Goal: Task Accomplishment & Management: Manage account settings

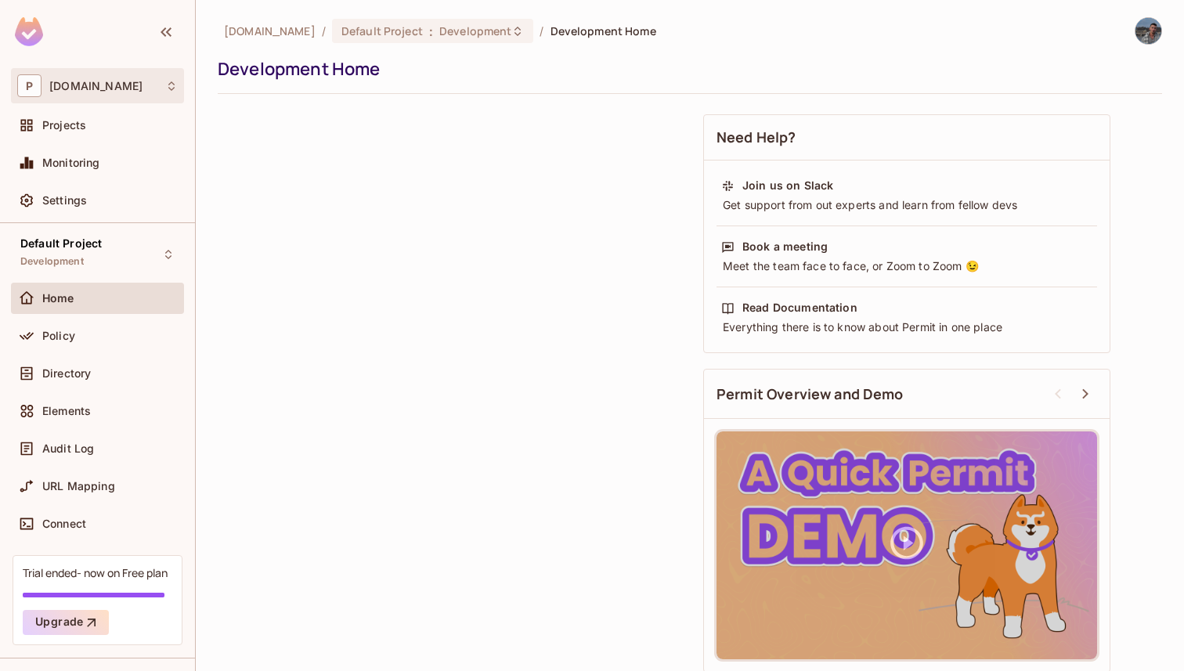
click at [133, 84] on div "P permit.io" at bounding box center [97, 85] width 161 height 23
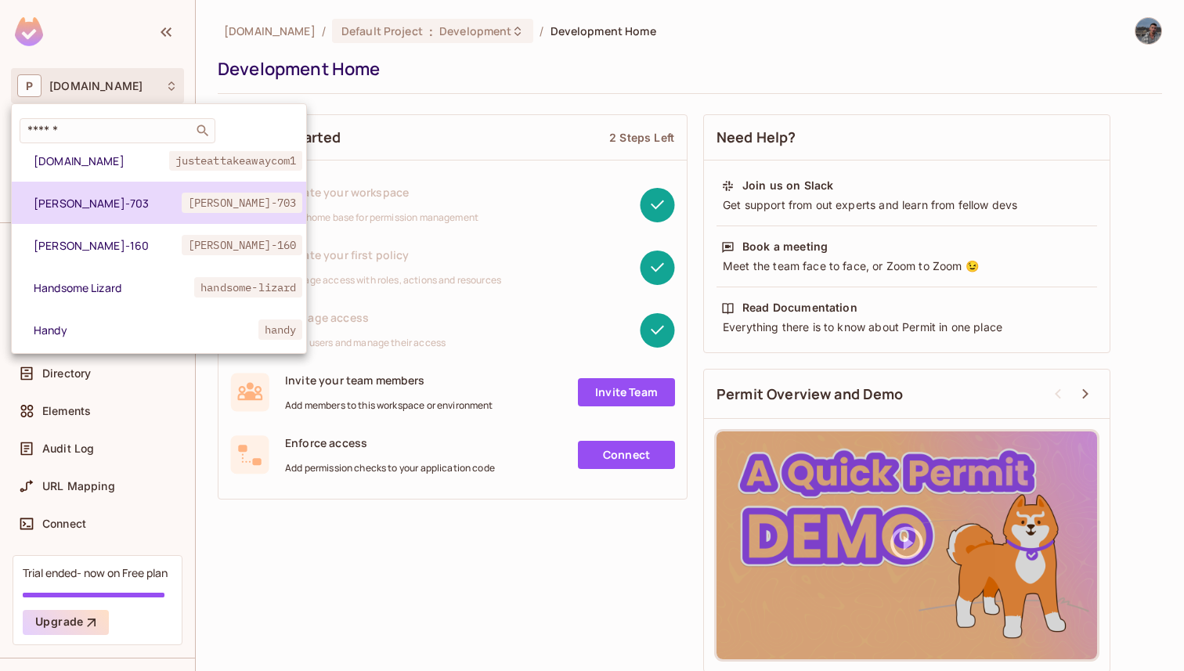
scroll to position [391, 0]
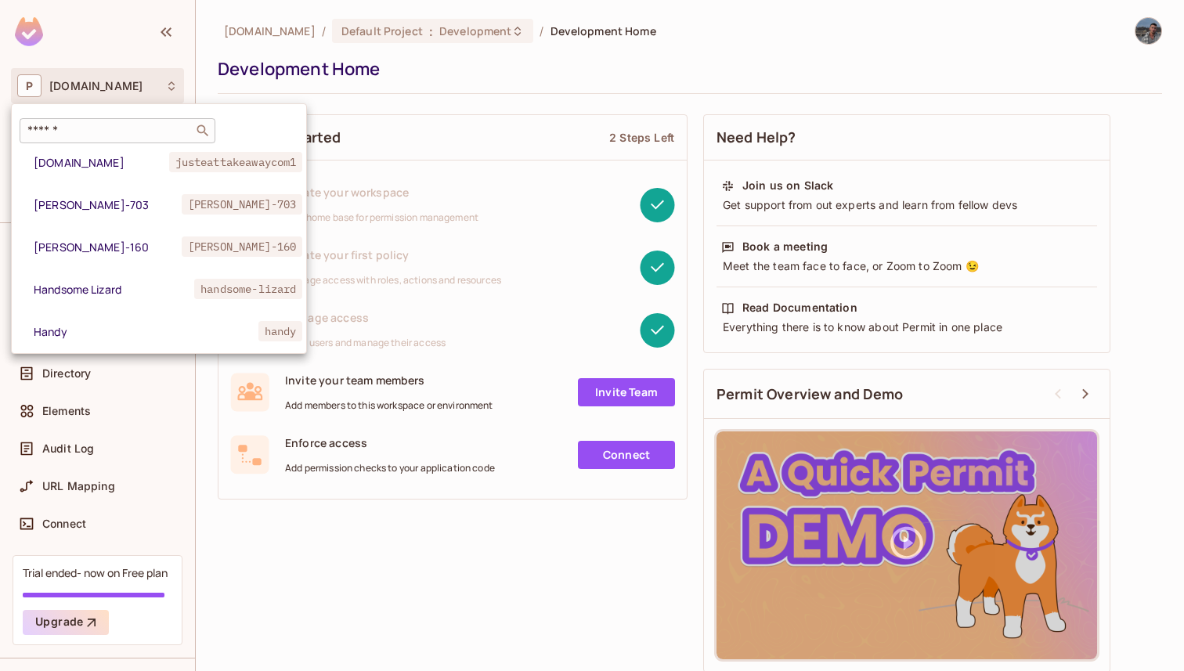
click at [100, 133] on input "text" at bounding box center [106, 131] width 164 height 16
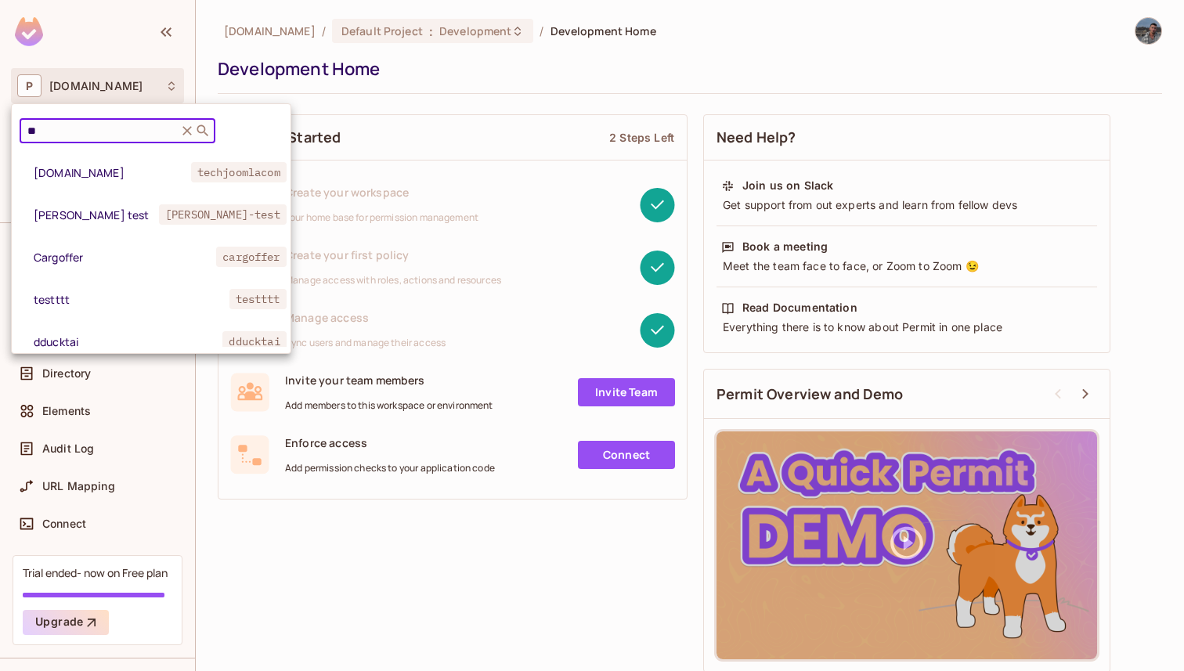
type input "*"
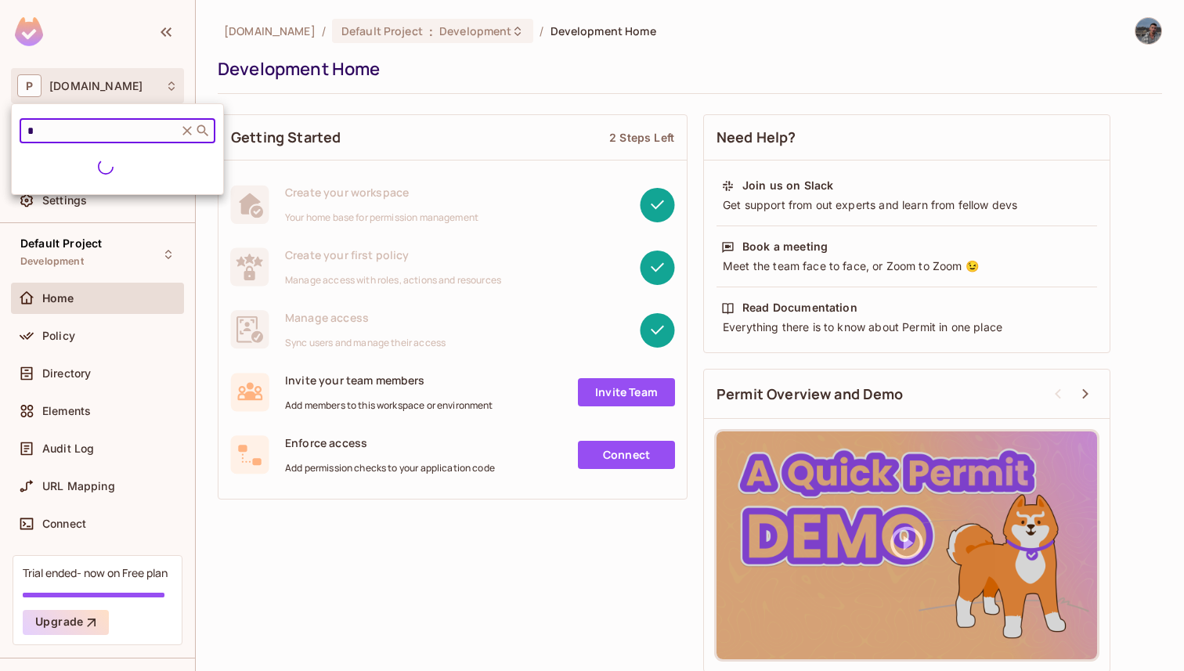
type input "*"
click at [184, 130] on icon at bounding box center [187, 131] width 16 height 16
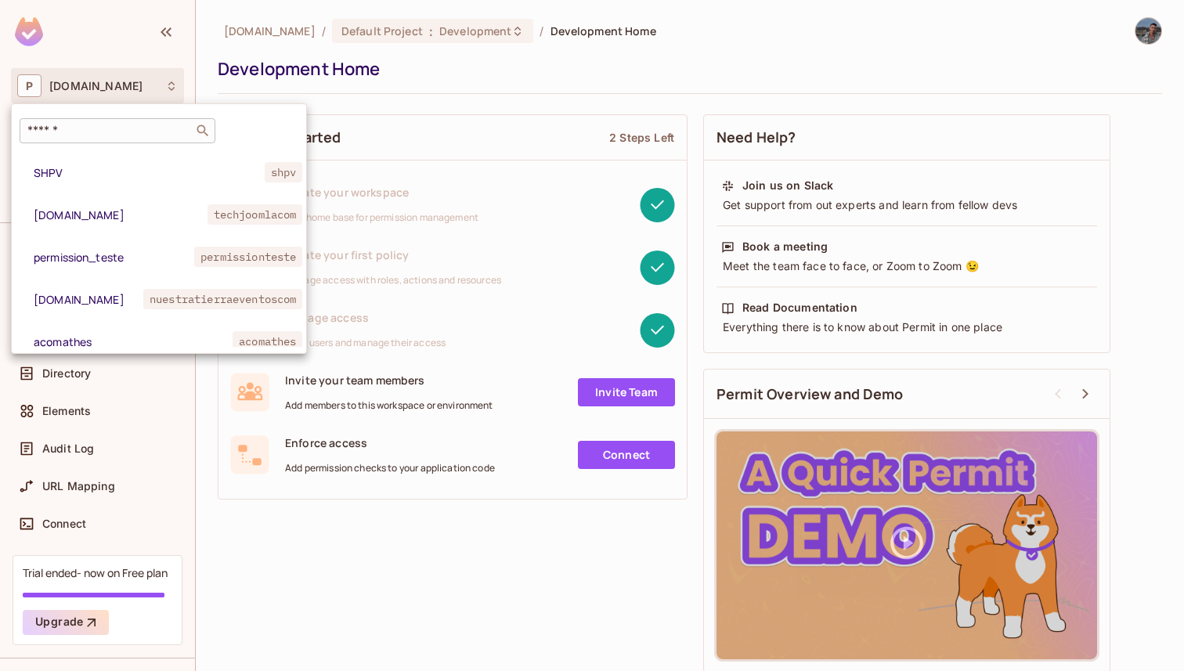
click at [322, 91] on div at bounding box center [592, 335] width 1184 height 671
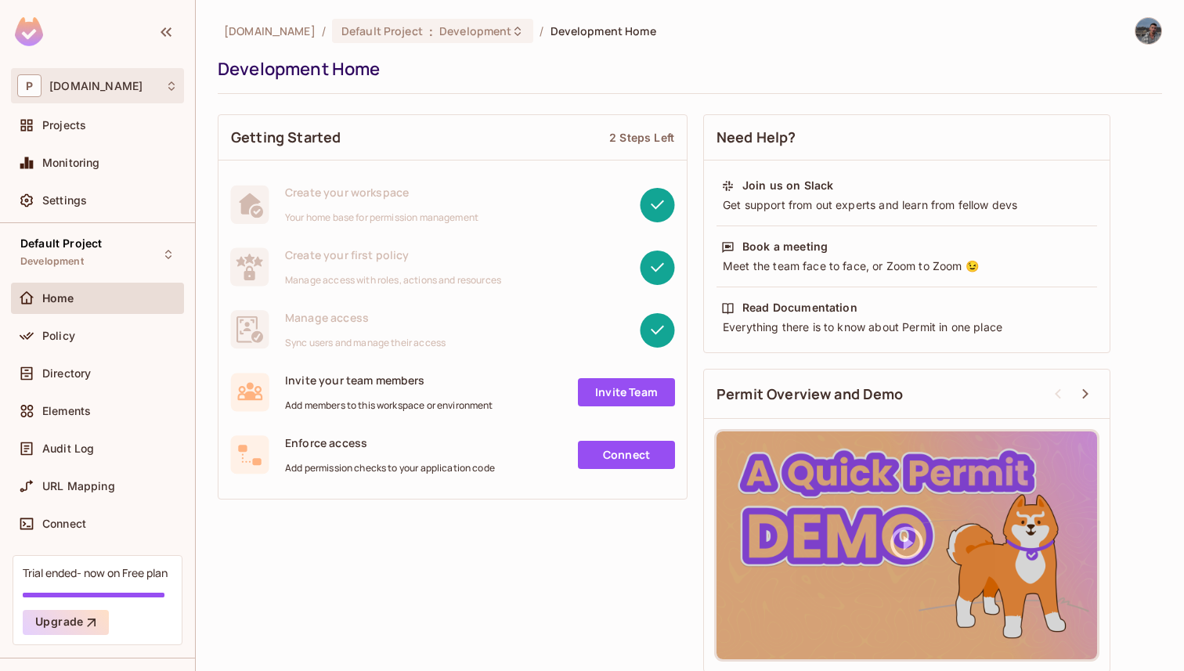
click at [110, 89] on div "P permit.io" at bounding box center [97, 85] width 161 height 23
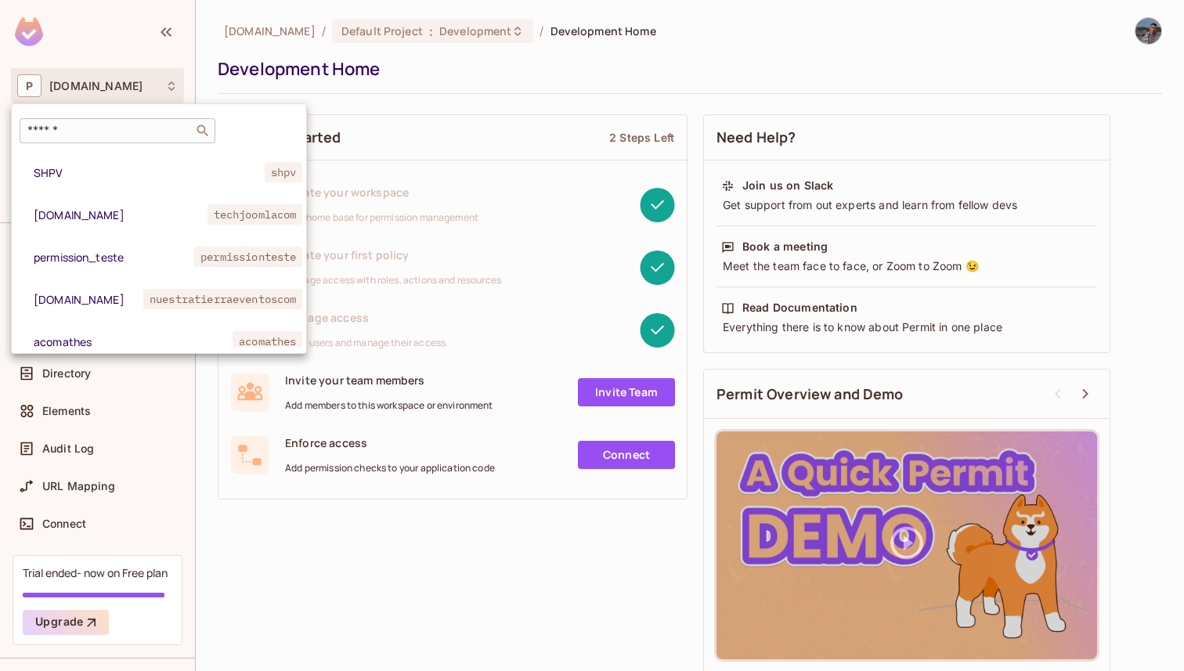
click at [116, 129] on input "text" at bounding box center [106, 131] width 164 height 16
paste input "**********"
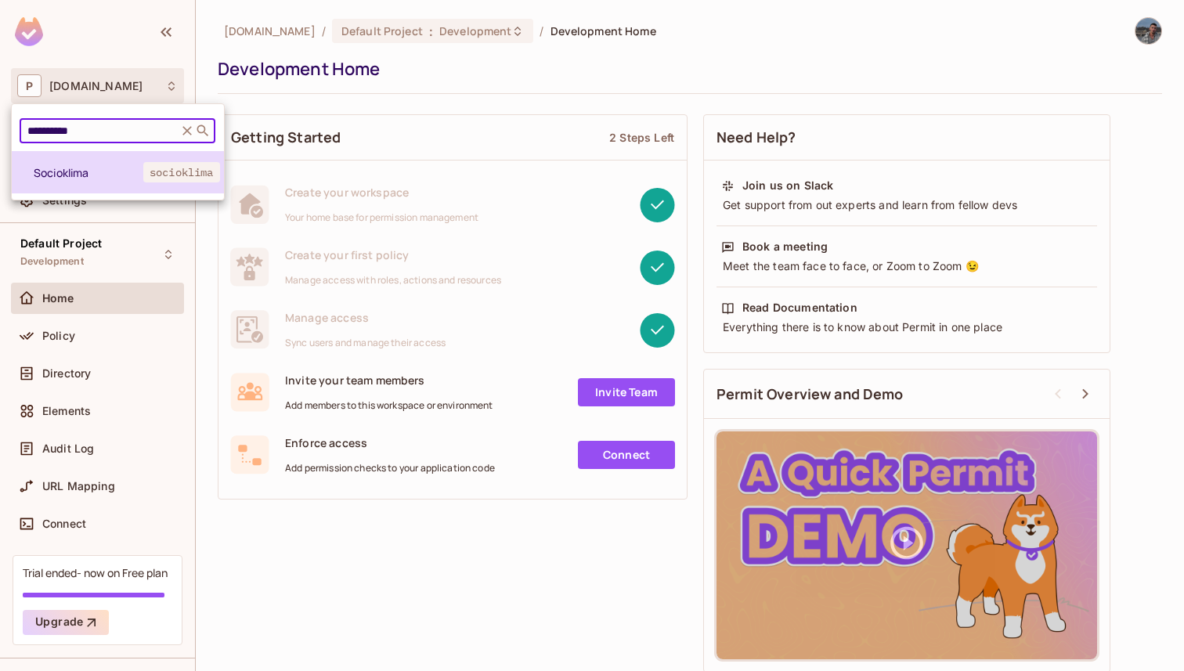
type input "**********"
click at [97, 178] on span "Socioklima" at bounding box center [89, 172] width 110 height 15
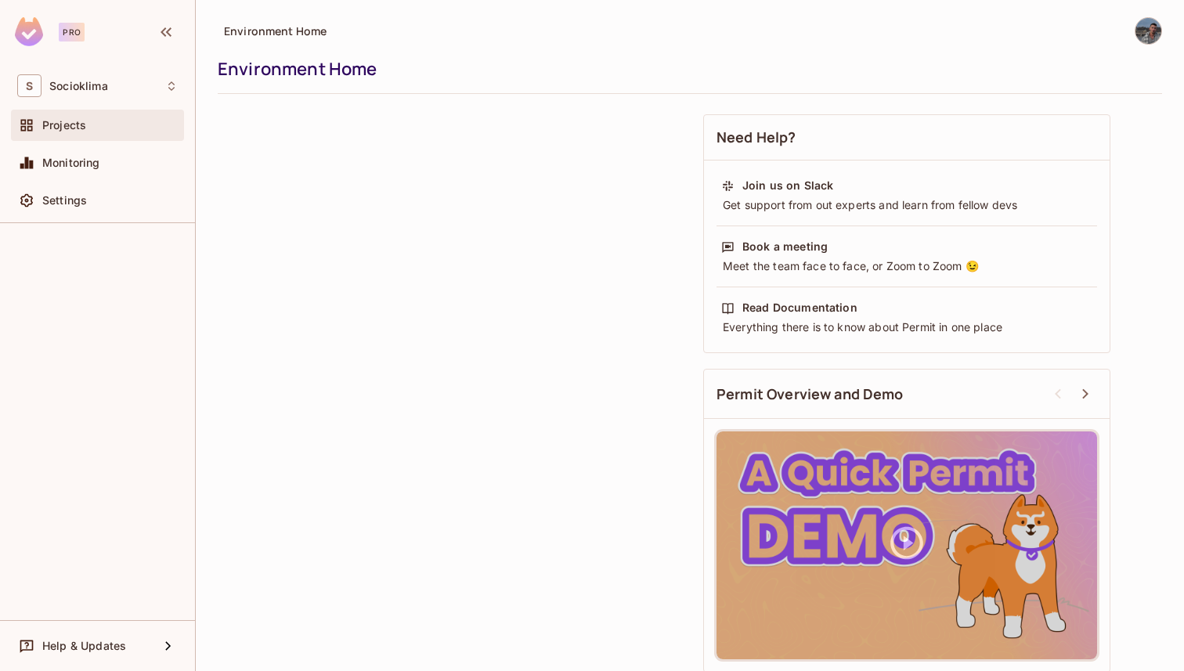
click at [86, 125] on div "Projects" at bounding box center [109, 125] width 135 height 13
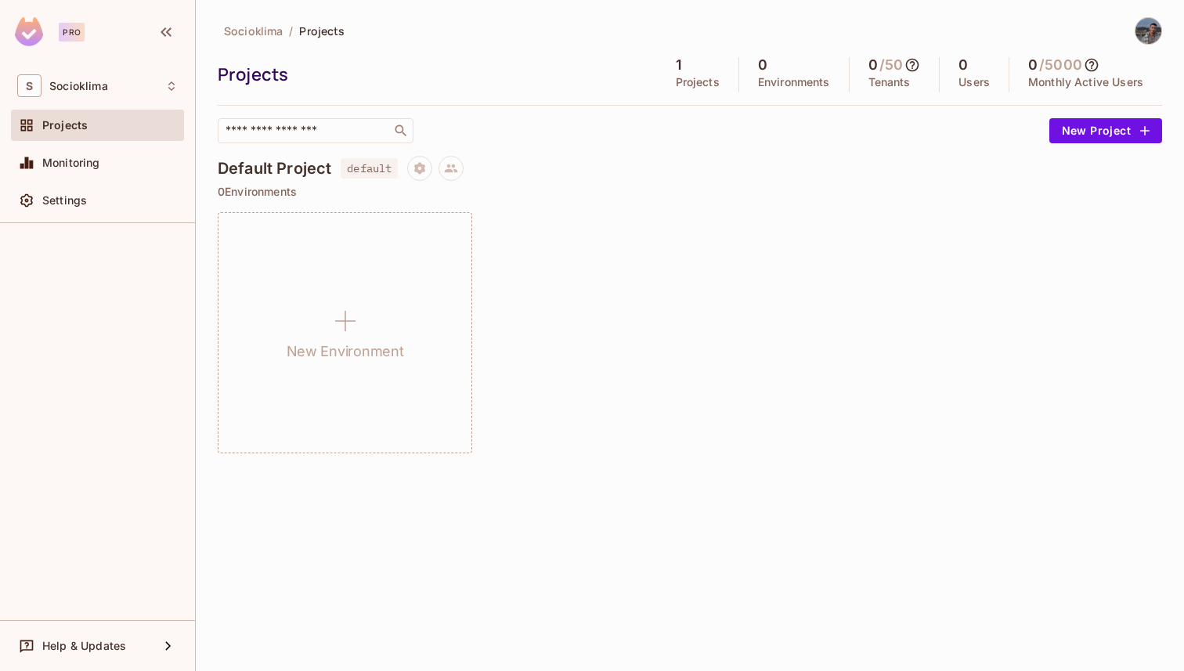
click at [1146, 34] on img at bounding box center [1149, 31] width 26 height 26
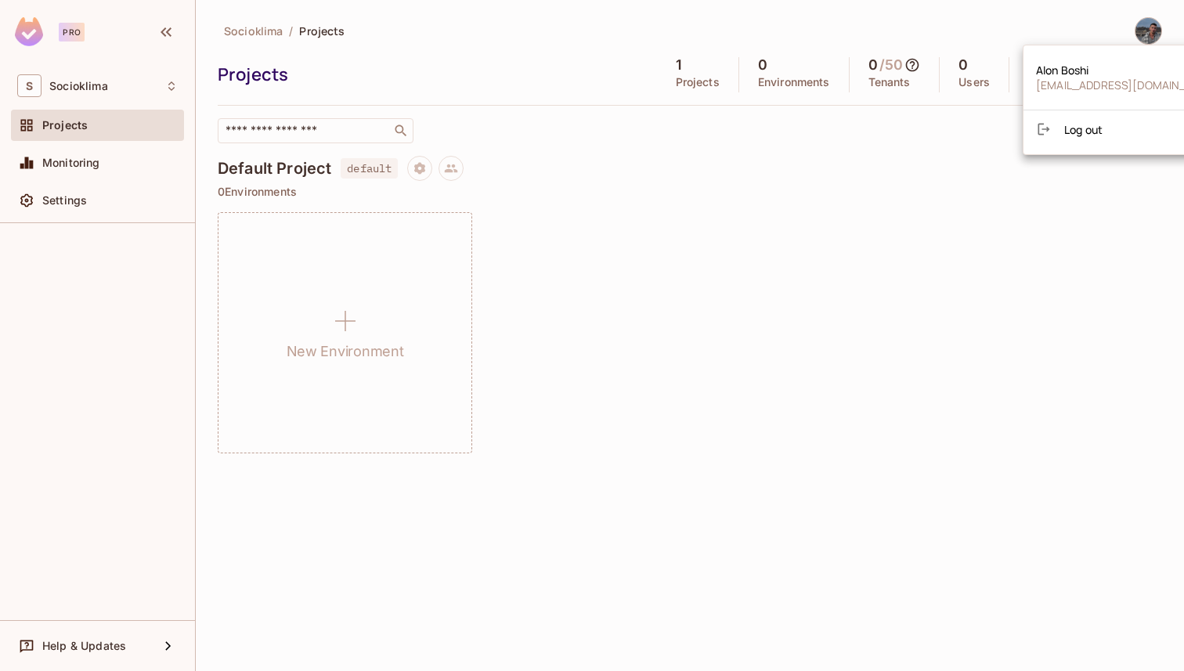
click at [892, 46] on div at bounding box center [592, 335] width 1184 height 671
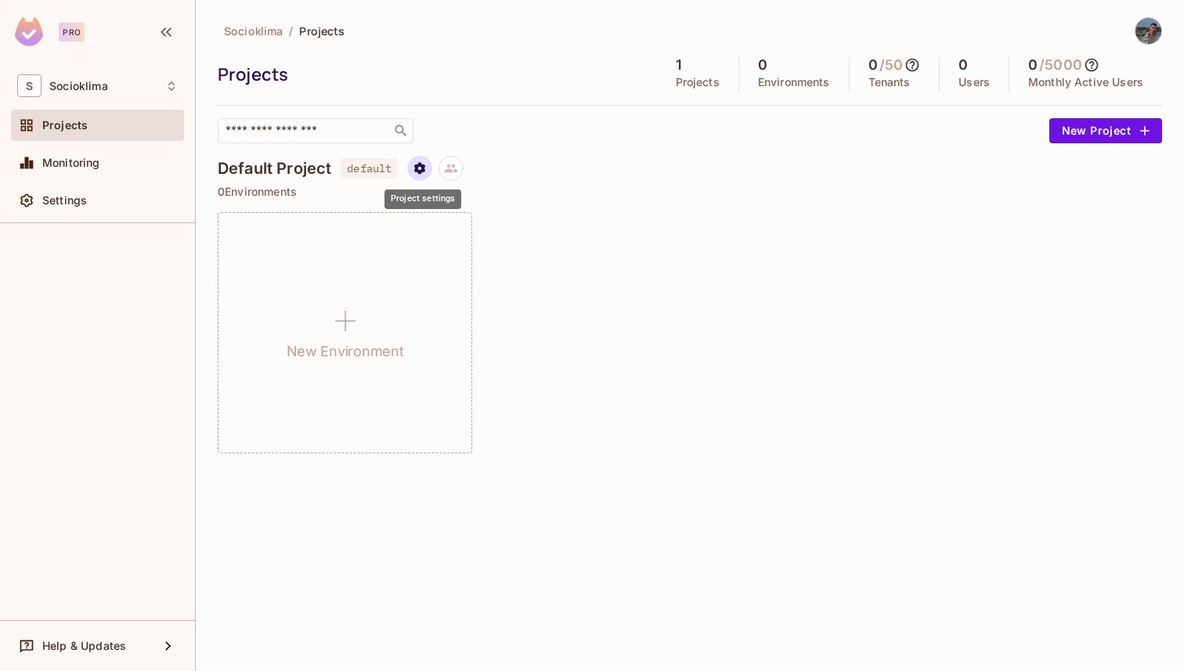
click at [414, 166] on button "Project settings" at bounding box center [419, 168] width 25 height 25
click at [491, 166] on div at bounding box center [592, 335] width 1184 height 671
click at [429, 169] on button "Project settings" at bounding box center [419, 168] width 25 height 25
click at [454, 151] on div at bounding box center [592, 335] width 1184 height 671
click at [90, 197] on div "Settings" at bounding box center [109, 200] width 135 height 13
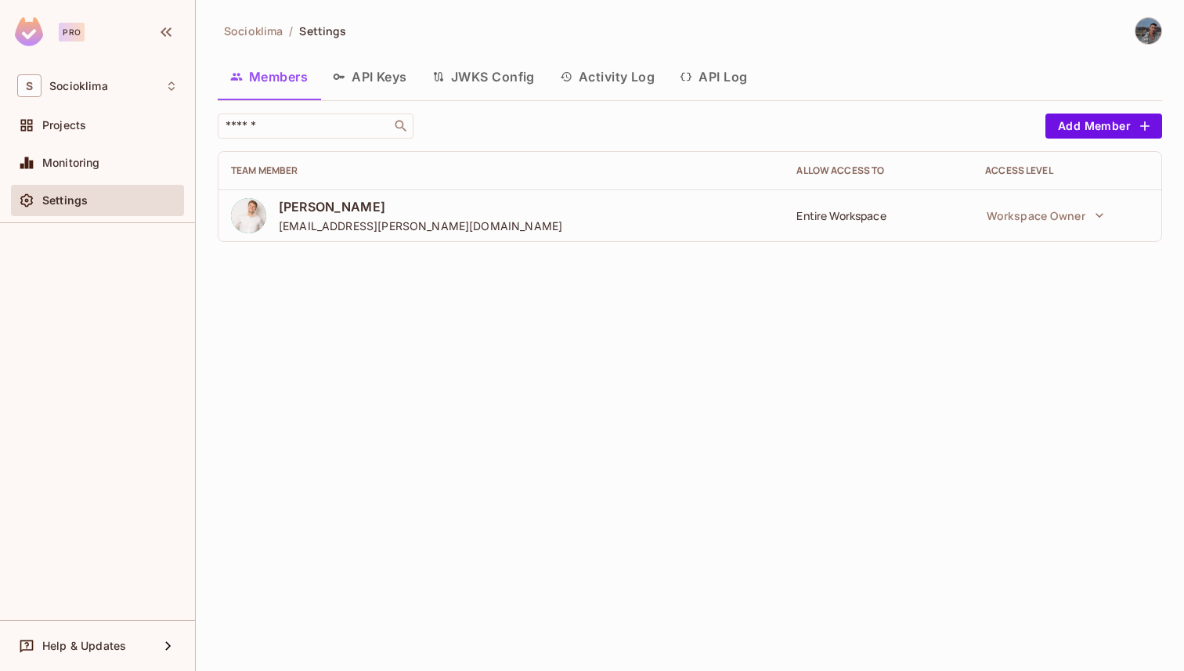
click at [358, 77] on button "API Keys" at bounding box center [369, 76] width 99 height 39
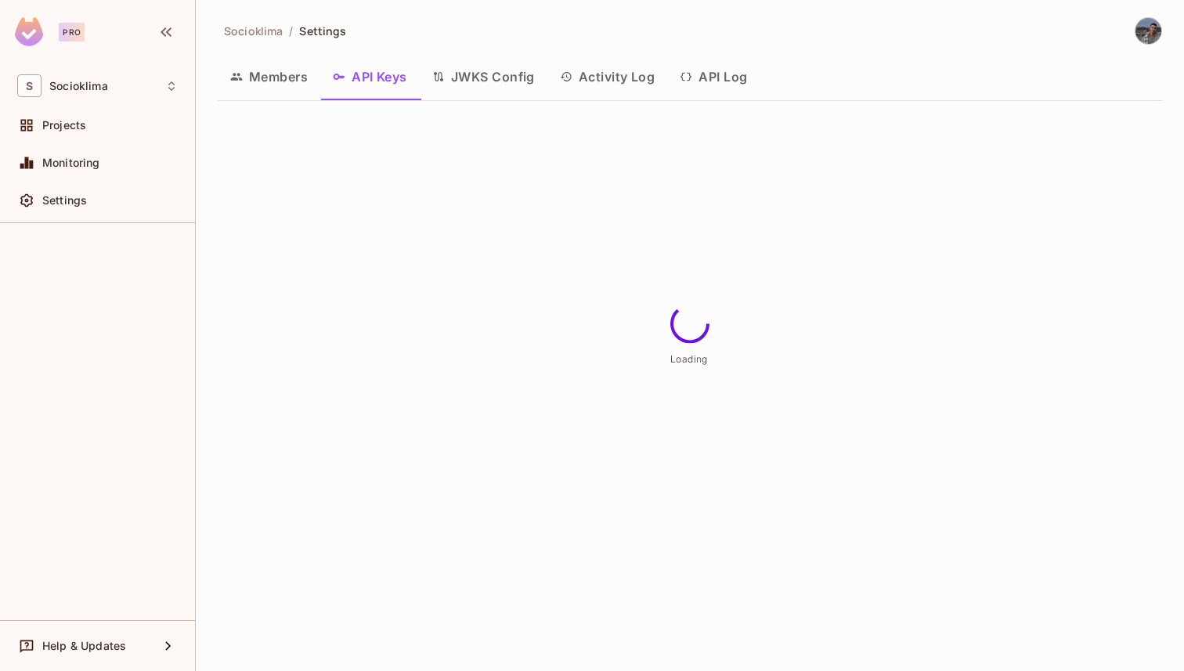
click at [294, 74] on button "Members" at bounding box center [269, 76] width 103 height 39
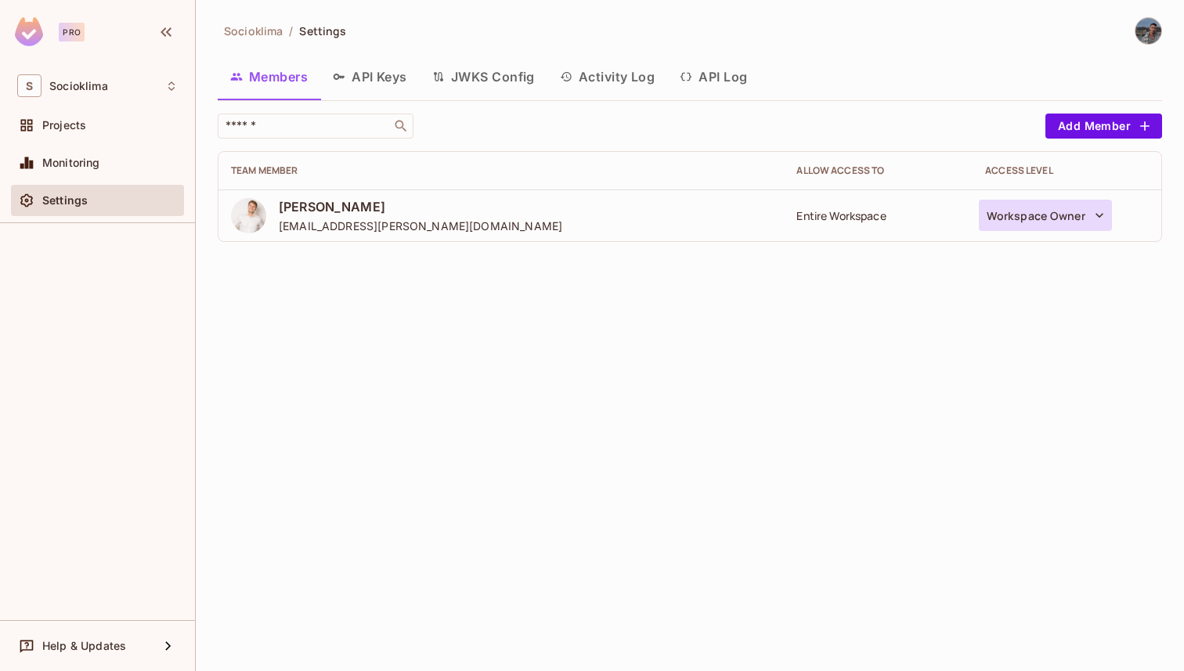
click at [1086, 227] on button "Workspace Owner" at bounding box center [1045, 215] width 133 height 31
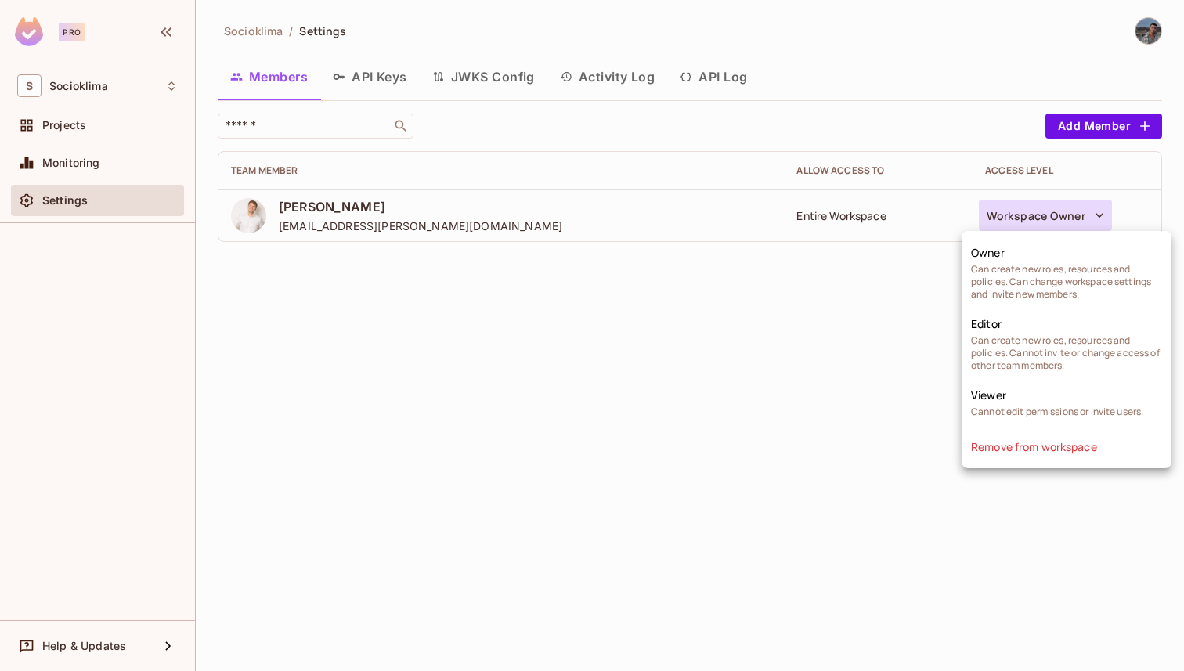
click at [786, 324] on div at bounding box center [592, 335] width 1184 height 671
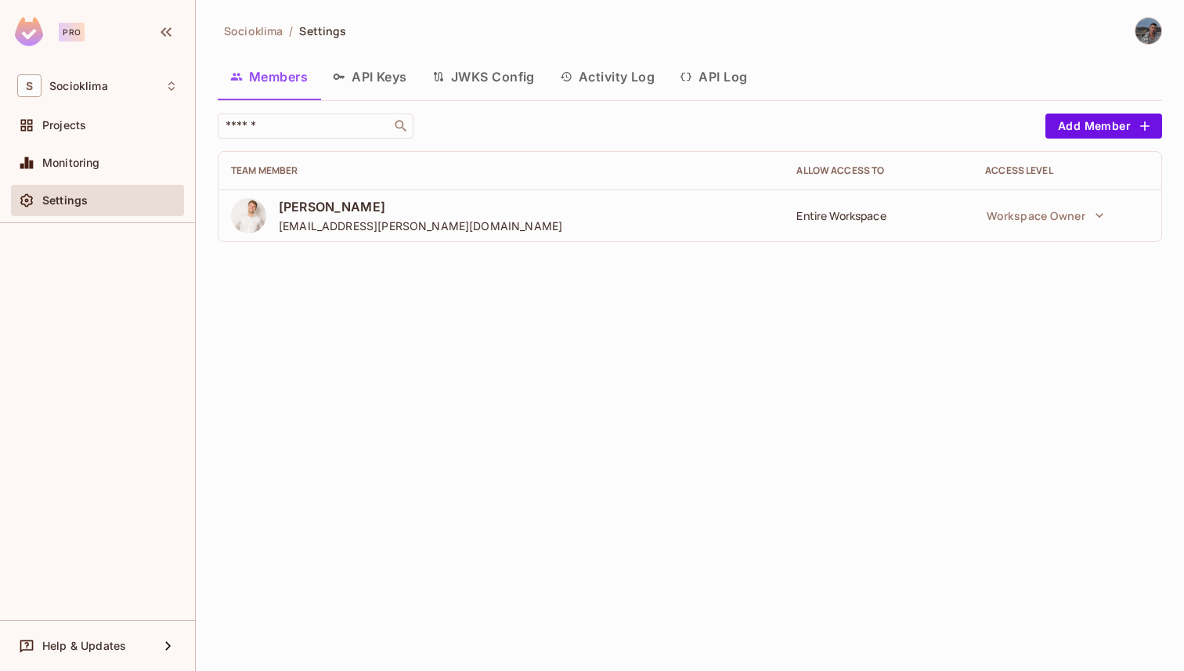
click at [382, 67] on button "API Keys" at bounding box center [369, 76] width 99 height 39
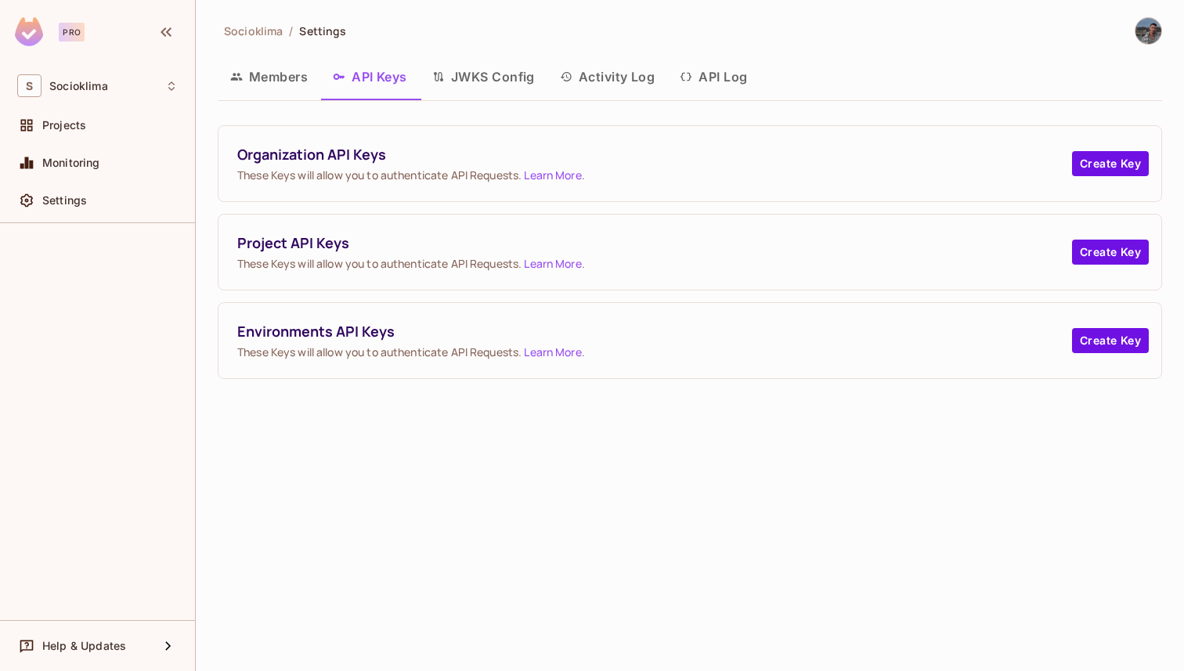
click at [279, 74] on button "Members" at bounding box center [269, 76] width 103 height 39
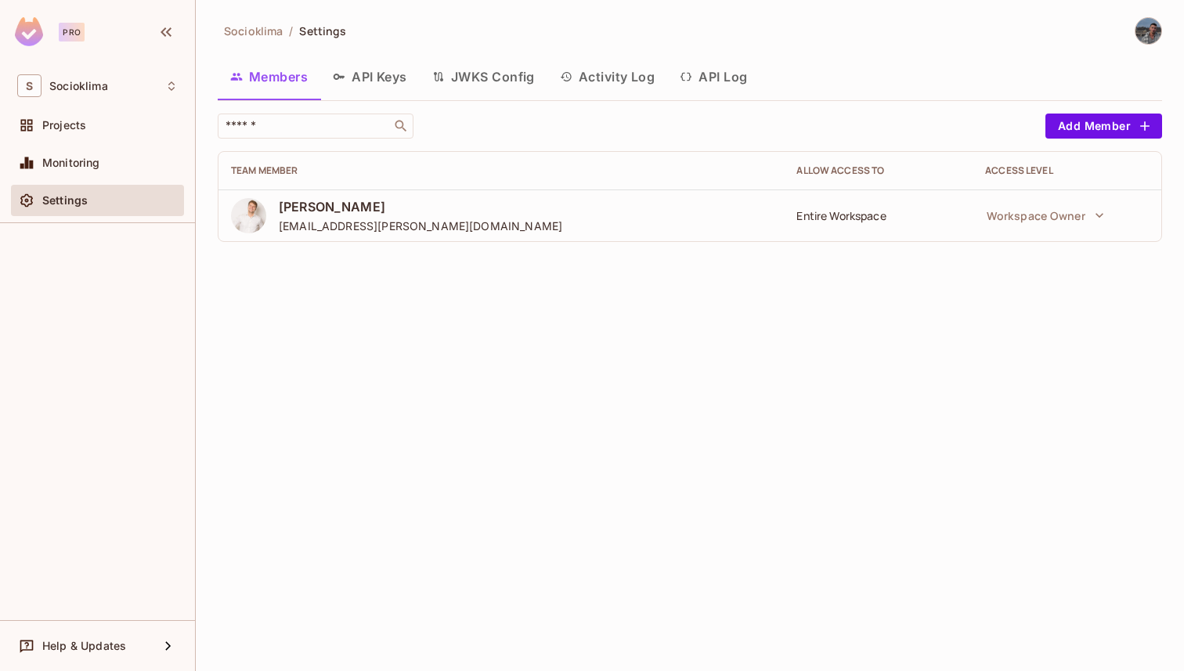
click at [350, 78] on button "API Keys" at bounding box center [369, 76] width 99 height 39
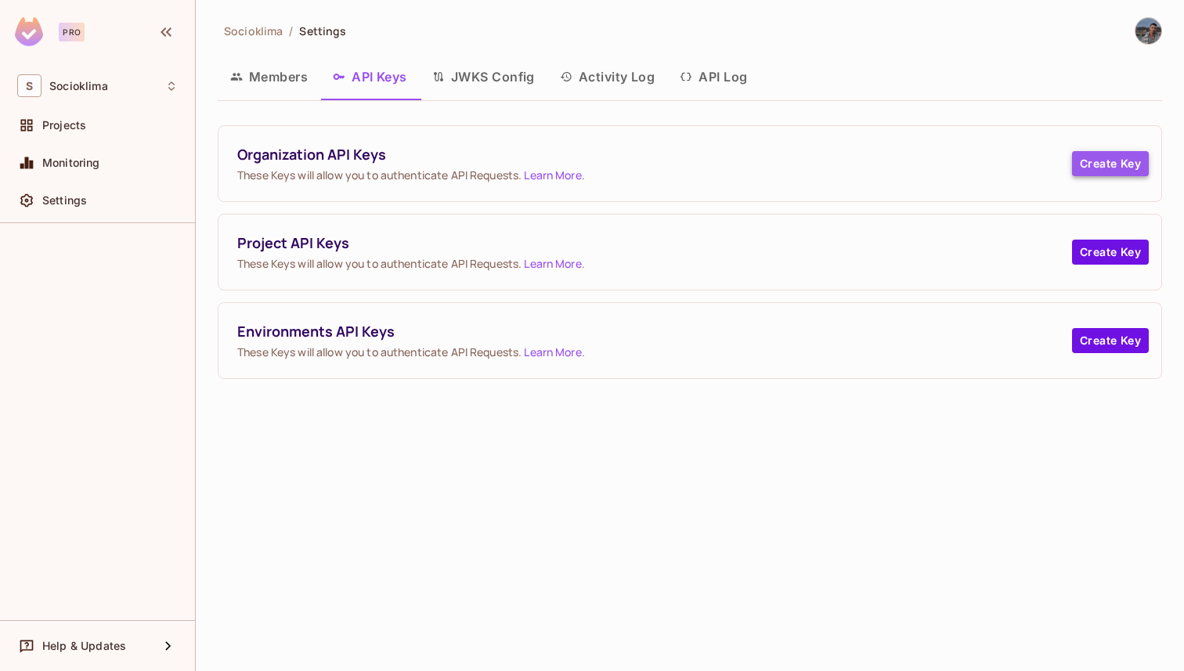
click at [1077, 161] on button "Create Key" at bounding box center [1110, 163] width 77 height 25
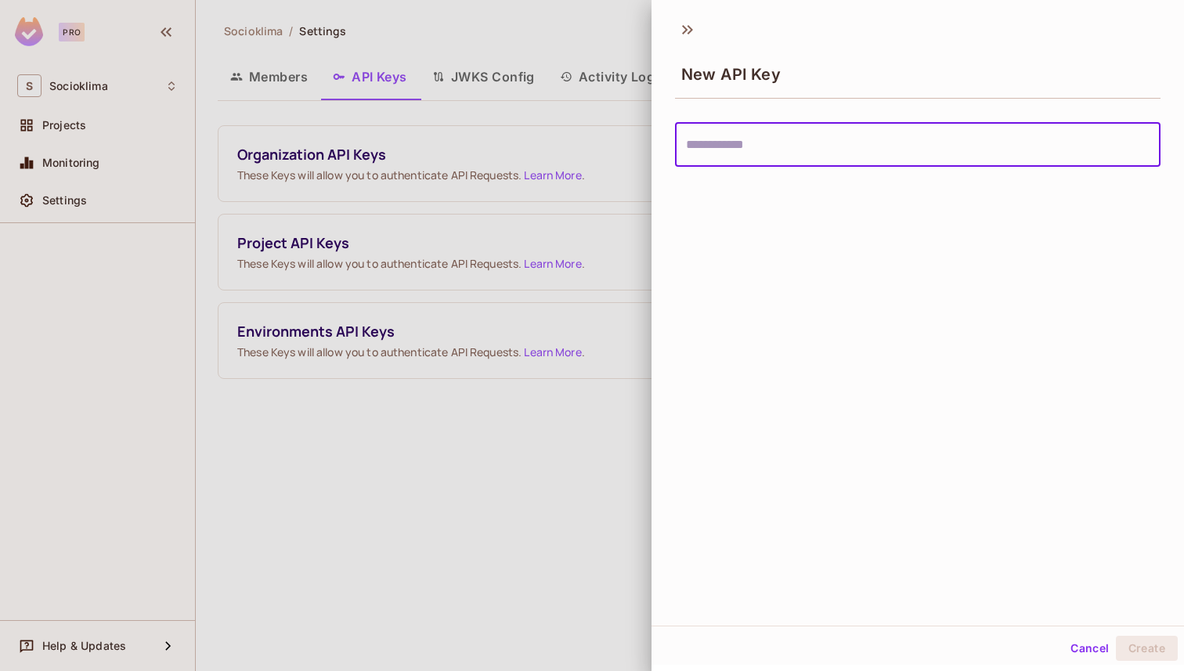
click at [851, 145] on input "text" at bounding box center [918, 145] width 486 height 44
type input "*********"
click at [620, 170] on div at bounding box center [592, 335] width 1184 height 671
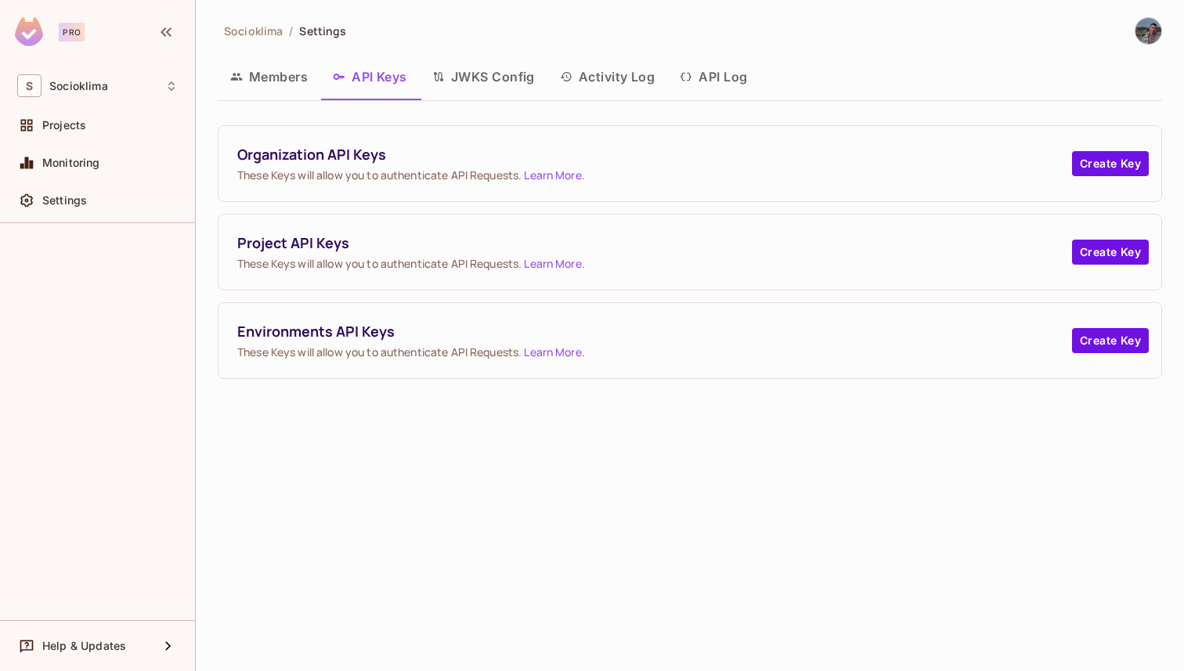
click at [570, 172] on link "Learn More" at bounding box center [552, 175] width 57 height 15
click at [1129, 180] on div "Organization API Keys These Keys will allow you to authenticate API Requests. L…" at bounding box center [690, 163] width 943 height 75
click at [1119, 161] on button "Create Key" at bounding box center [1110, 163] width 77 height 25
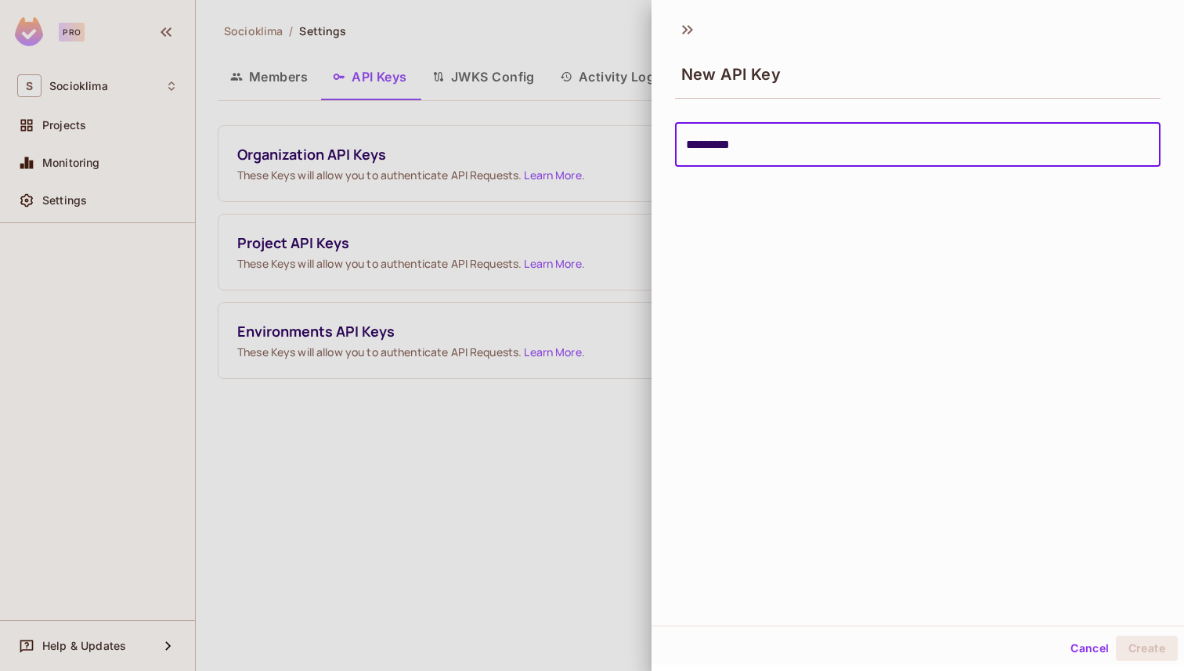
click at [731, 146] on input "*********" at bounding box center [918, 145] width 486 height 44
click at [722, 148] on input "*********" at bounding box center [918, 145] width 486 height 44
click at [907, 161] on input "*******" at bounding box center [918, 145] width 486 height 44
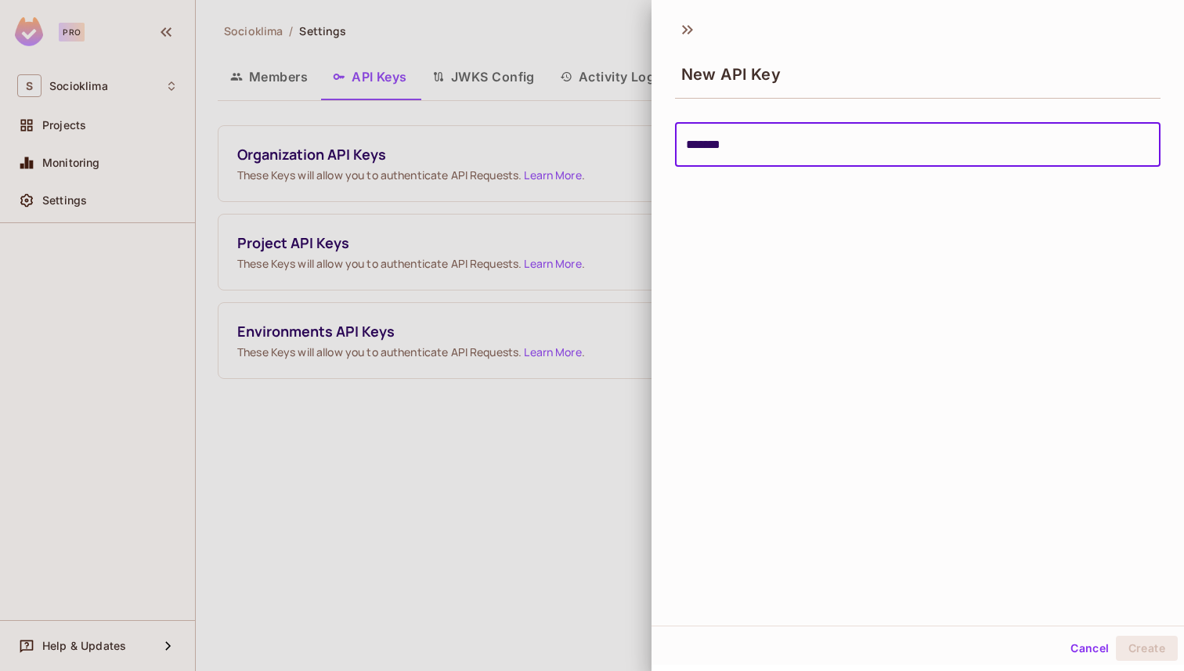
click at [907, 161] on input "*******" at bounding box center [918, 145] width 486 height 44
type input "****"
click at [721, 150] on input "****" at bounding box center [918, 145] width 486 height 44
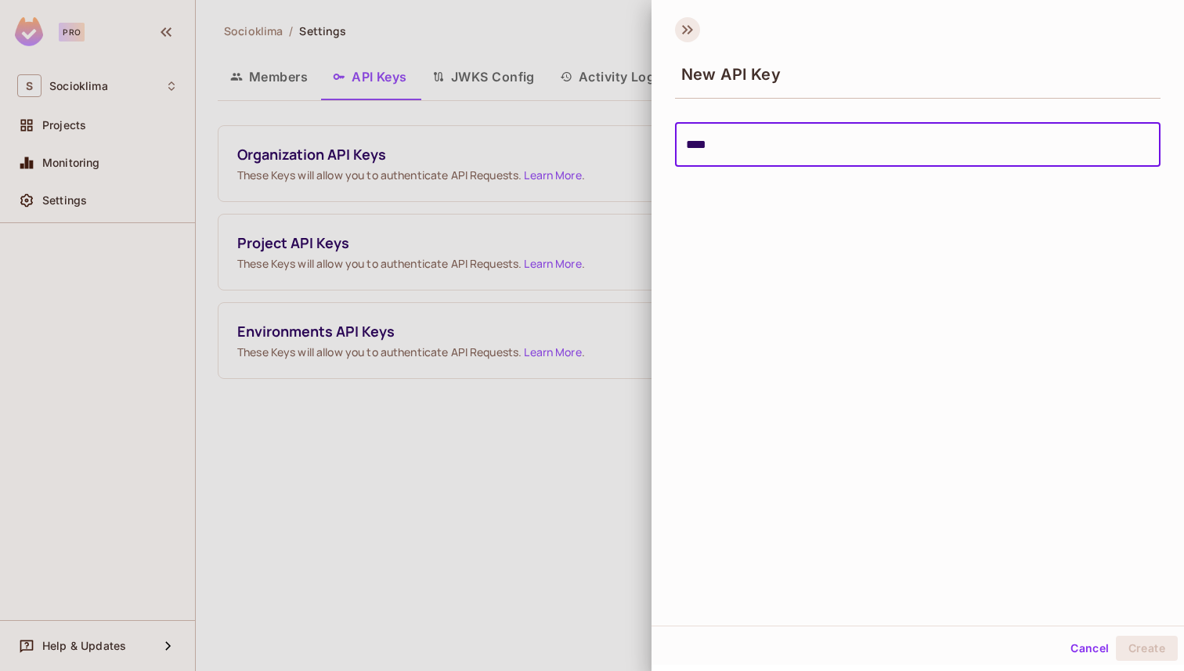
click at [691, 35] on icon at bounding box center [687, 29] width 25 height 25
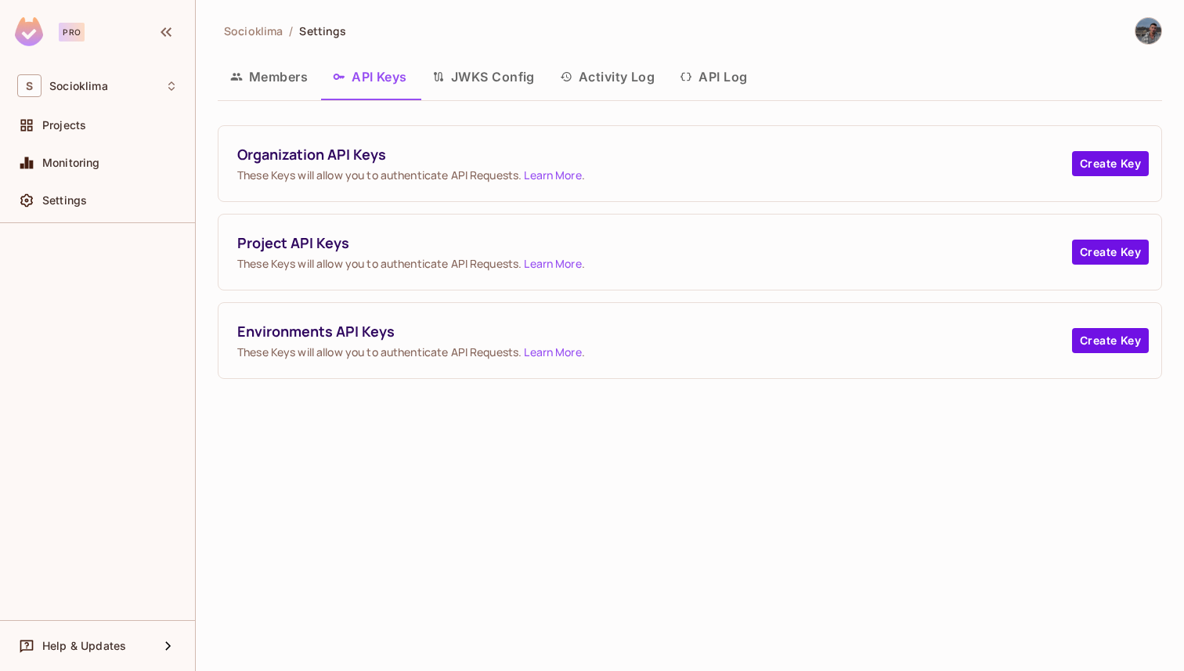
click at [260, 56] on div "Socioklima / Settings Members API Keys JWKS Config Activity Log API Log Organiz…" at bounding box center [690, 204] width 945 height 374
click at [262, 73] on button "Members" at bounding box center [269, 76] width 103 height 39
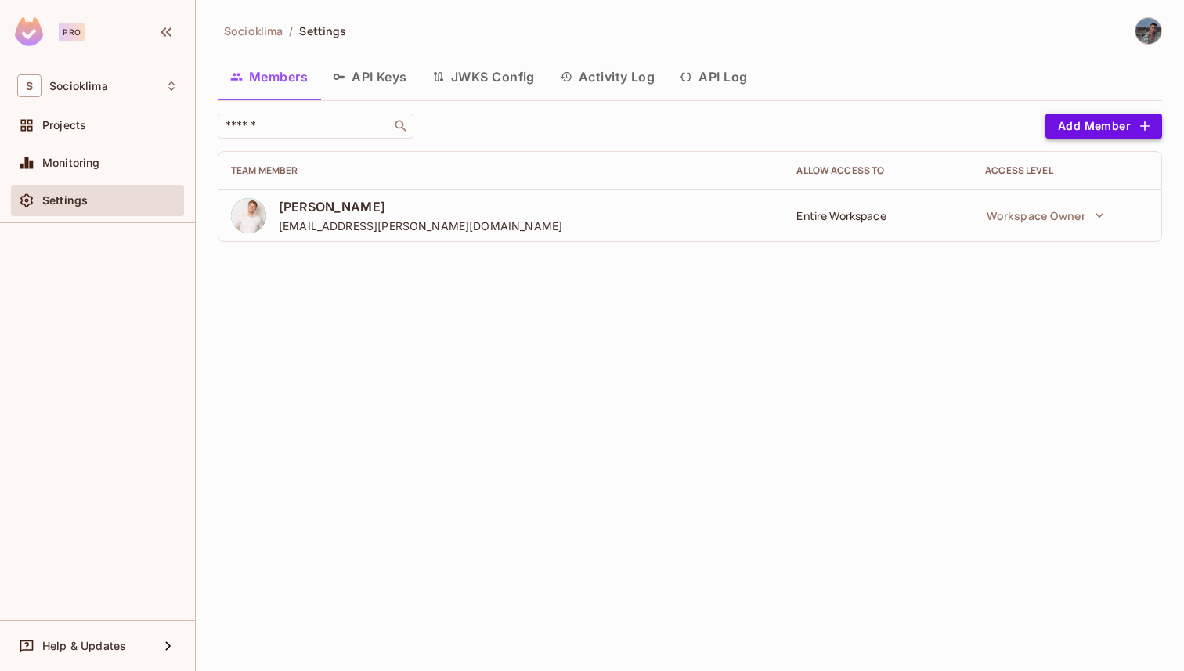
click at [1103, 133] on button "Add Member" at bounding box center [1104, 126] width 117 height 25
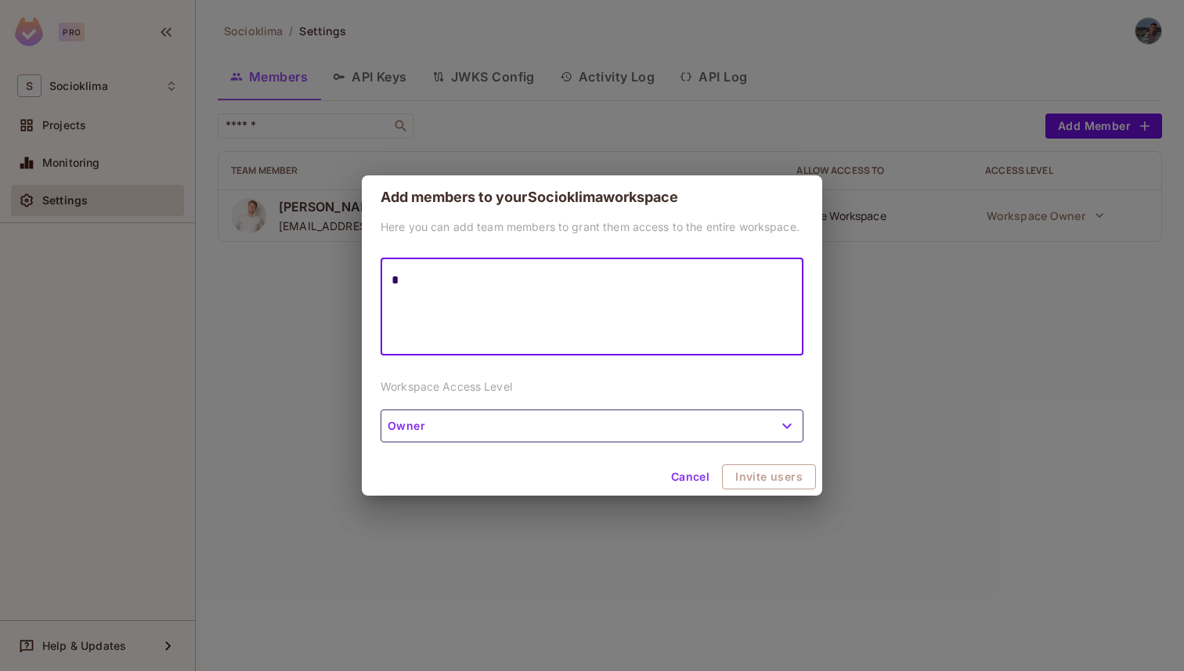
click at [439, 278] on textarea "*" at bounding box center [592, 307] width 401 height 72
type textarea "***"
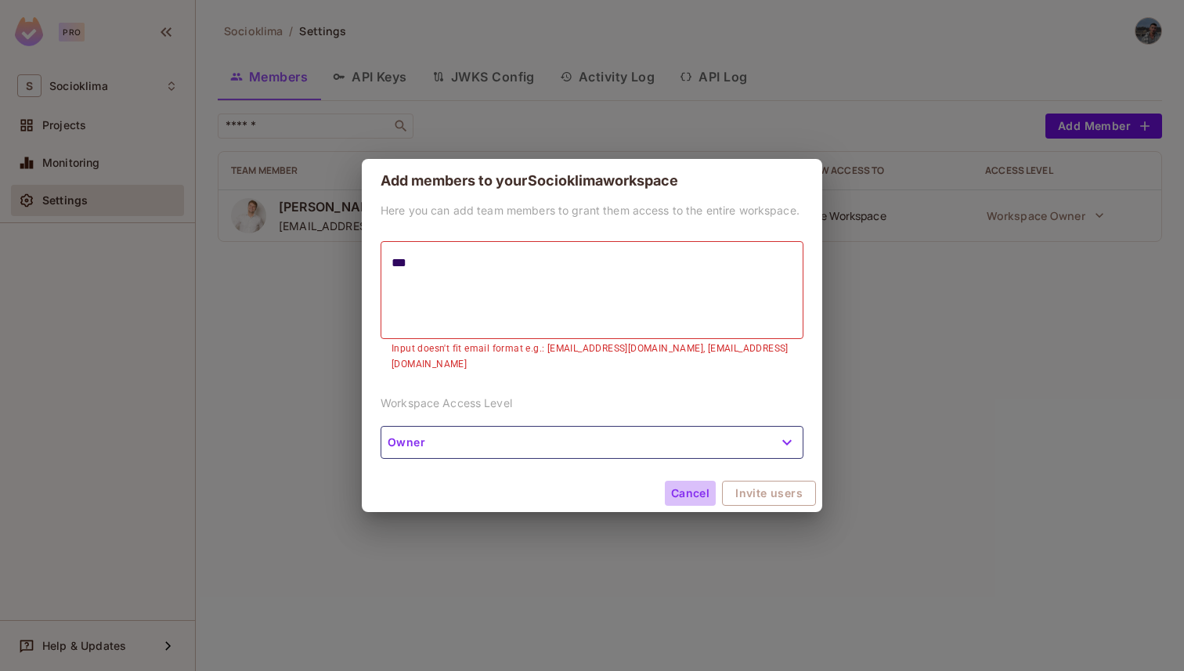
click at [683, 481] on button "Cancel" at bounding box center [690, 493] width 51 height 25
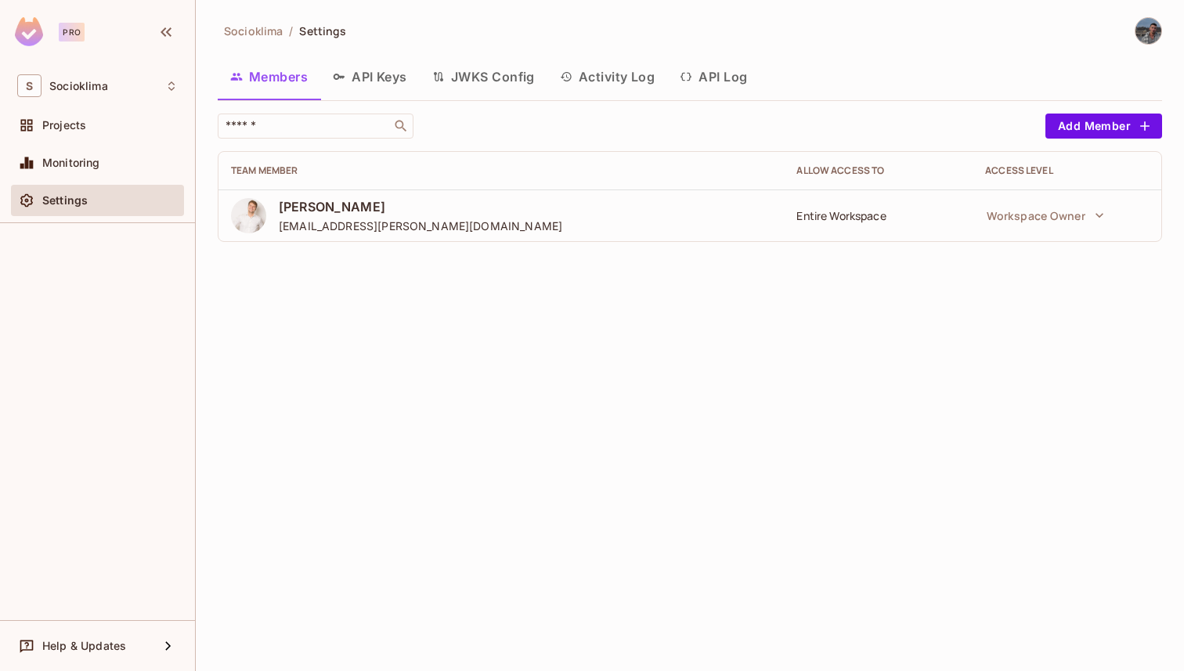
click at [683, 80] on icon "button" at bounding box center [686, 76] width 13 height 13
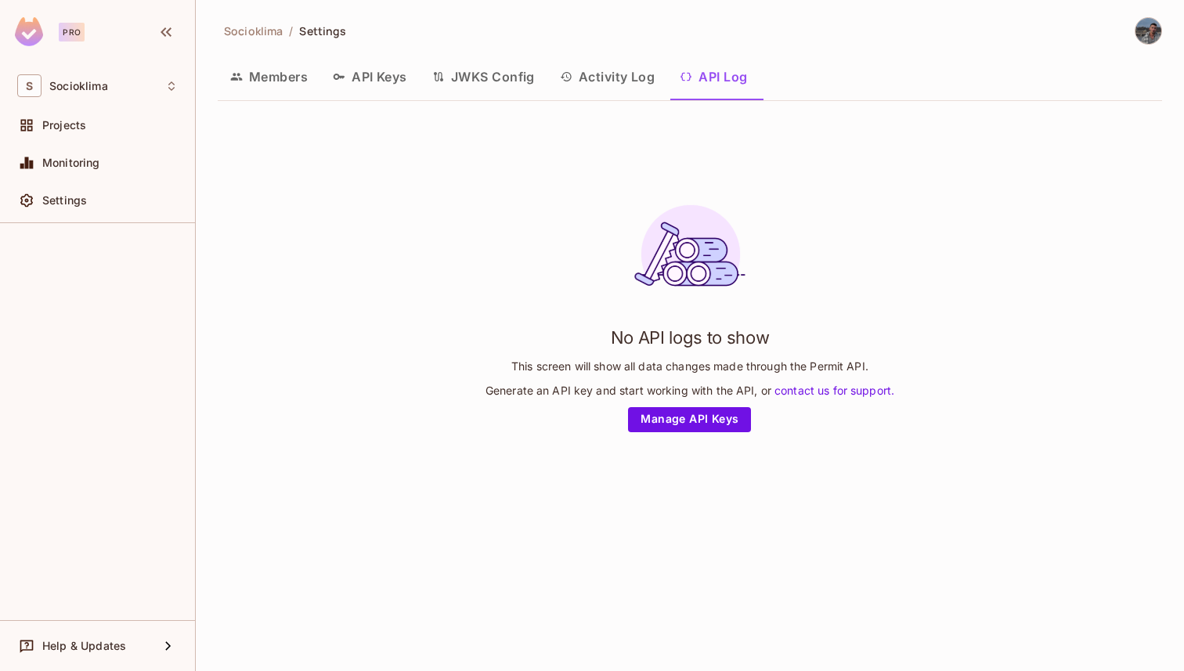
click at [621, 92] on button "Activity Log" at bounding box center [607, 76] width 121 height 39
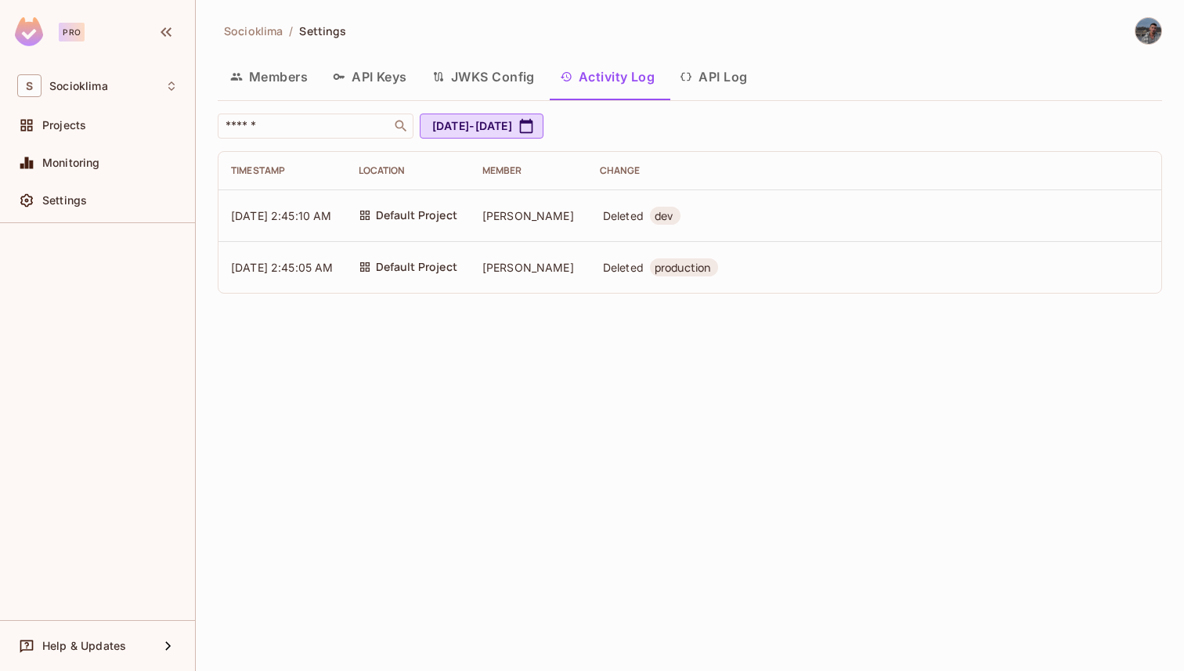
click at [361, 60] on button "API Keys" at bounding box center [369, 76] width 99 height 39
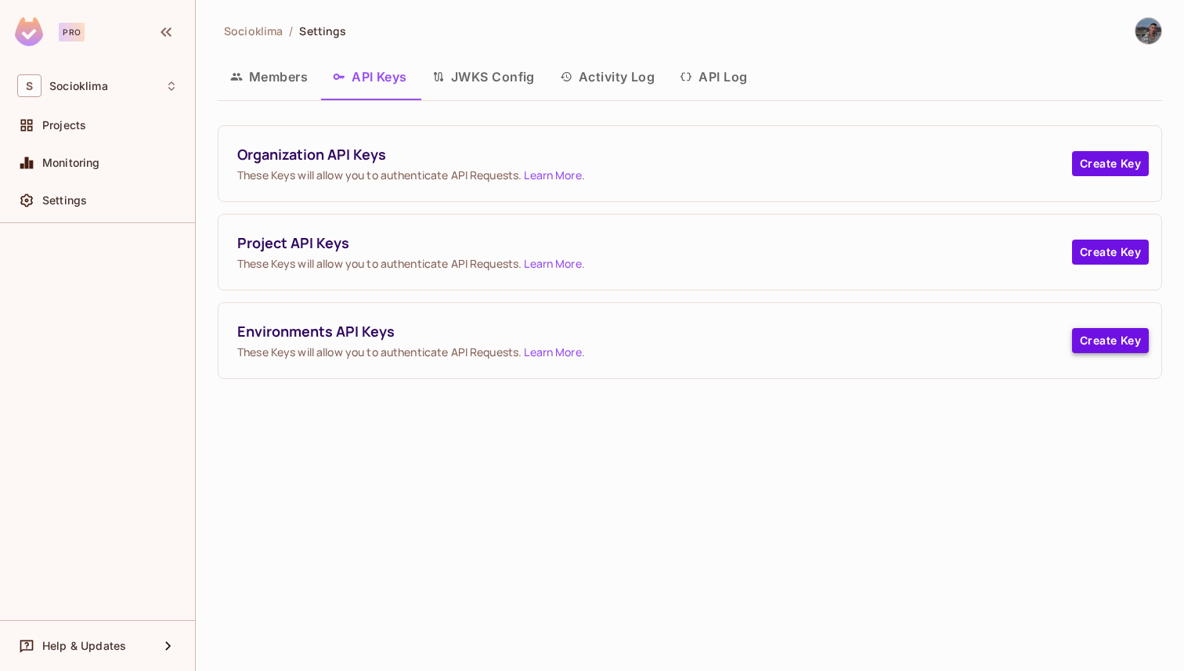
click at [1097, 343] on button "Create Key" at bounding box center [1110, 340] width 77 height 25
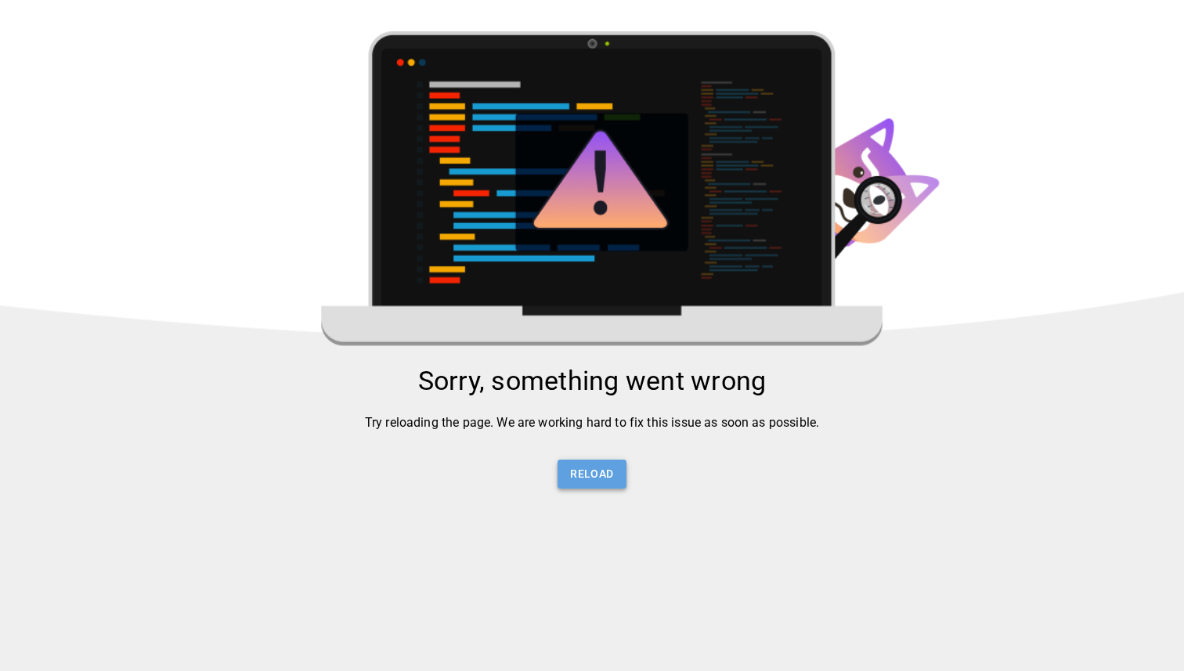
click at [582, 484] on button "Reload" at bounding box center [592, 474] width 68 height 29
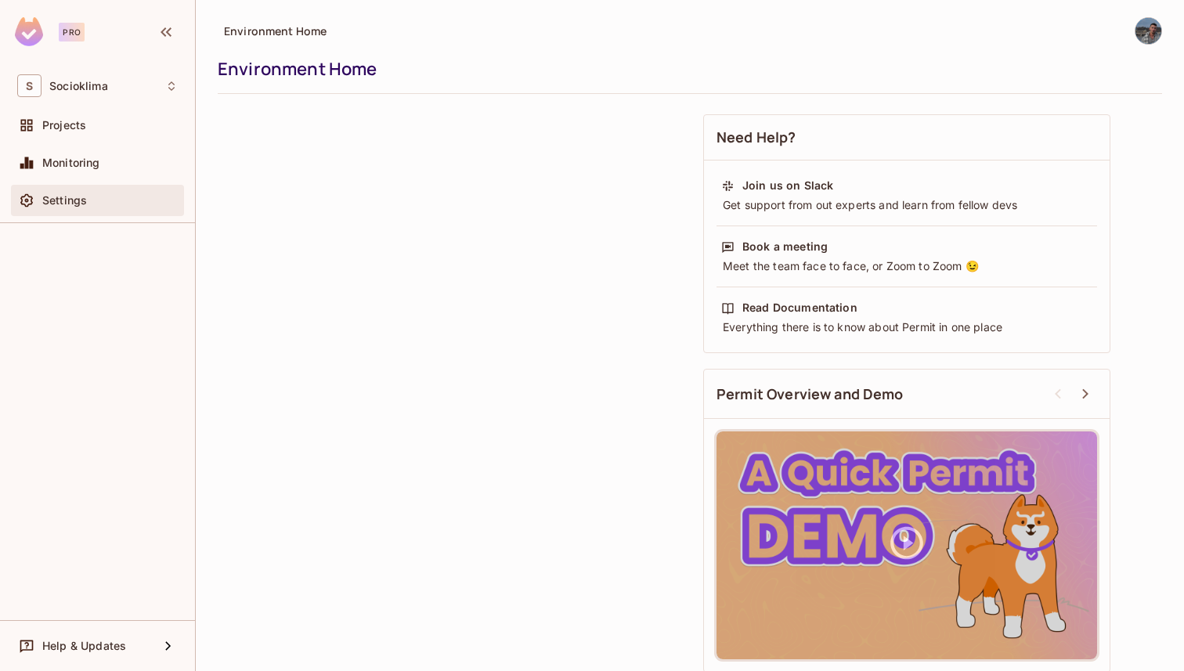
click at [125, 200] on div "Settings" at bounding box center [109, 200] width 135 height 13
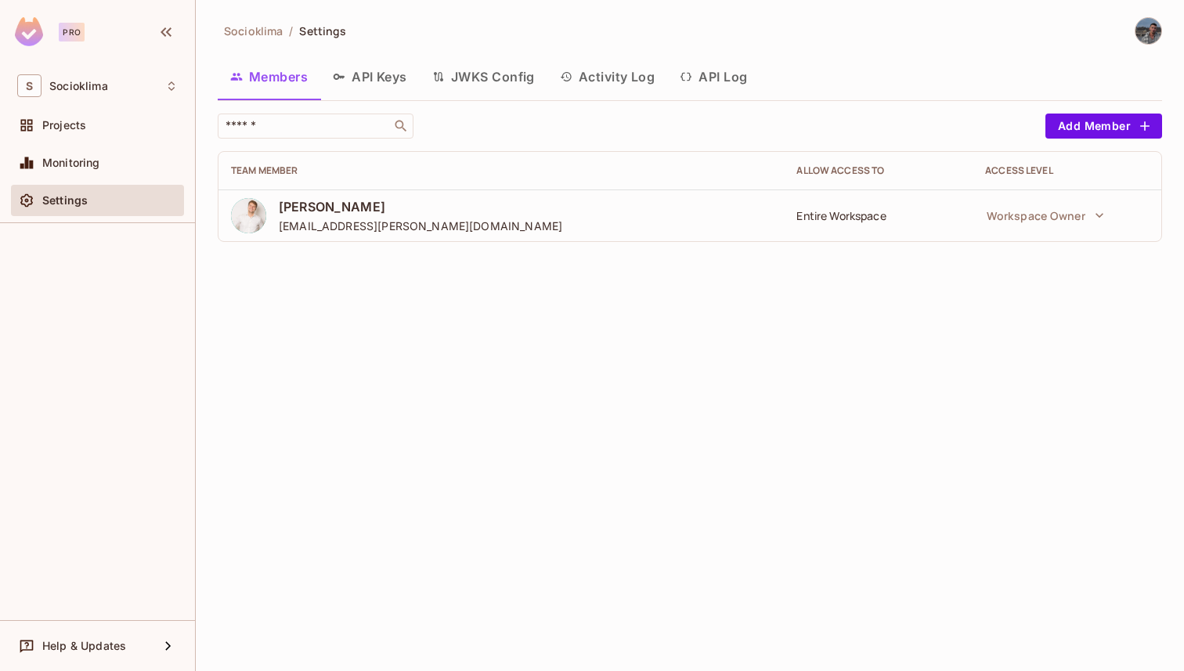
click at [390, 75] on button "API Keys" at bounding box center [369, 76] width 99 height 39
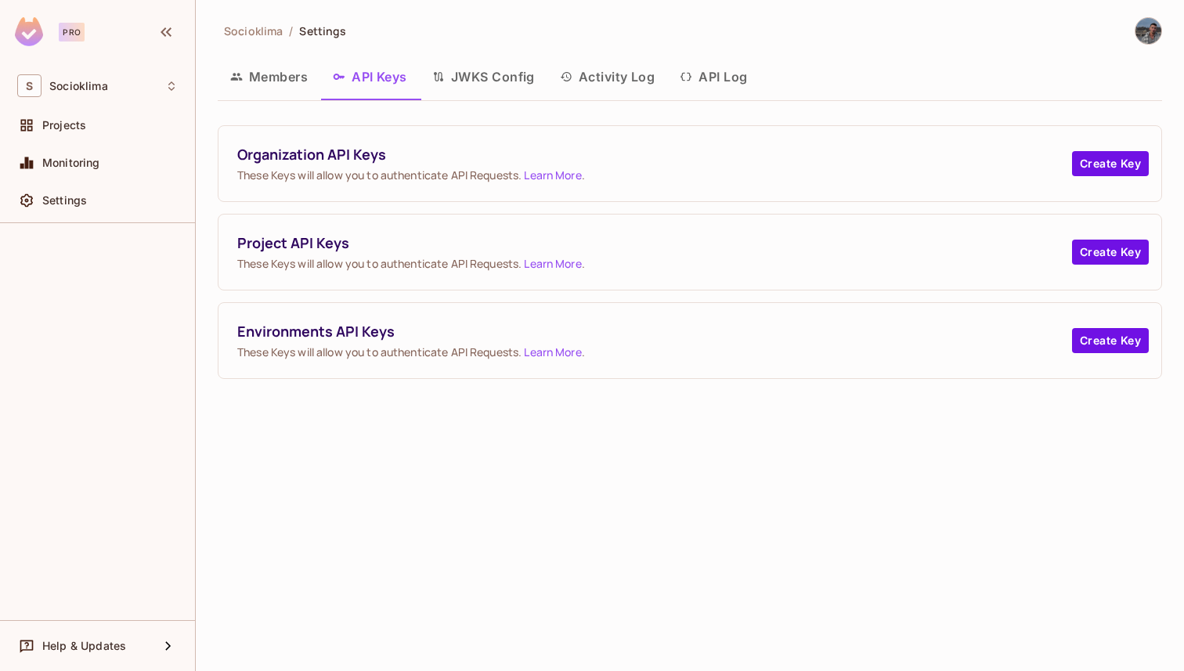
click at [294, 76] on button "Members" at bounding box center [269, 76] width 103 height 39
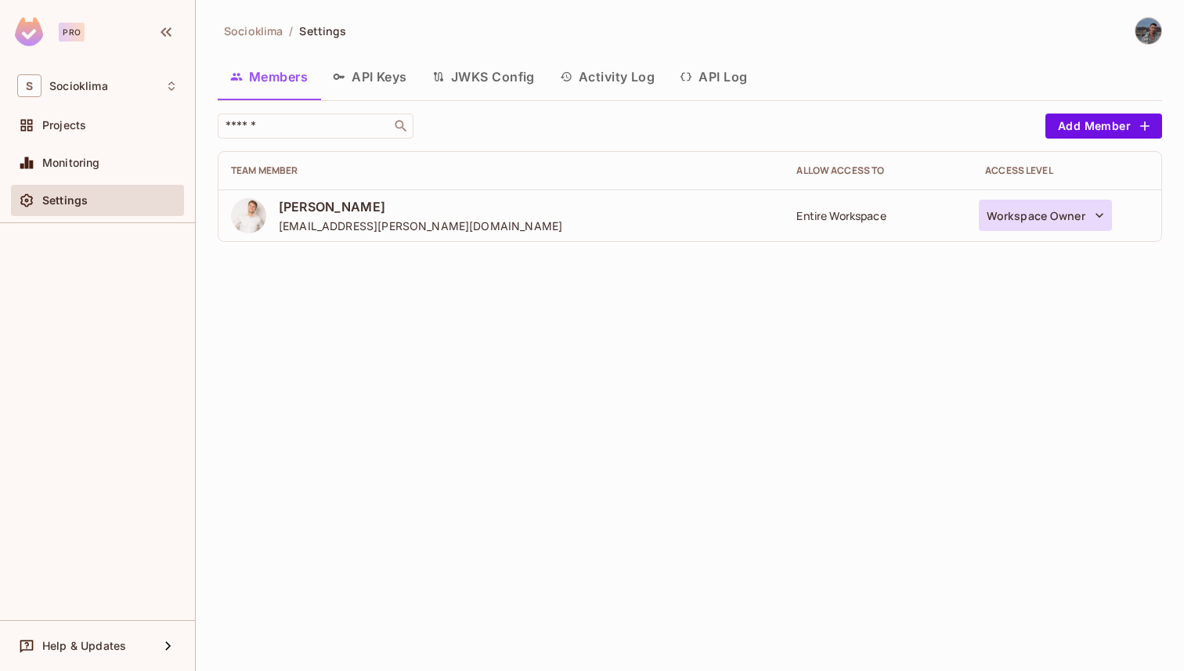
click at [1096, 216] on icon "button" at bounding box center [1100, 216] width 16 height 16
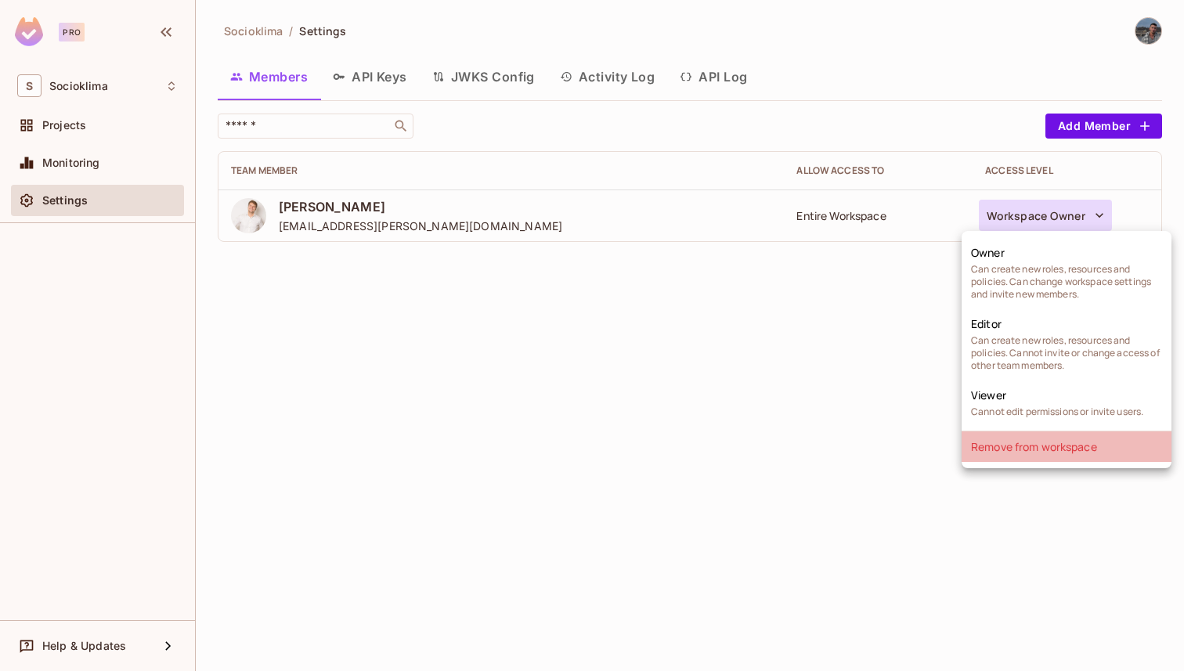
click at [1027, 444] on li "Remove from workspace" at bounding box center [1067, 447] width 210 height 31
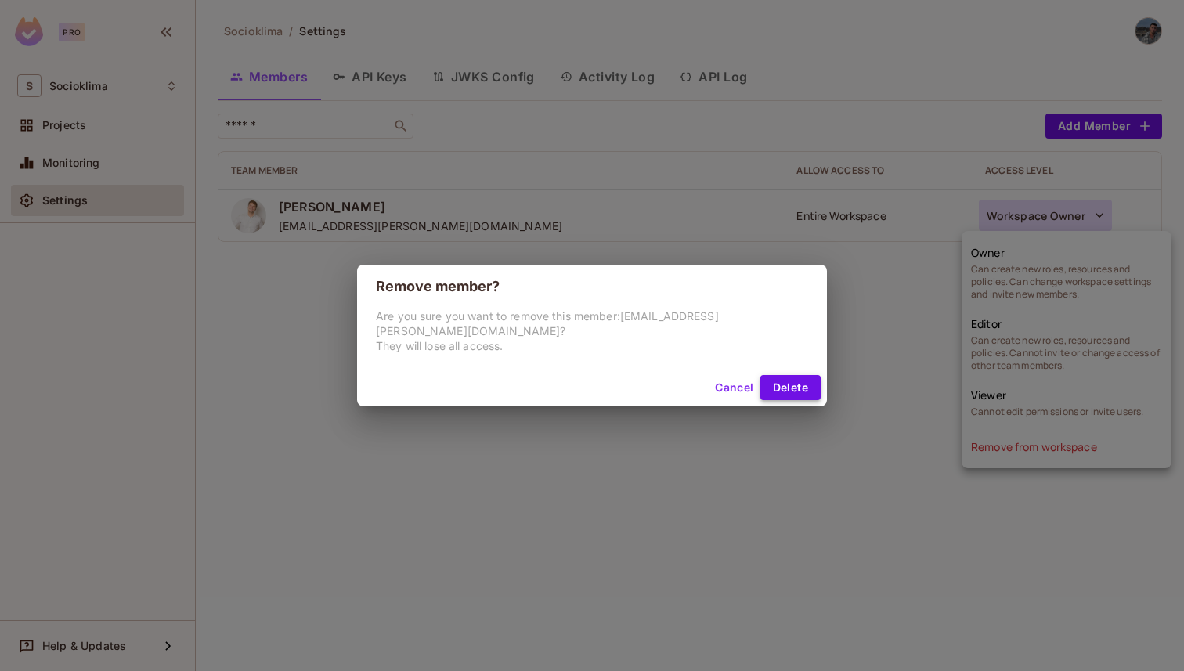
click at [760, 391] on button "Delete" at bounding box center [790, 387] width 60 height 25
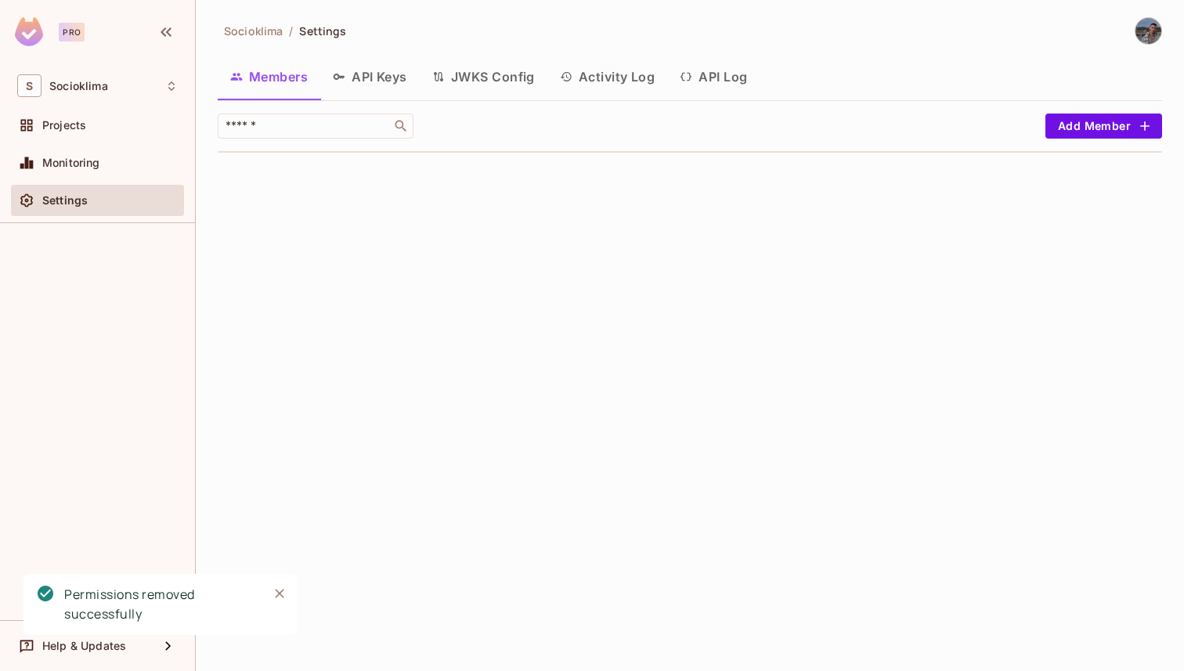
click at [385, 84] on button "API Keys" at bounding box center [369, 76] width 99 height 39
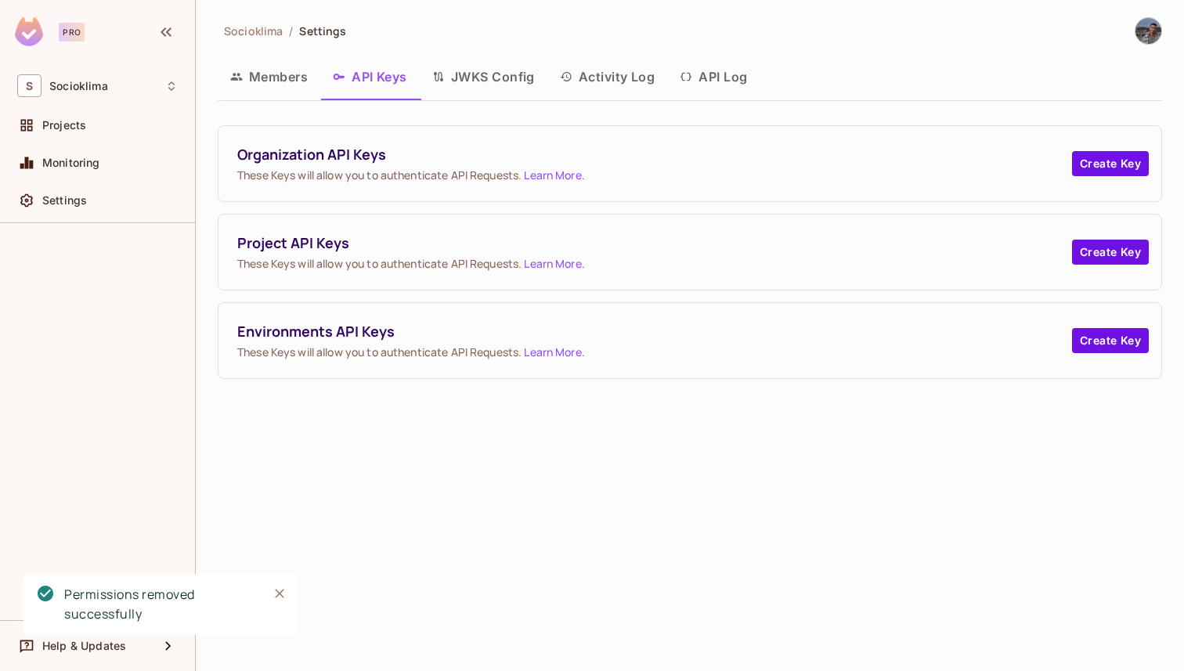
click at [252, 66] on button "Members" at bounding box center [269, 76] width 103 height 39
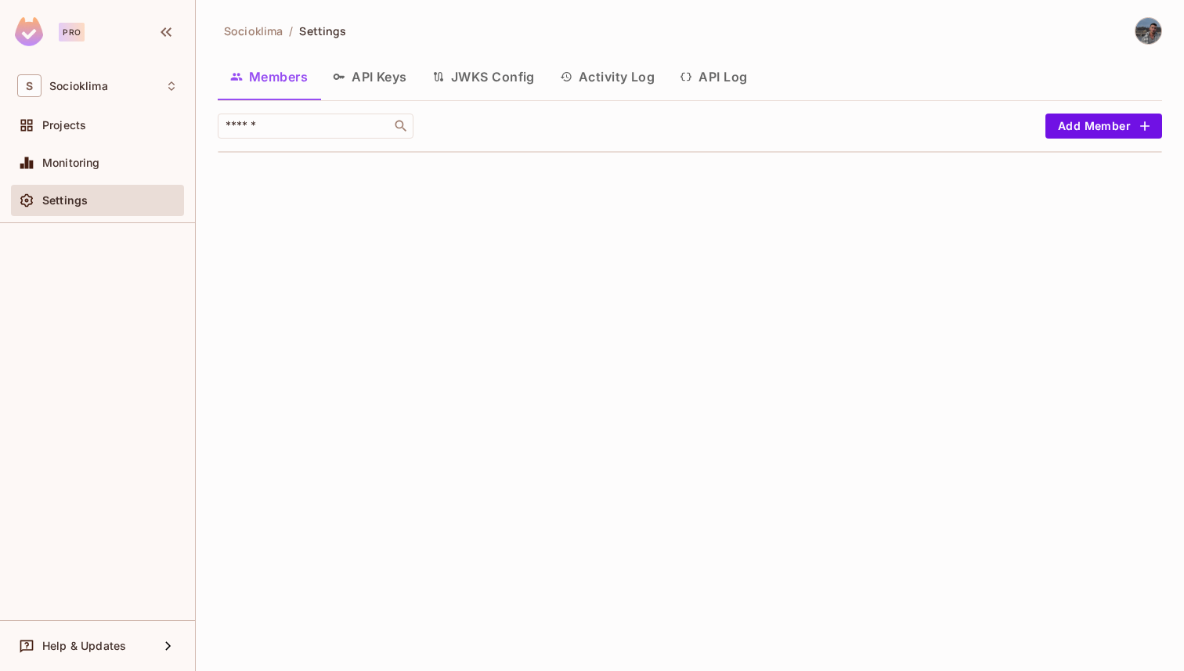
click at [488, 168] on div "Socioklima / Settings Members API Keys JWKS Config Activity Log API Log ​ Add M…" at bounding box center [690, 335] width 988 height 671
click at [605, 154] on div "​ Add Member" at bounding box center [690, 140] width 945 height 52
click at [1089, 136] on button "Add Member" at bounding box center [1104, 126] width 117 height 25
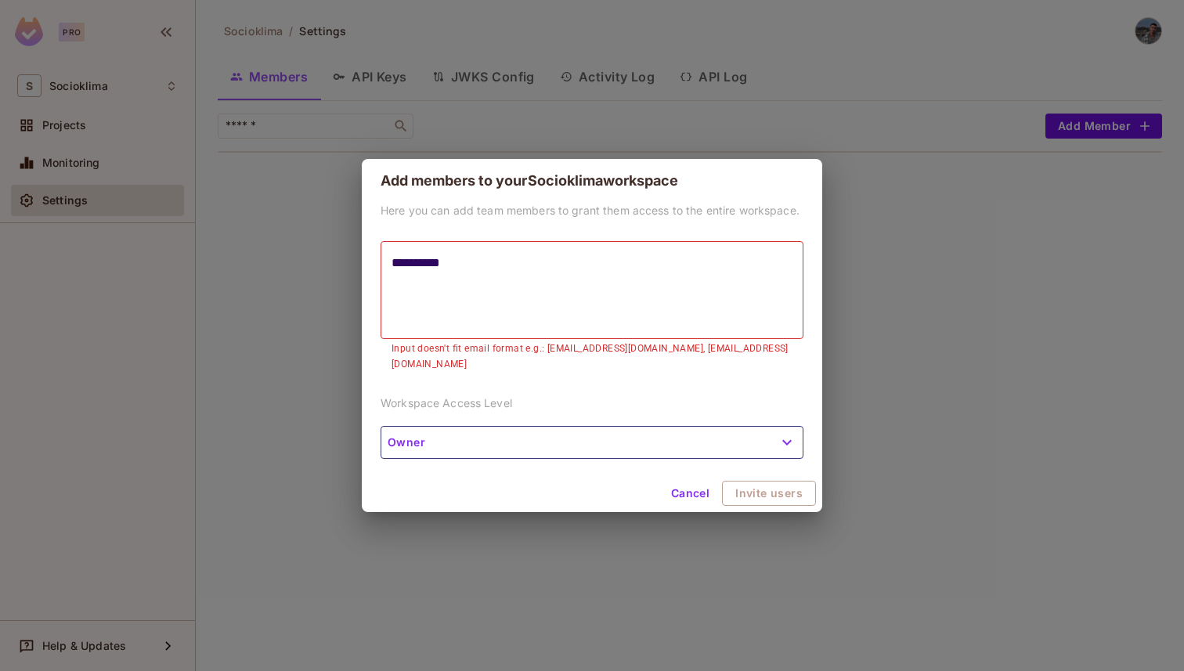
click at [425, 266] on textarea "*********" at bounding box center [592, 290] width 401 height 72
click at [397, 266] on textarea "**********" at bounding box center [592, 290] width 401 height 72
click at [430, 272] on textarea "**********" at bounding box center [592, 290] width 401 height 72
click at [692, 426] on button "Owner" at bounding box center [592, 442] width 423 height 33
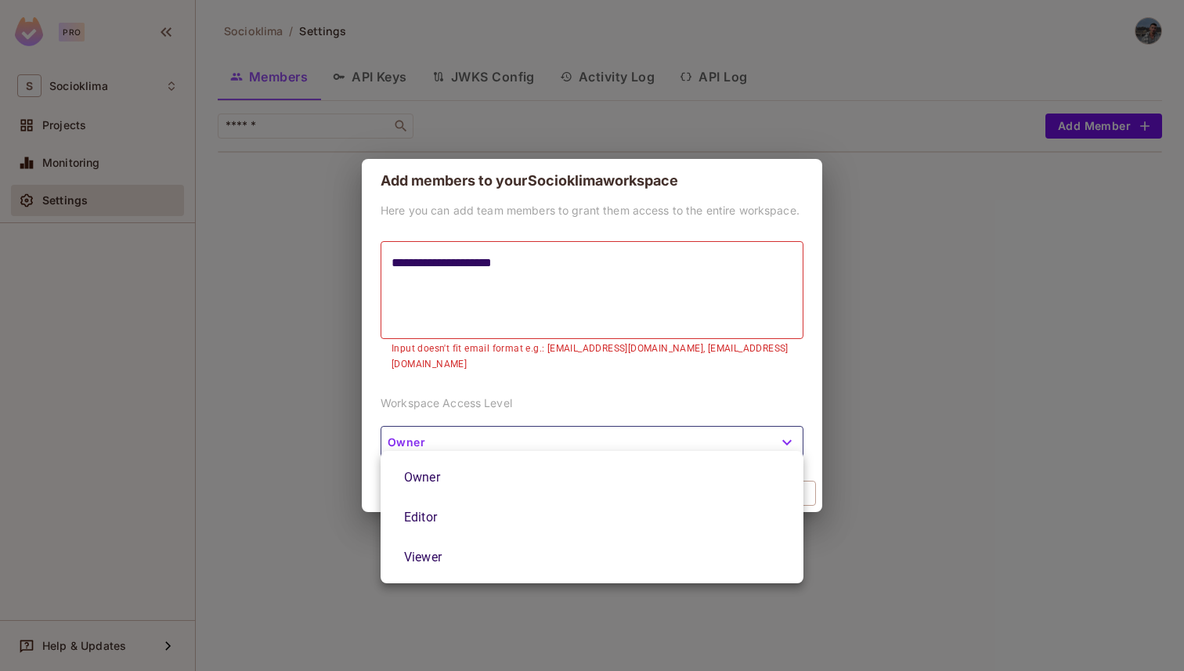
click at [649, 492] on li "Owner" at bounding box center [592, 477] width 423 height 40
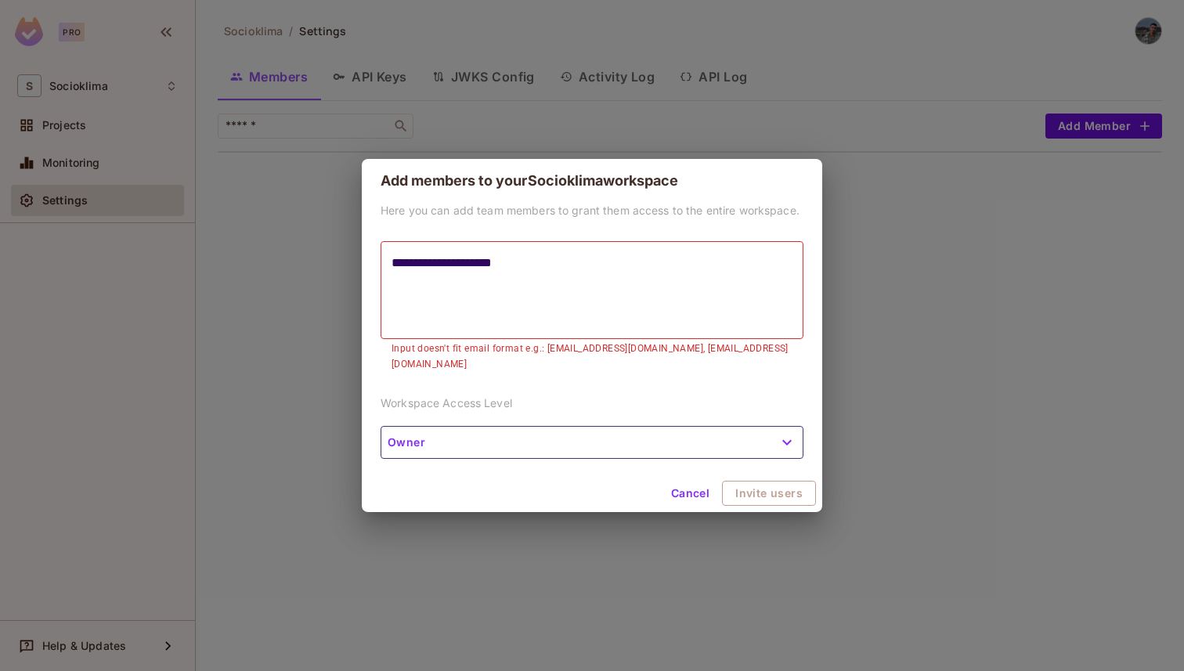
click at [660, 439] on button "Owner" at bounding box center [592, 442] width 423 height 33
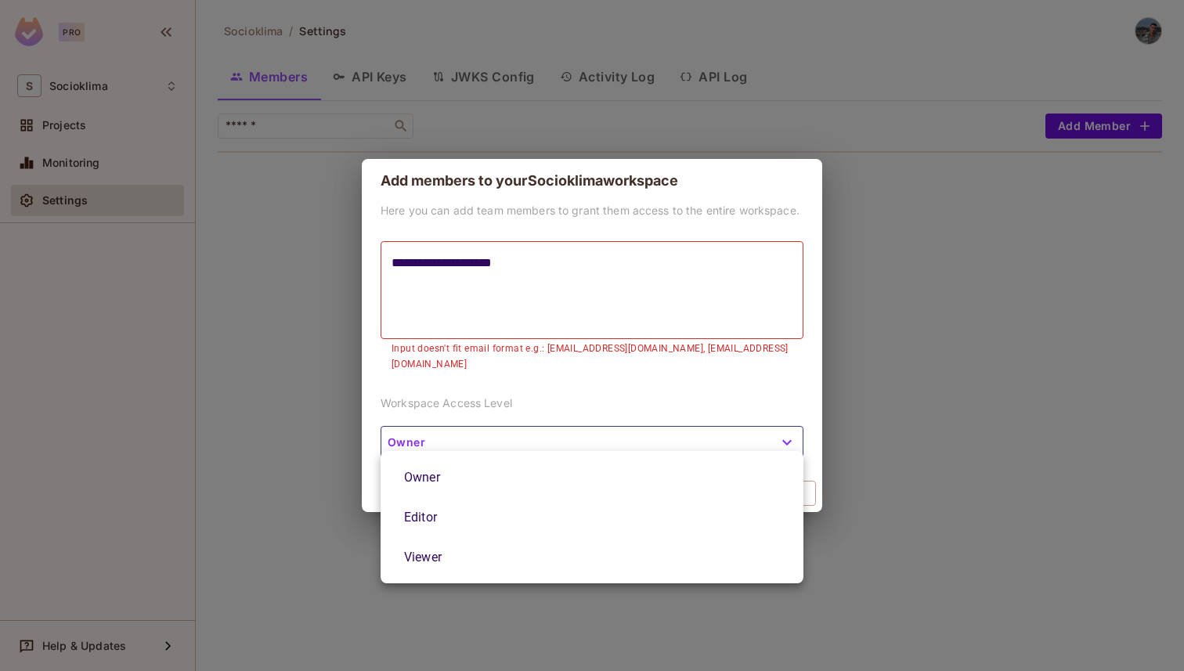
click at [478, 382] on div at bounding box center [592, 335] width 1184 height 671
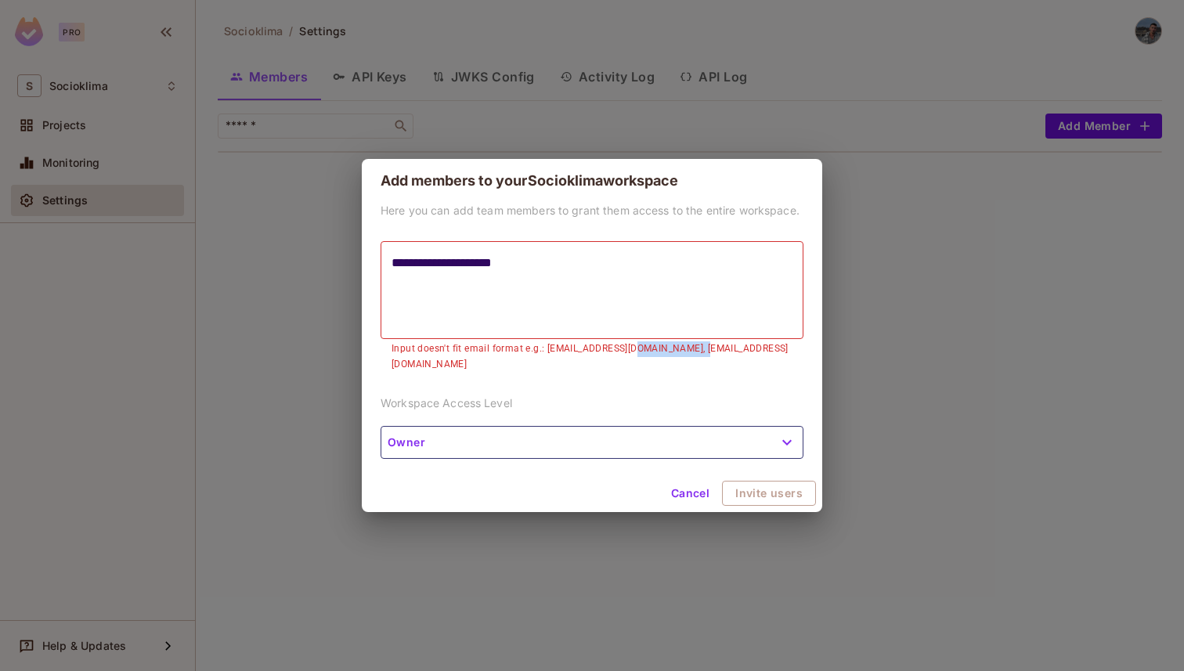
drag, startPoint x: 628, startPoint y: 357, endPoint x: 712, endPoint y: 354, distance: 83.9
click at [713, 354] on p "Input doesn't fit email format e.g.: Email@mail.com, Email2@mail.com" at bounding box center [592, 356] width 401 height 31
copy p "[EMAIL_ADDRESS][DOMAIN_NAME]"
click at [648, 302] on textarea "**********" at bounding box center [592, 290] width 401 height 72
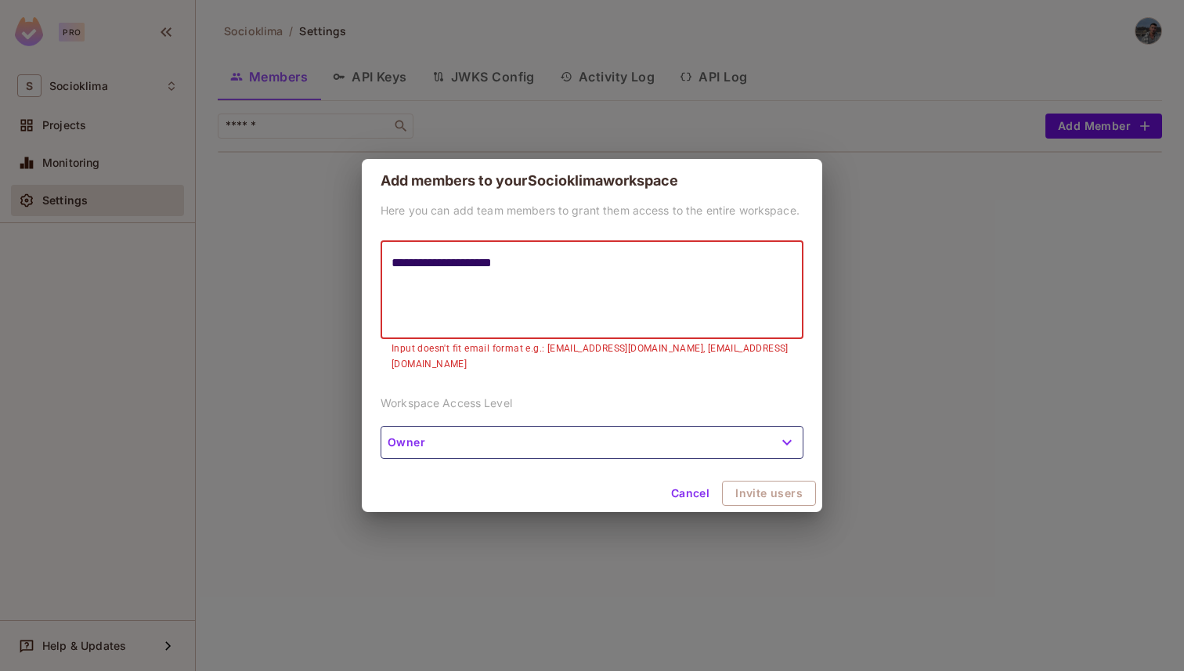
click at [648, 302] on textarea "**********" at bounding box center [592, 290] width 401 height 72
click at [648, 301] on textarea "**********" at bounding box center [592, 290] width 401 height 72
drag, startPoint x: 634, startPoint y: 290, endPoint x: 331, endPoint y: 280, distance: 304.0
click at [333, 280] on div "**********" at bounding box center [592, 335] width 1184 height 671
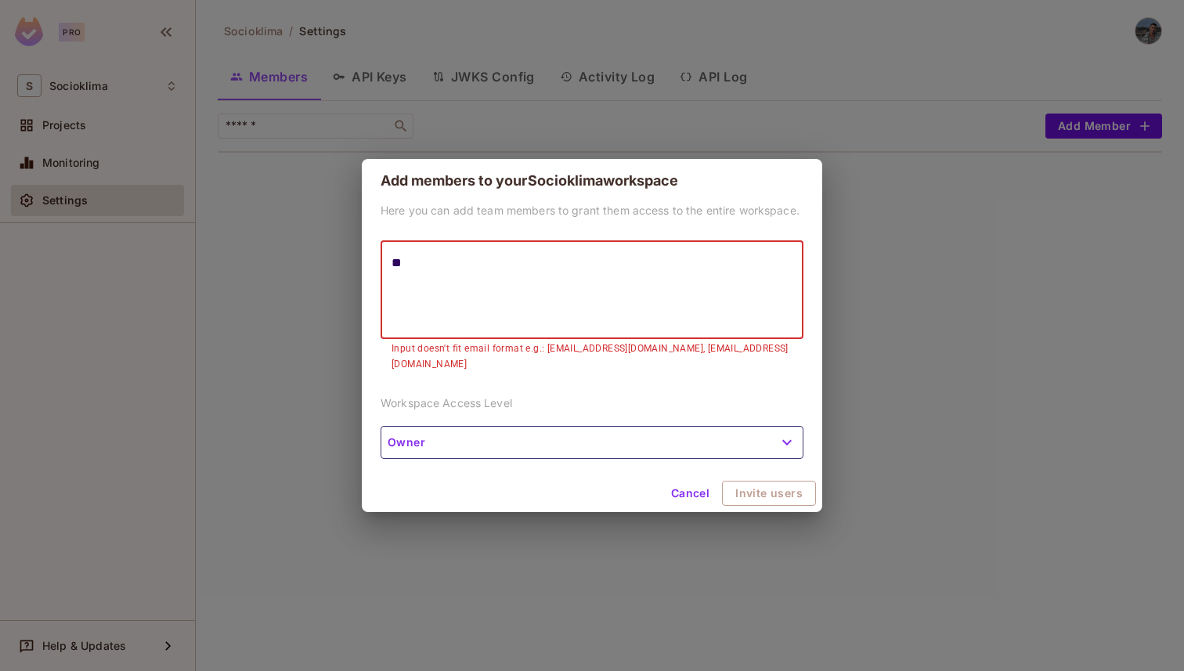
type textarea "*"
paste textarea "**********"
type textarea "**********"
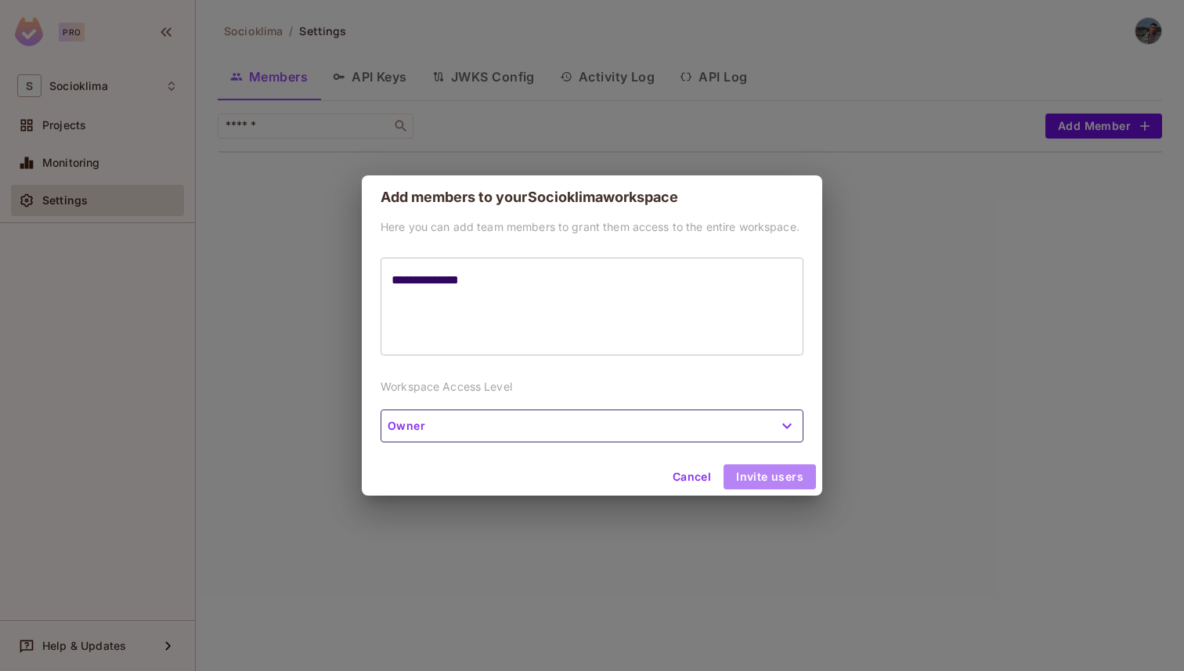
click at [811, 476] on button "Invite users" at bounding box center [770, 476] width 92 height 25
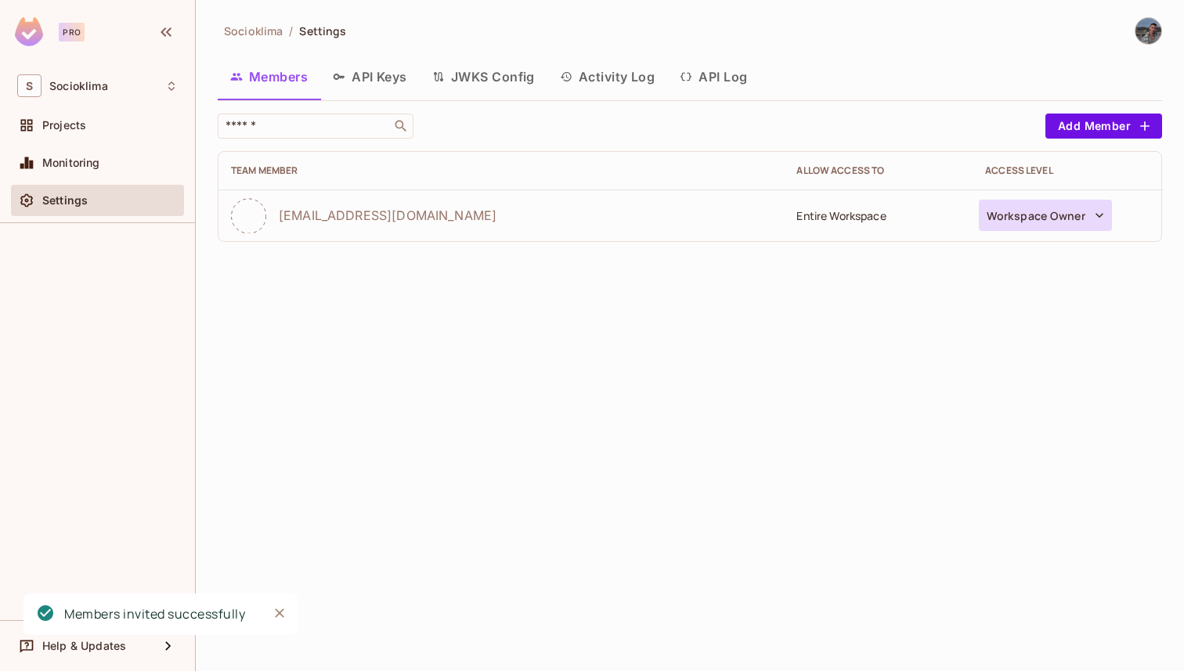
click at [1013, 226] on button "Workspace Owner" at bounding box center [1045, 215] width 133 height 31
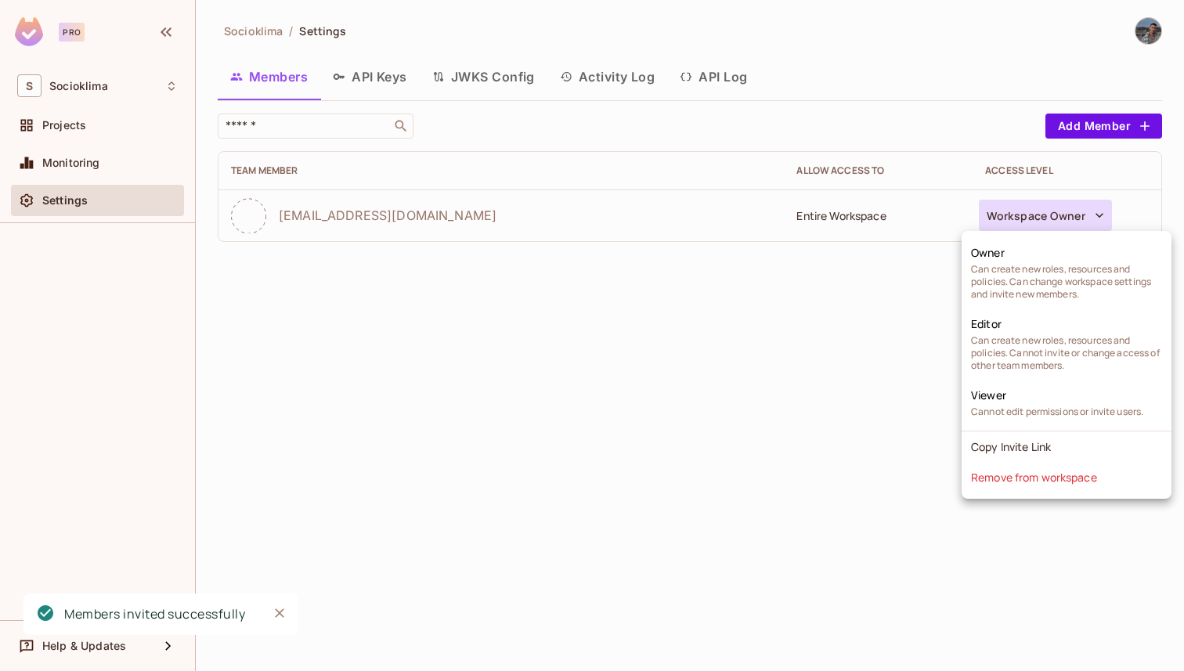
click at [384, 64] on div at bounding box center [592, 335] width 1184 height 671
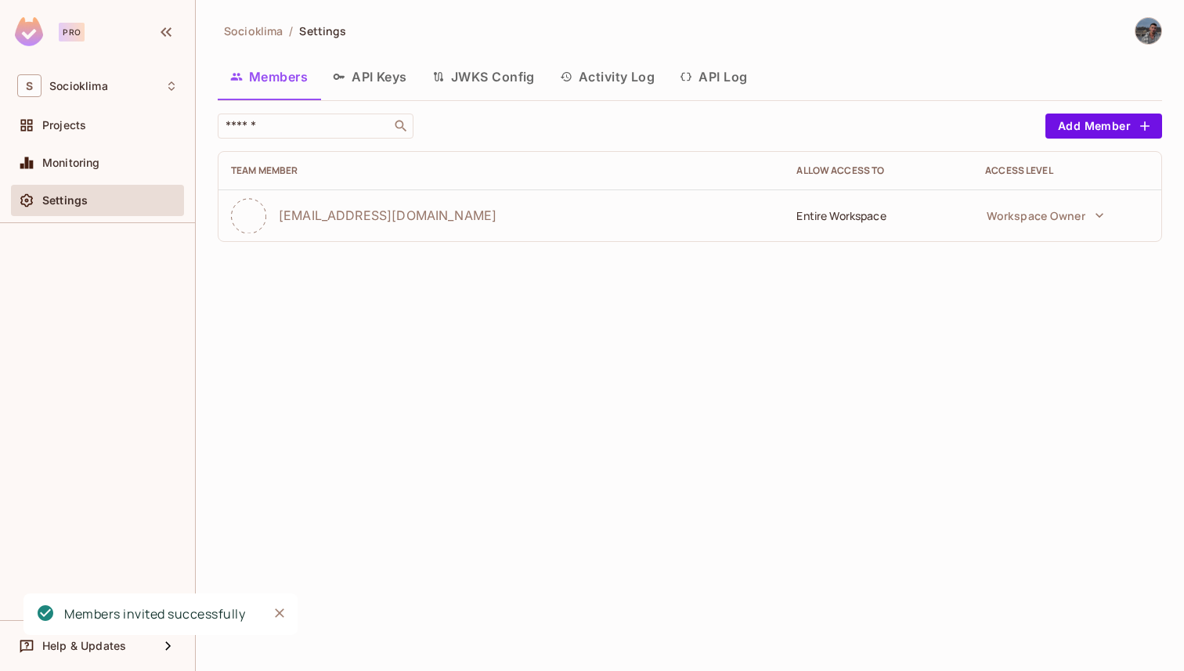
click at [384, 64] on button "API Keys" at bounding box center [369, 76] width 99 height 39
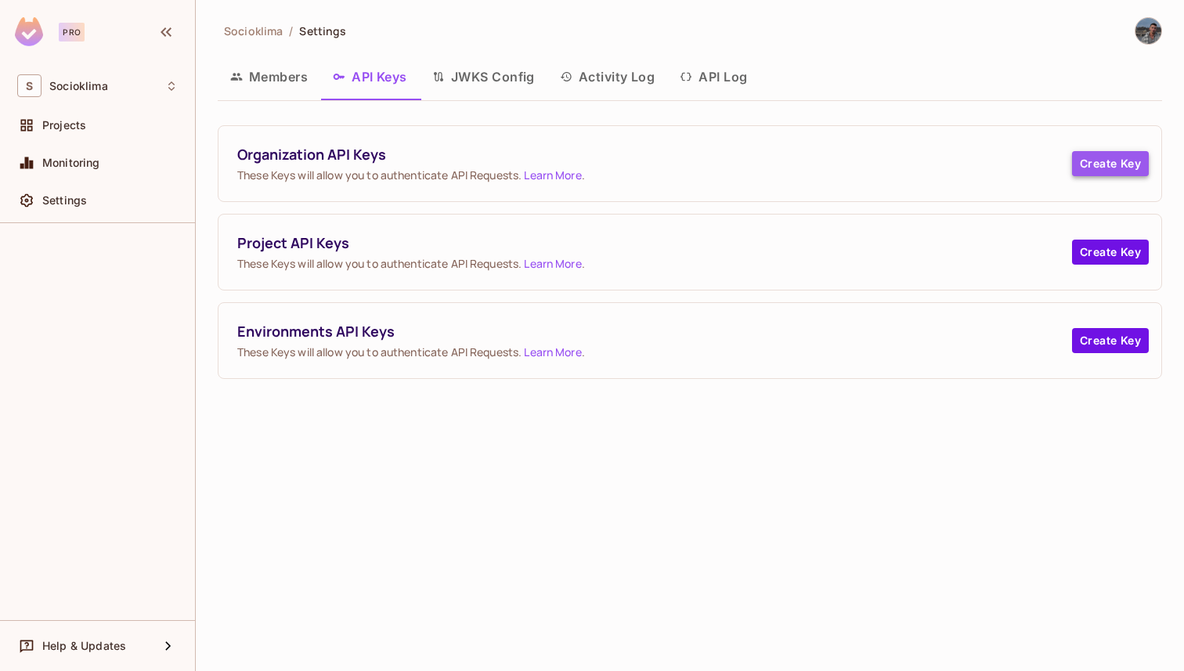
click at [1100, 164] on button "Create Key" at bounding box center [1110, 163] width 77 height 25
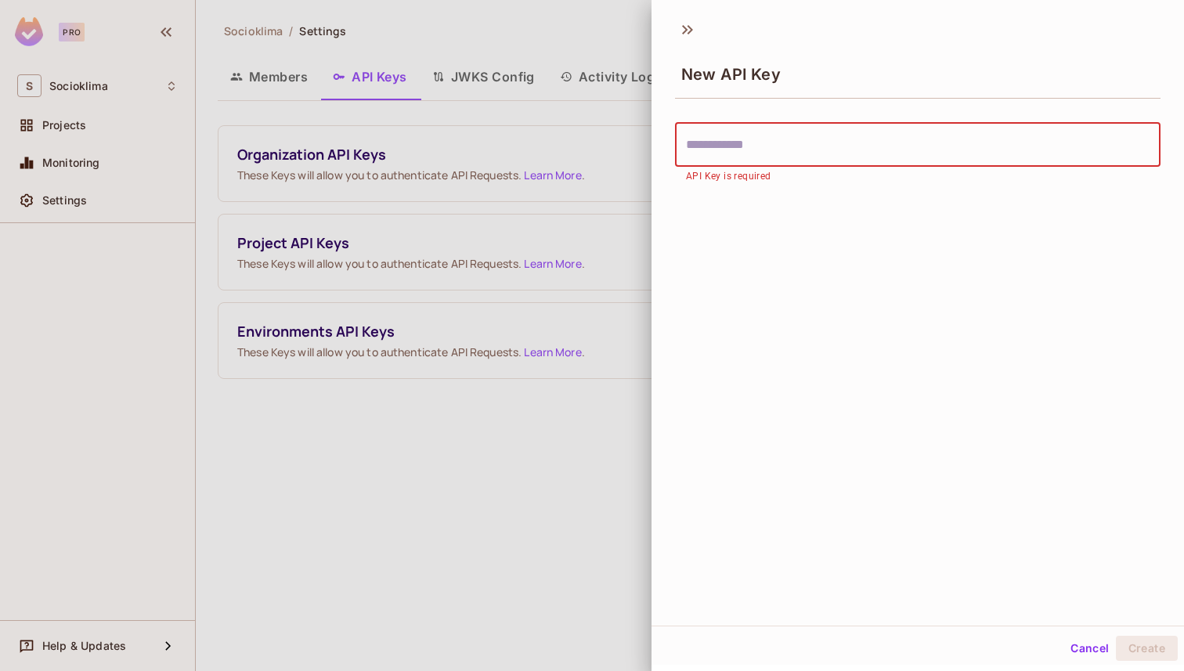
click at [869, 135] on input "text" at bounding box center [918, 145] width 486 height 44
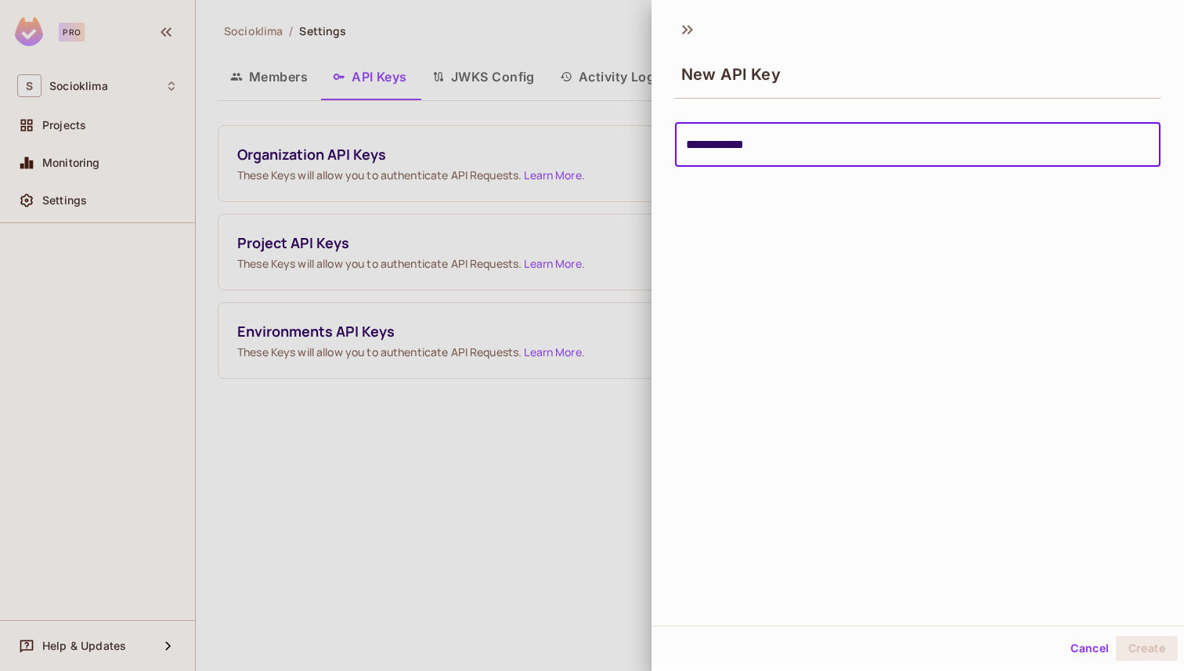
type input "**********"
click at [688, 40] on icon at bounding box center [687, 29] width 25 height 25
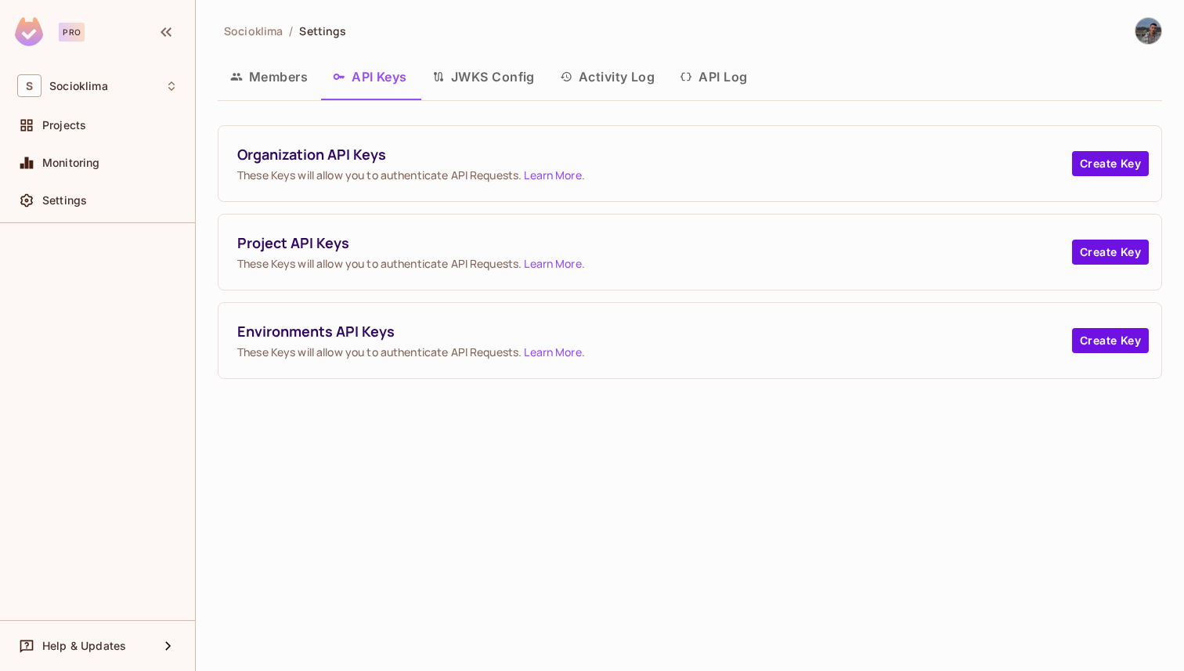
click at [280, 158] on span "Organization API Keys" at bounding box center [654, 155] width 835 height 20
click at [280, 154] on span "Organization API Keys" at bounding box center [654, 155] width 835 height 20
click at [1117, 169] on button "Create Key" at bounding box center [1110, 163] width 77 height 25
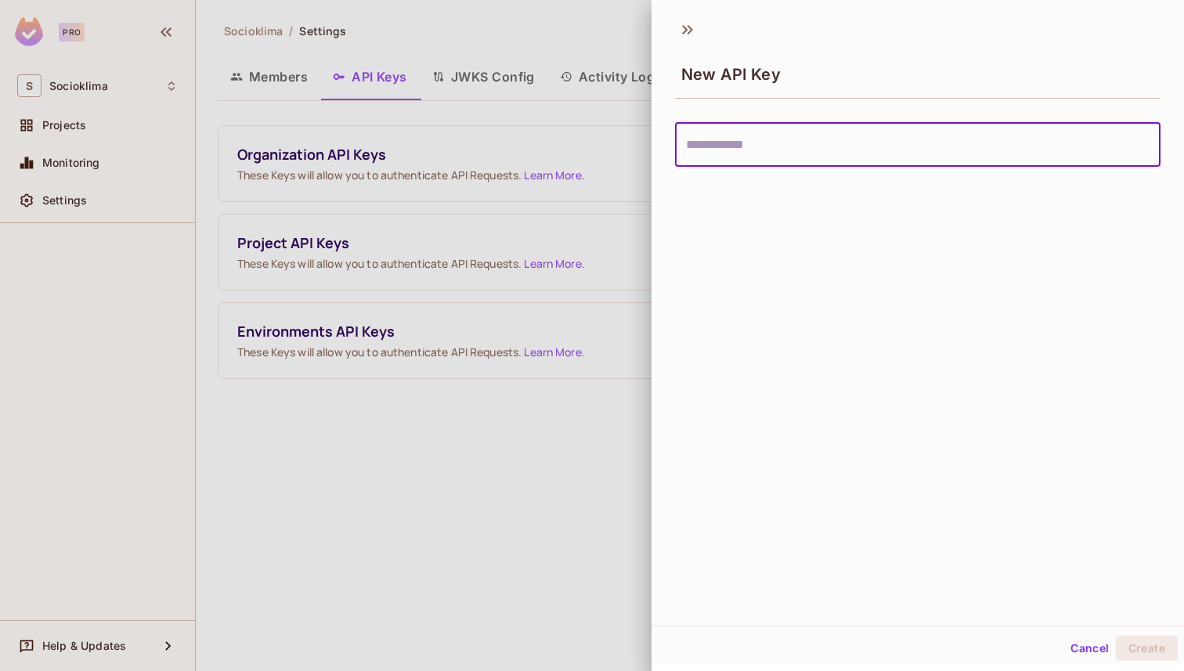
click at [874, 125] on input "text" at bounding box center [918, 145] width 486 height 44
type input "****"
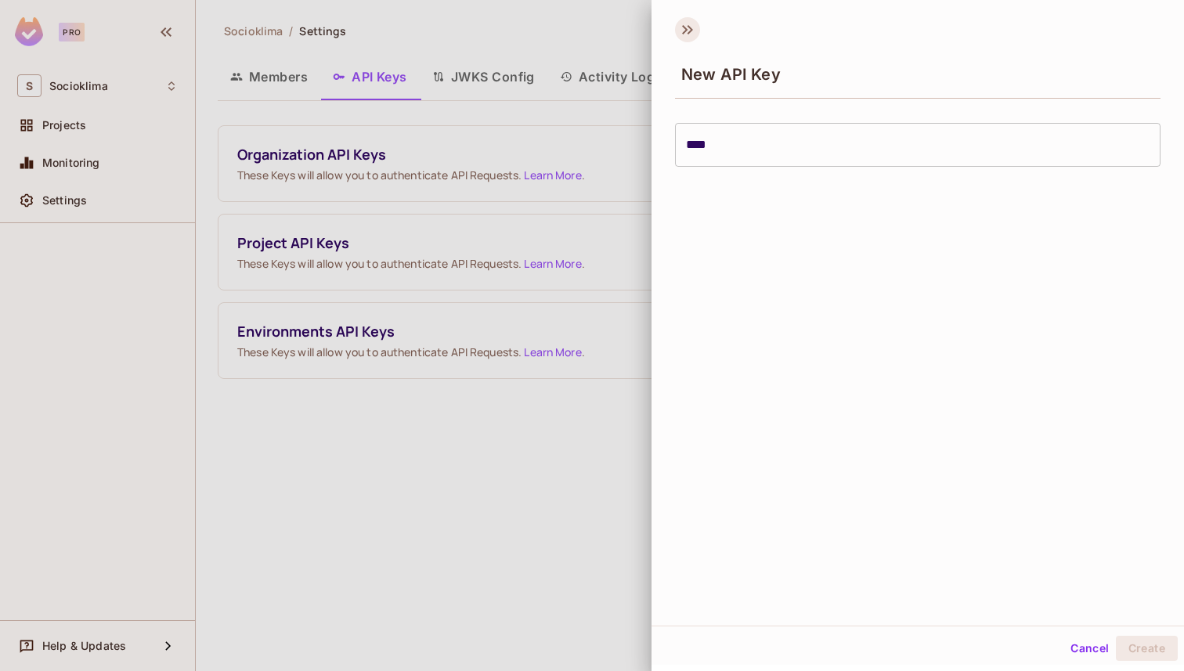
click at [686, 31] on icon at bounding box center [684, 29] width 5 height 9
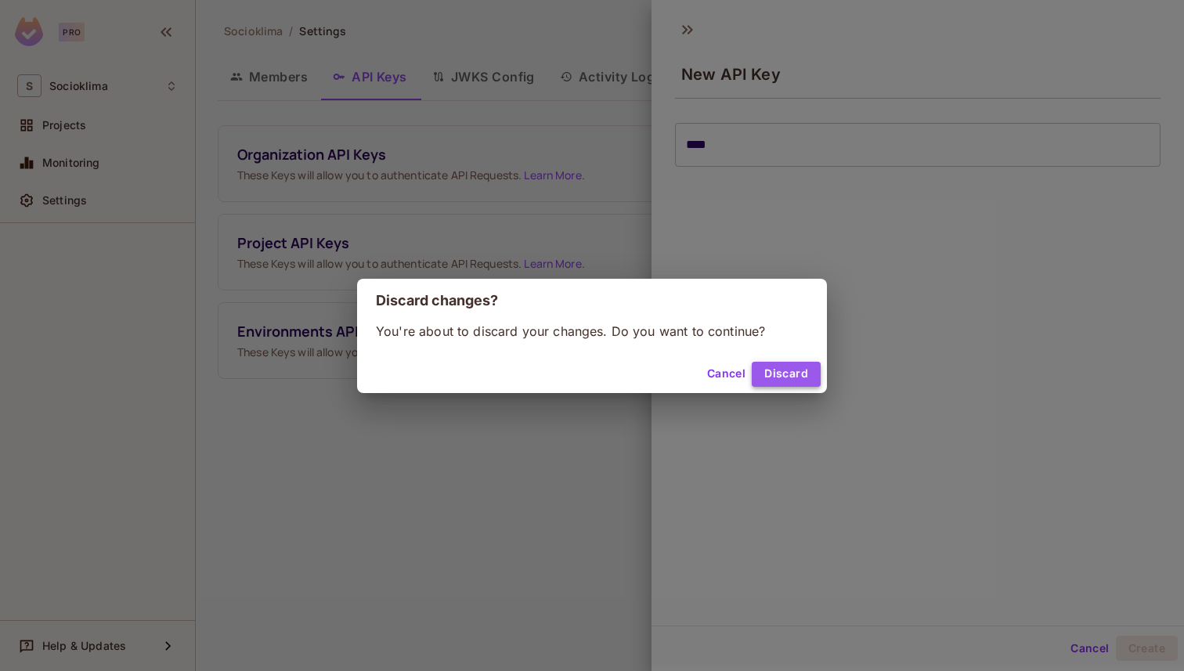
click at [767, 384] on button "Discard" at bounding box center [786, 374] width 69 height 25
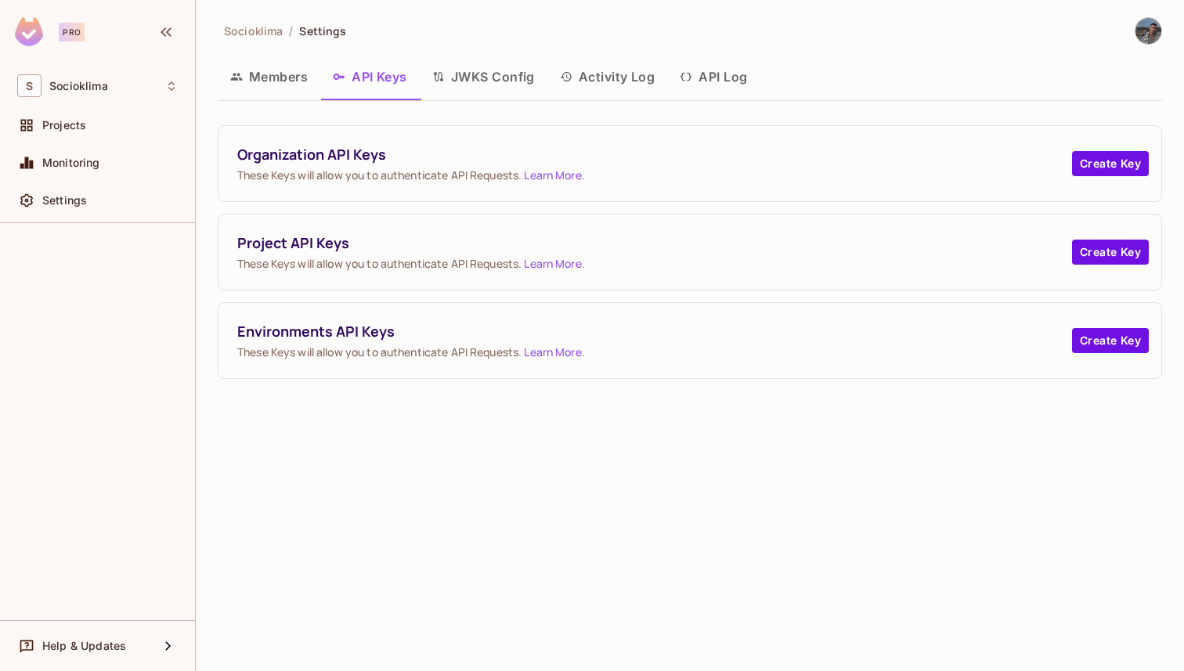
click at [270, 98] on div "Members API Keys JWKS Config Activity Log API Log" at bounding box center [690, 78] width 945 height 43
click at [270, 89] on button "Members" at bounding box center [269, 76] width 103 height 39
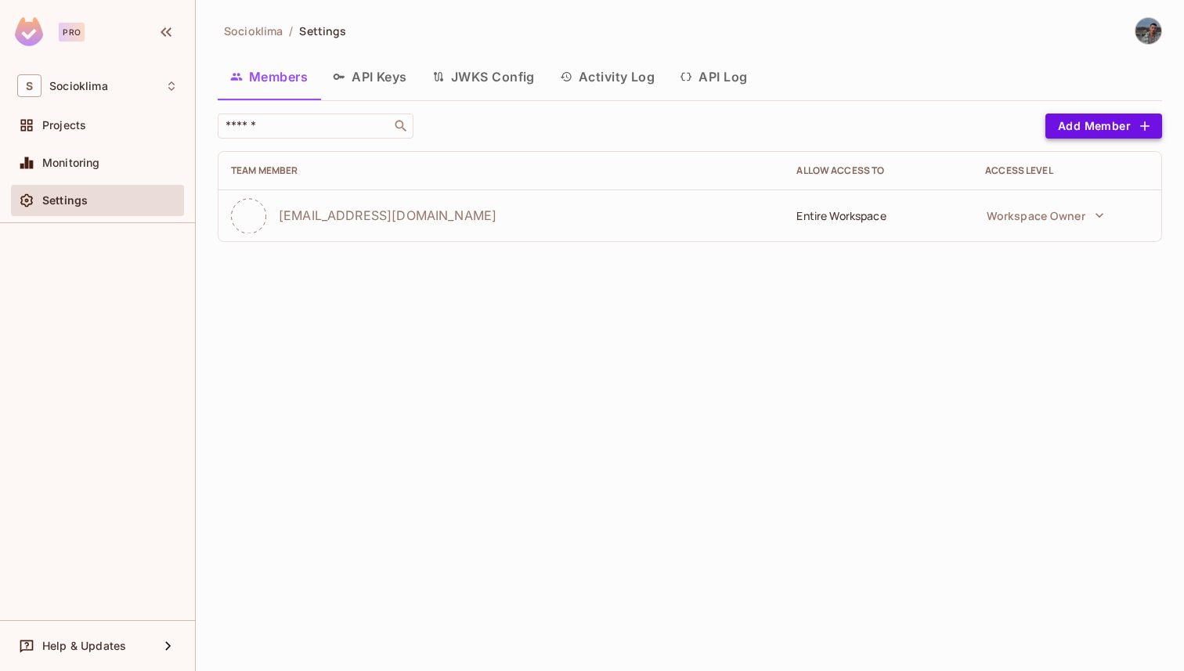
click at [1082, 119] on button "Add Member" at bounding box center [1104, 126] width 117 height 25
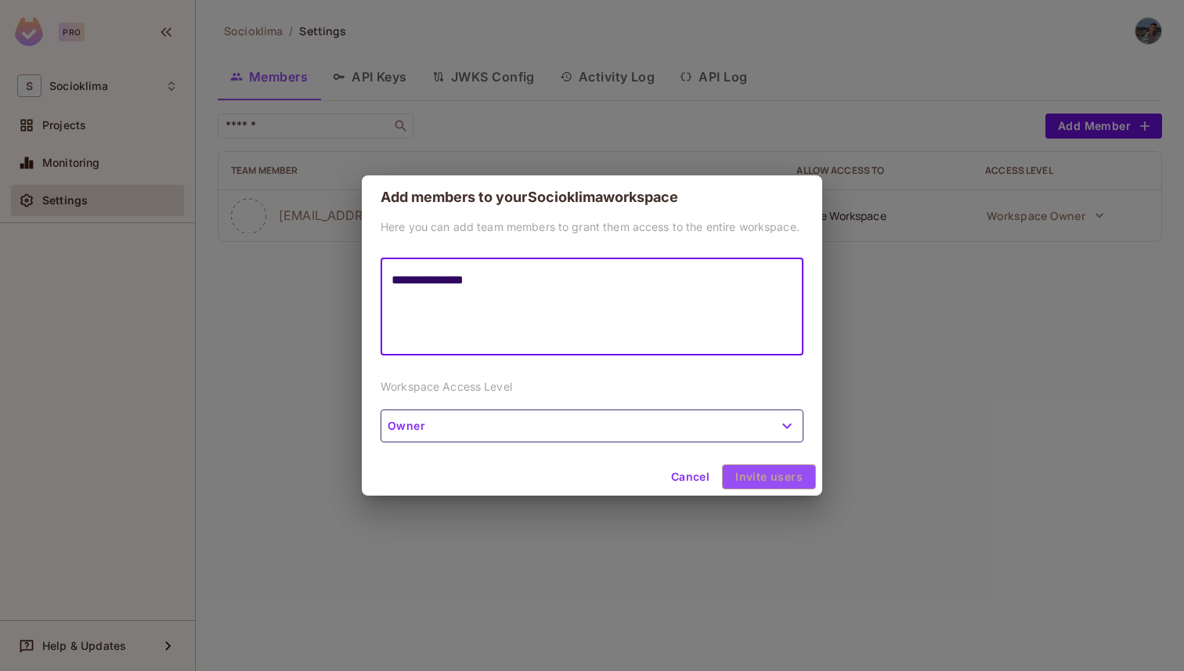
click at [772, 470] on div "Cancel Invite users" at bounding box center [592, 477] width 461 height 38
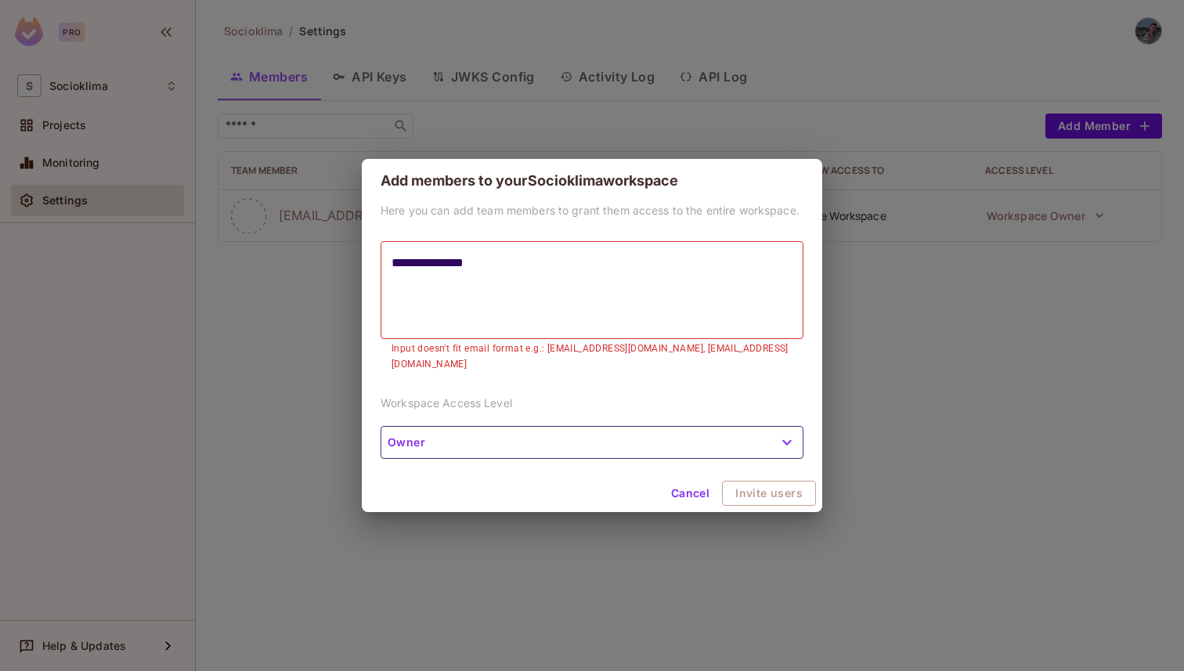
click at [468, 312] on textarea "**********" at bounding box center [592, 290] width 401 height 72
type textarea "**********"
click at [772, 486] on button "Invite users" at bounding box center [770, 493] width 92 height 25
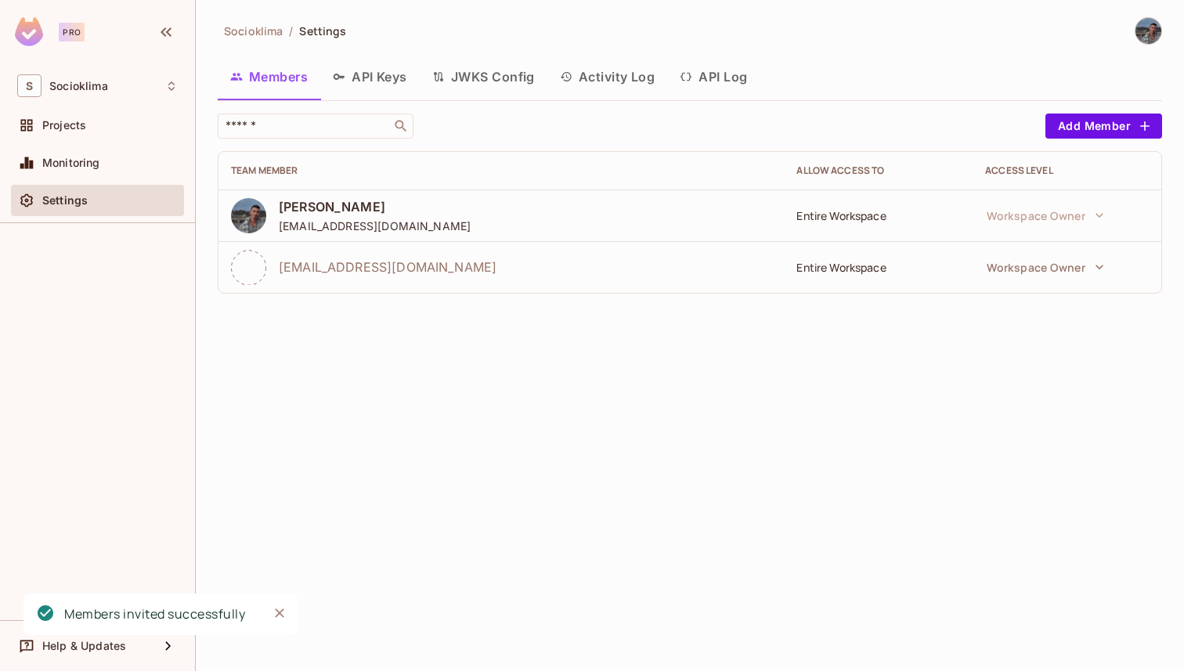
click at [359, 73] on button "API Keys" at bounding box center [369, 76] width 99 height 39
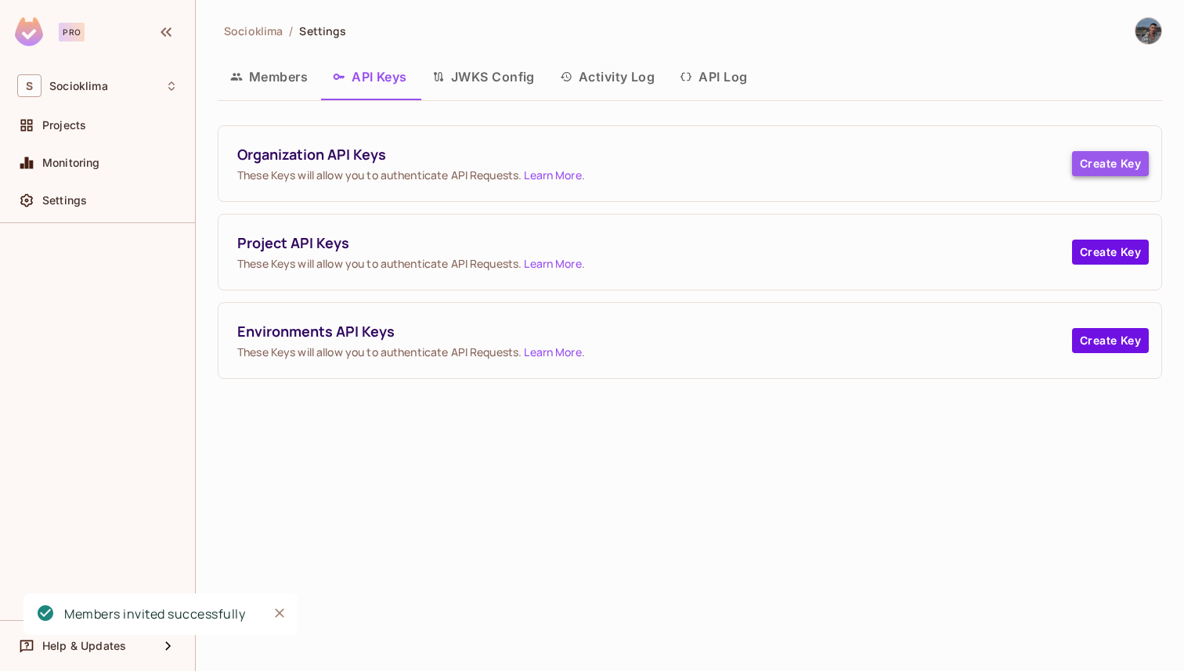
click at [1122, 157] on button "Create Key" at bounding box center [1110, 163] width 77 height 25
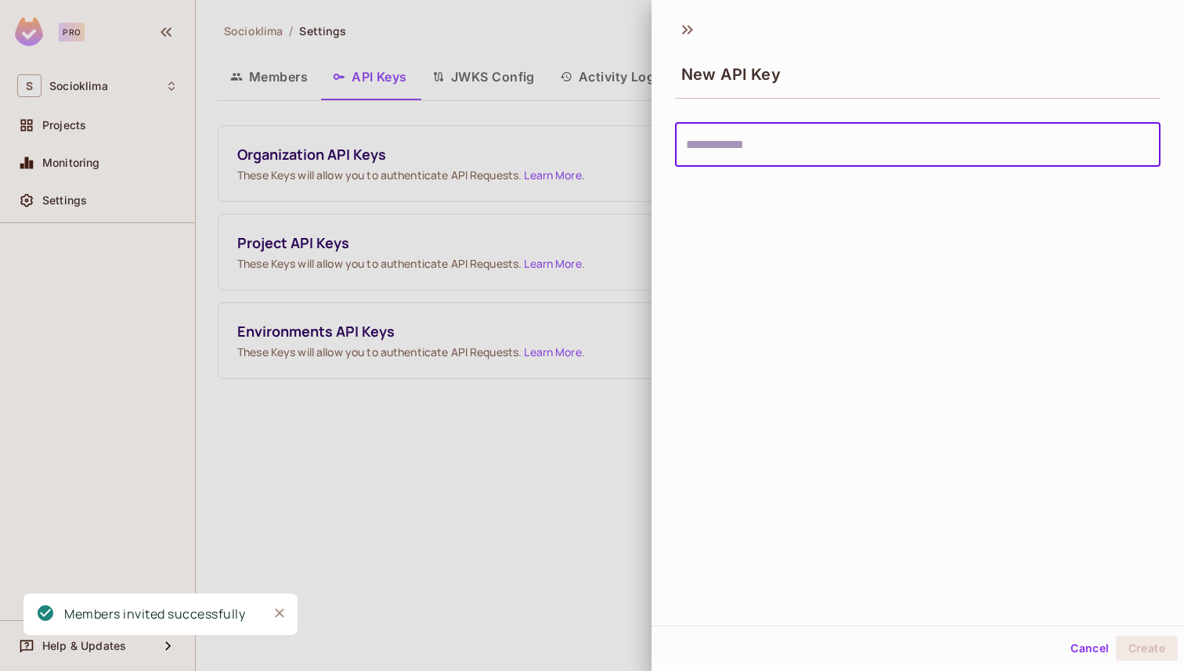
click at [874, 143] on input "text" at bounding box center [918, 145] width 486 height 44
type input "****"
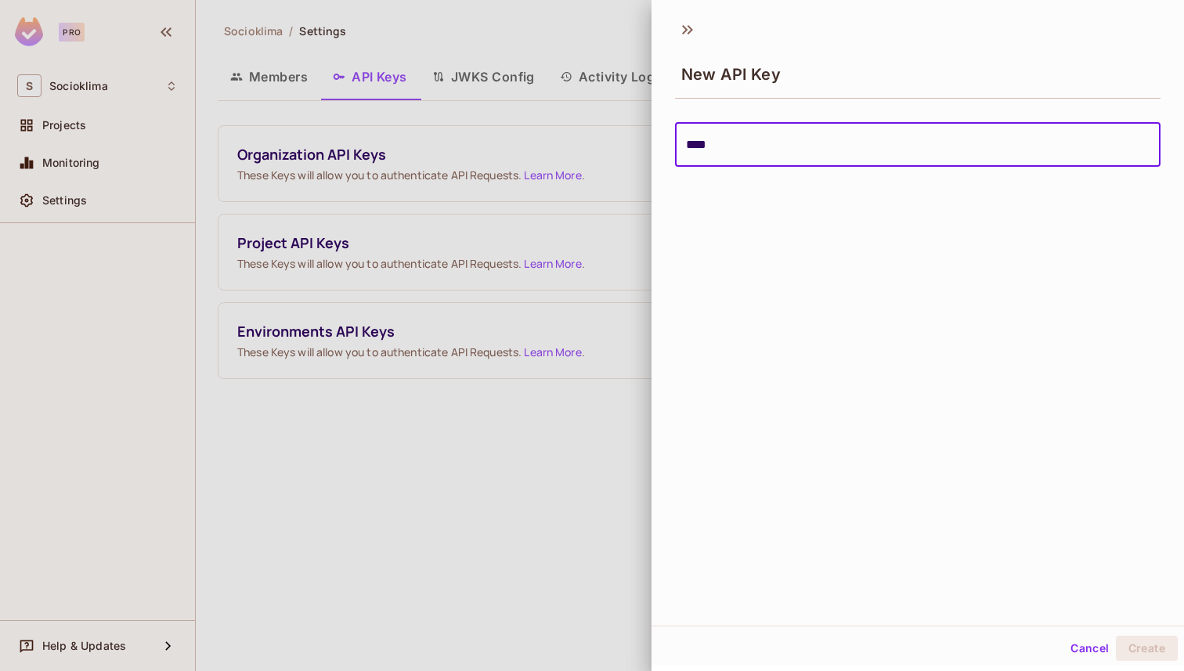
click at [1067, 547] on div "New API Key **** ​" at bounding box center [918, 318] width 533 height 615
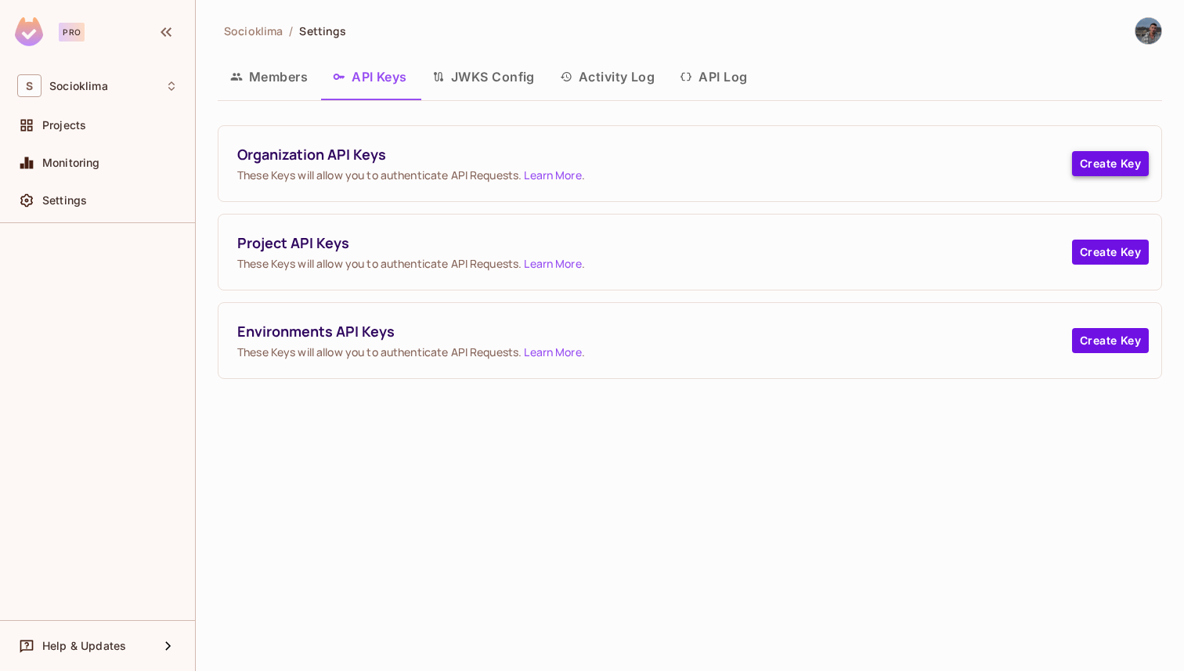
click at [1093, 166] on button "Create Key" at bounding box center [1110, 163] width 77 height 25
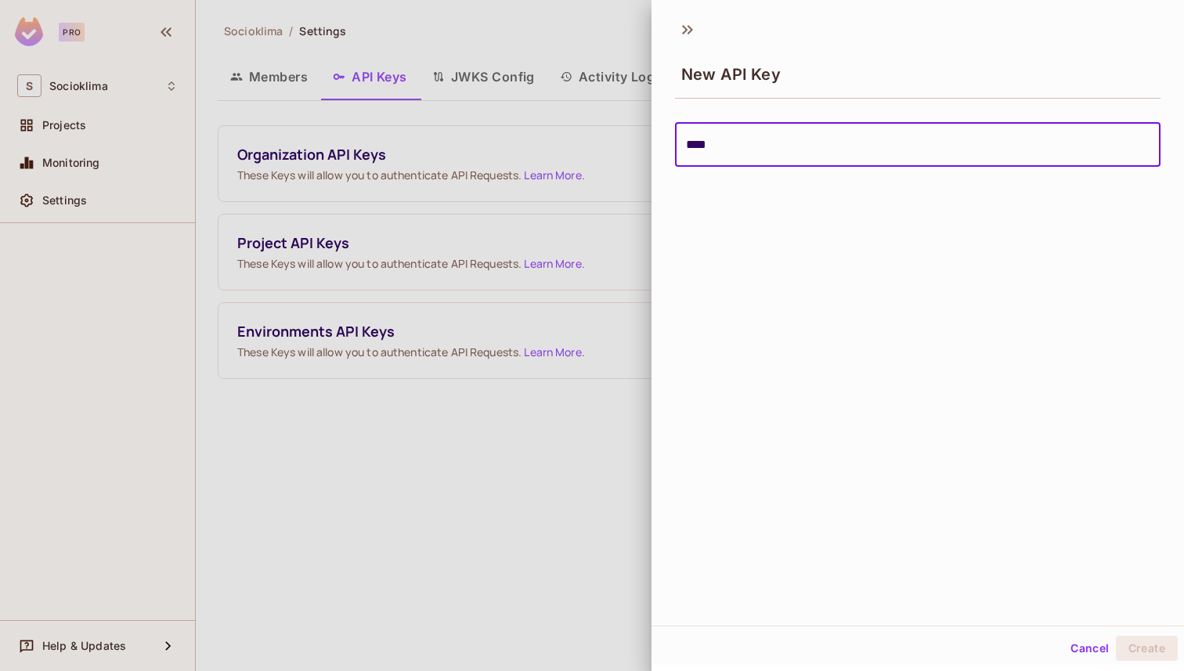
type input "****"
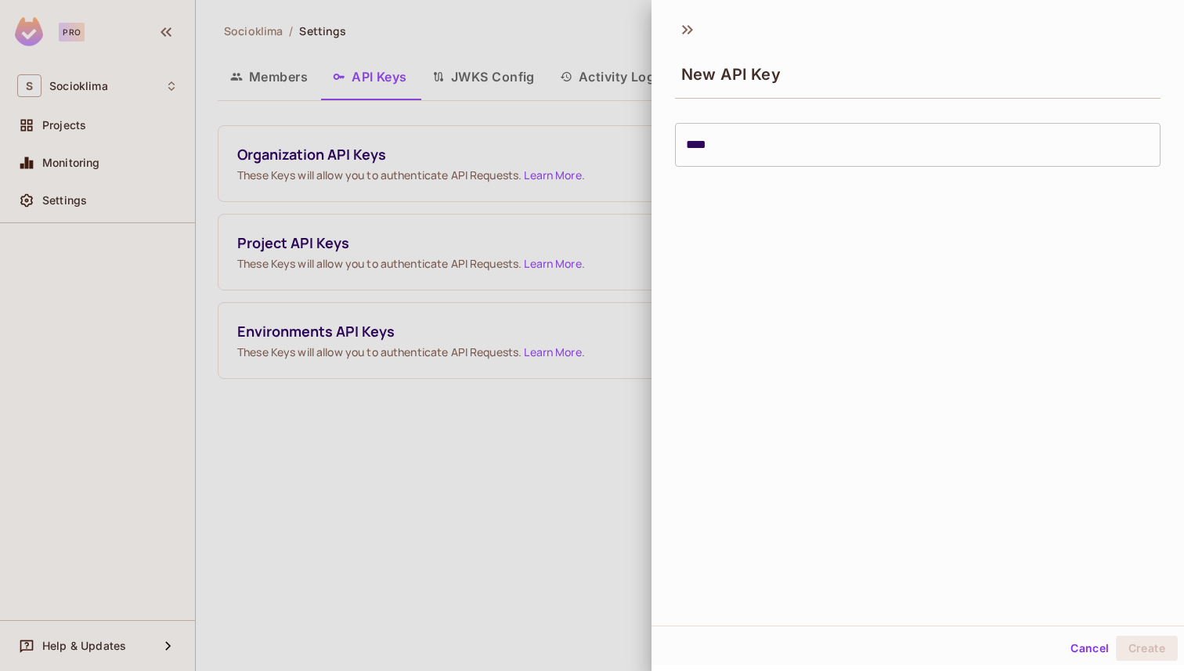
click at [1136, 617] on div "New API Key **** ​" at bounding box center [918, 318] width 533 height 615
click at [1094, 650] on button "Cancel" at bounding box center [1089, 648] width 51 height 25
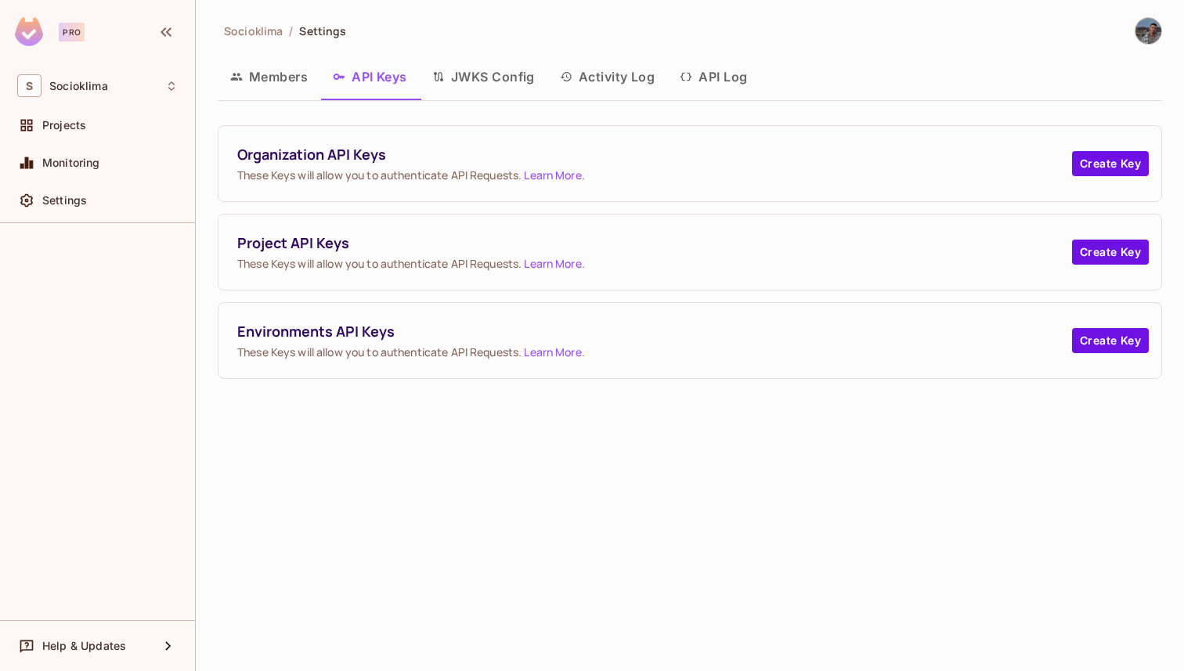
click at [291, 99] on div "Members API Keys JWKS Config Activity Log API Log" at bounding box center [690, 78] width 945 height 43
click at [290, 89] on button "Members" at bounding box center [269, 76] width 103 height 39
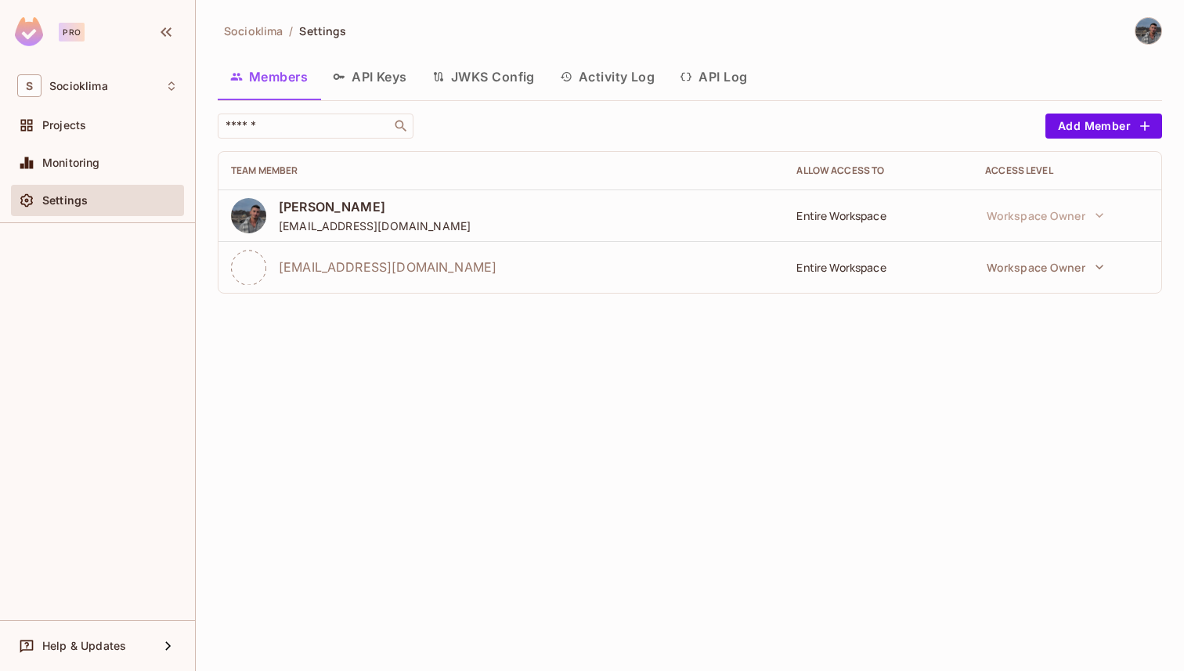
click at [356, 68] on button "API Keys" at bounding box center [369, 76] width 99 height 39
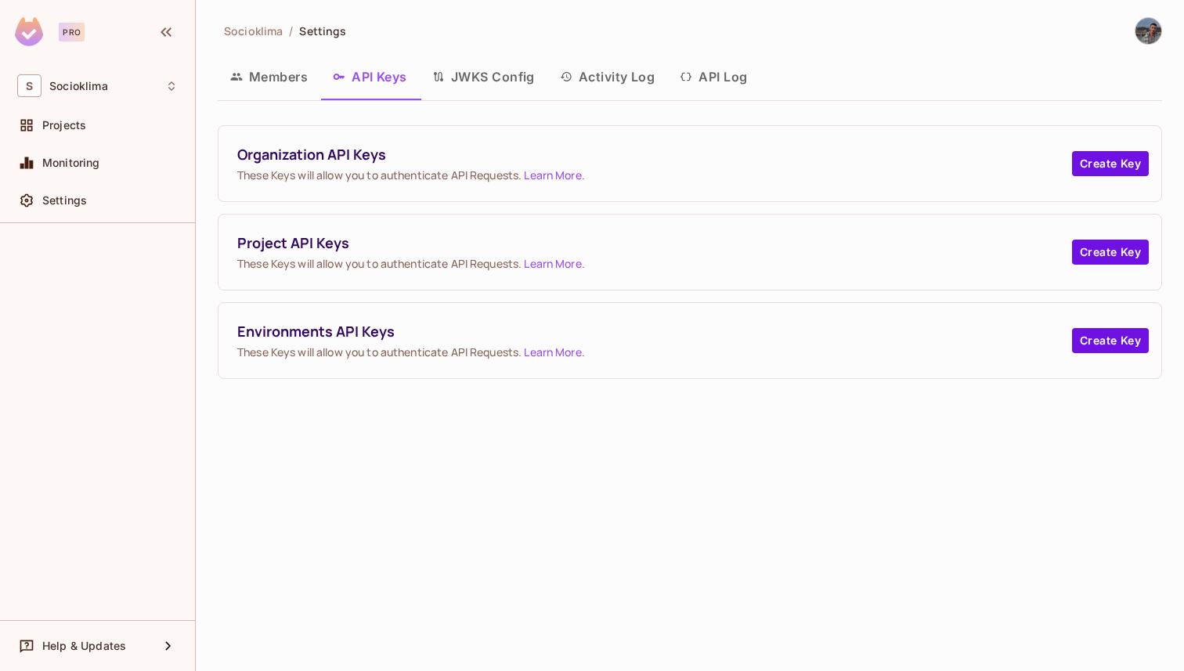
click at [274, 72] on button "Members" at bounding box center [269, 76] width 103 height 39
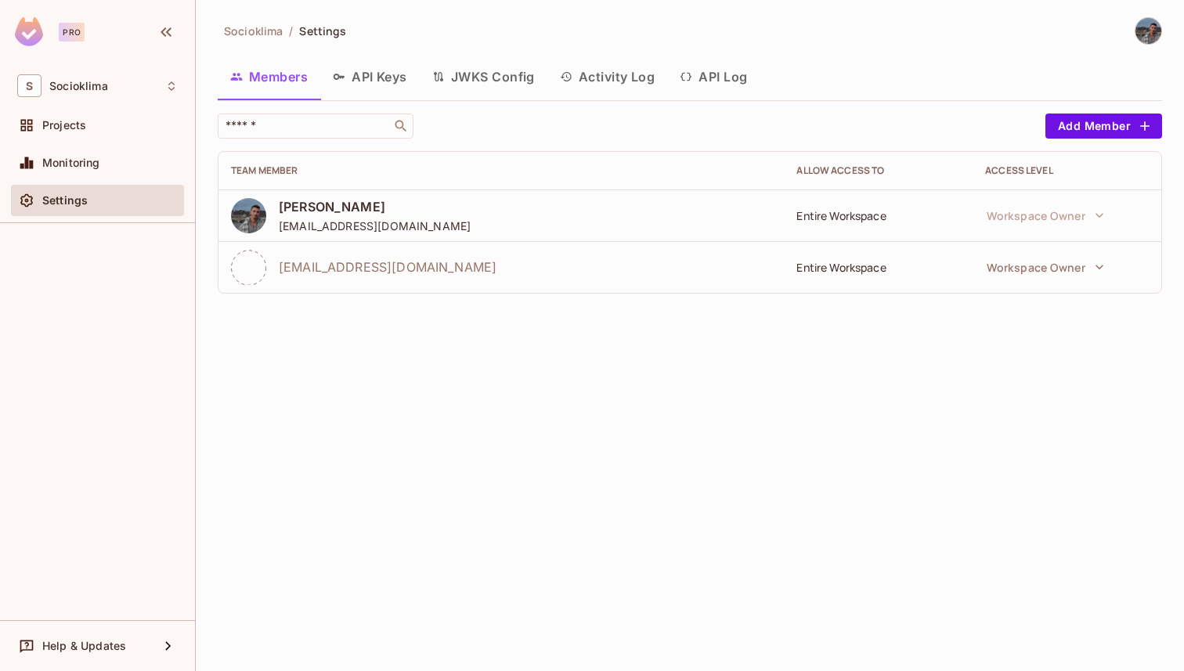
click at [367, 85] on button "API Keys" at bounding box center [369, 76] width 99 height 39
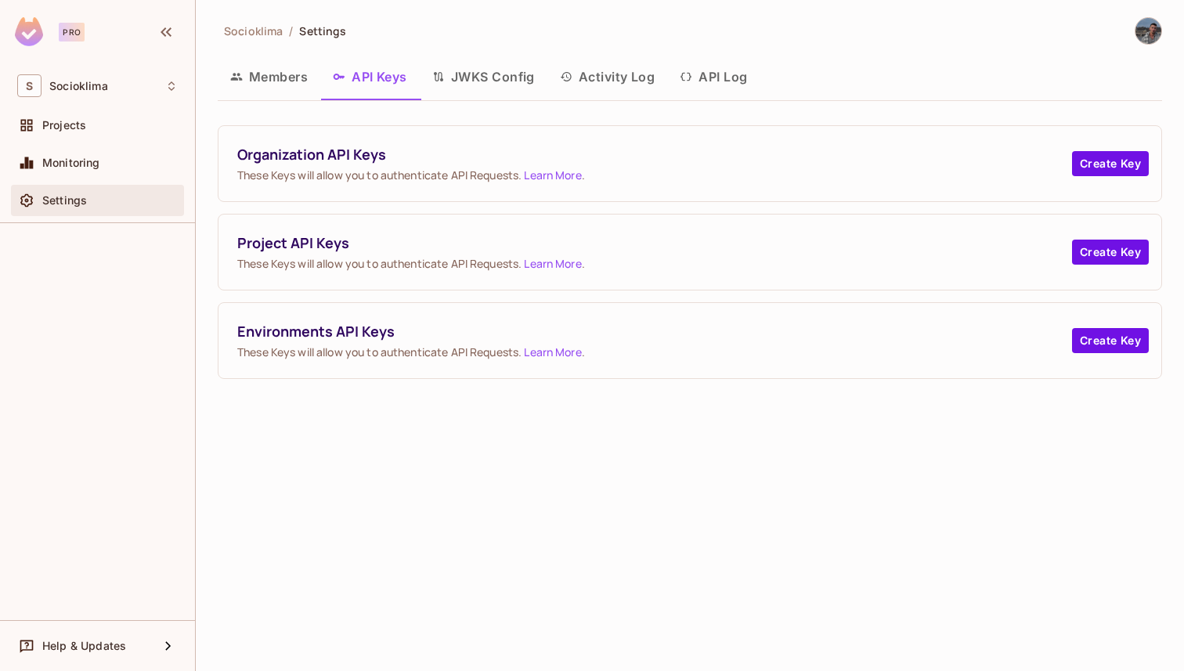
click at [42, 199] on span "Settings" at bounding box center [64, 200] width 45 height 13
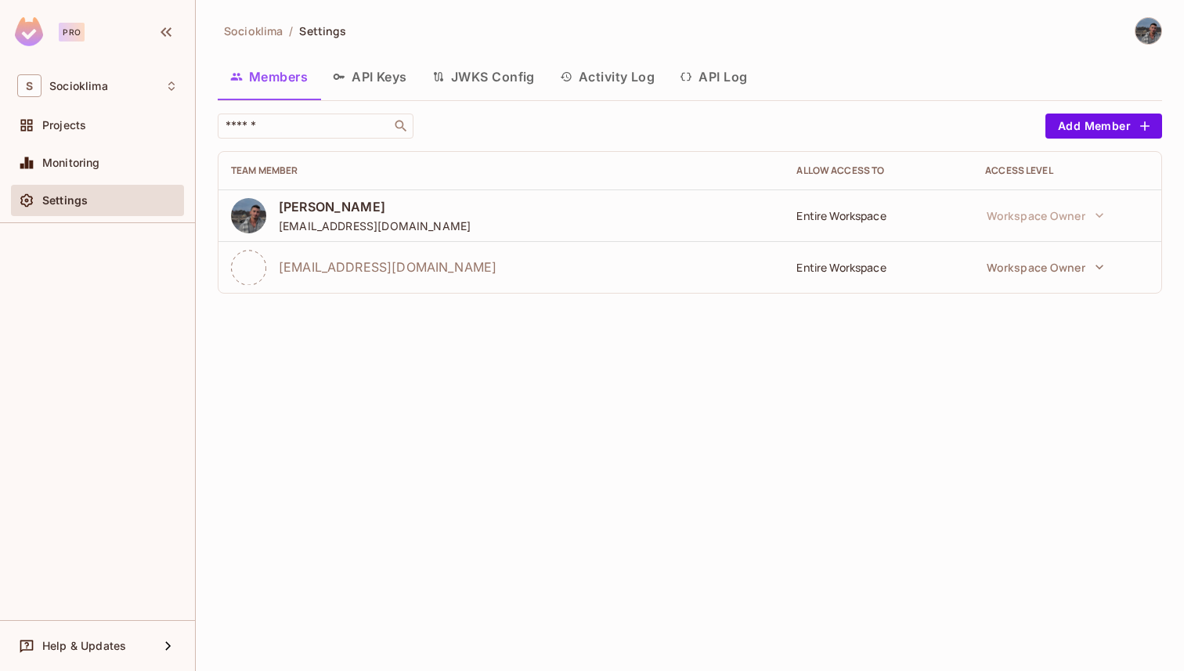
click at [1012, 198] on td "Workspace Owner" at bounding box center [1067, 216] width 189 height 52
click at [79, 128] on span "Projects" at bounding box center [64, 125] width 44 height 13
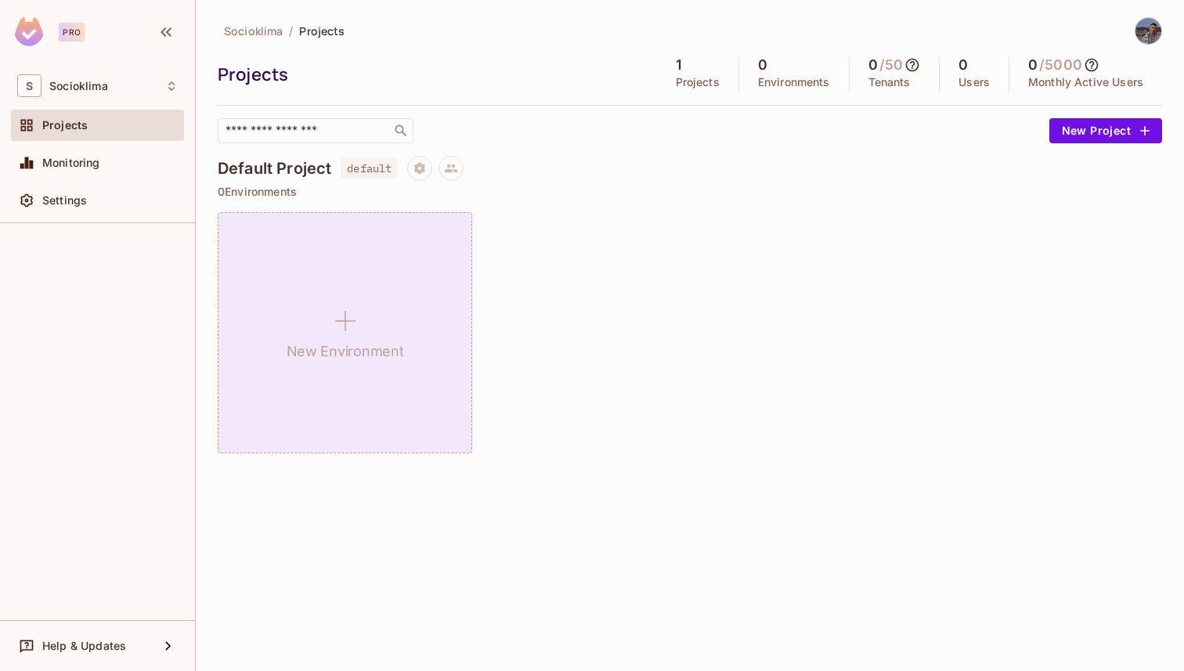
click at [299, 350] on h1 "New Environment" at bounding box center [345, 351] width 117 height 23
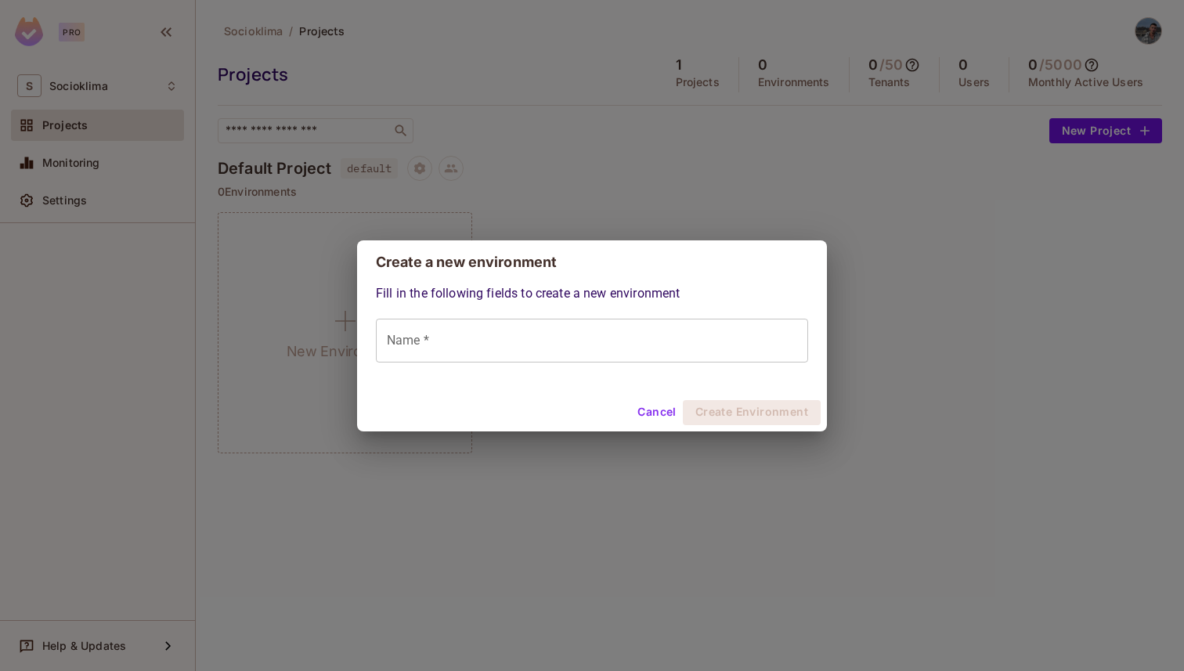
click at [653, 416] on button "Cancel" at bounding box center [656, 412] width 51 height 25
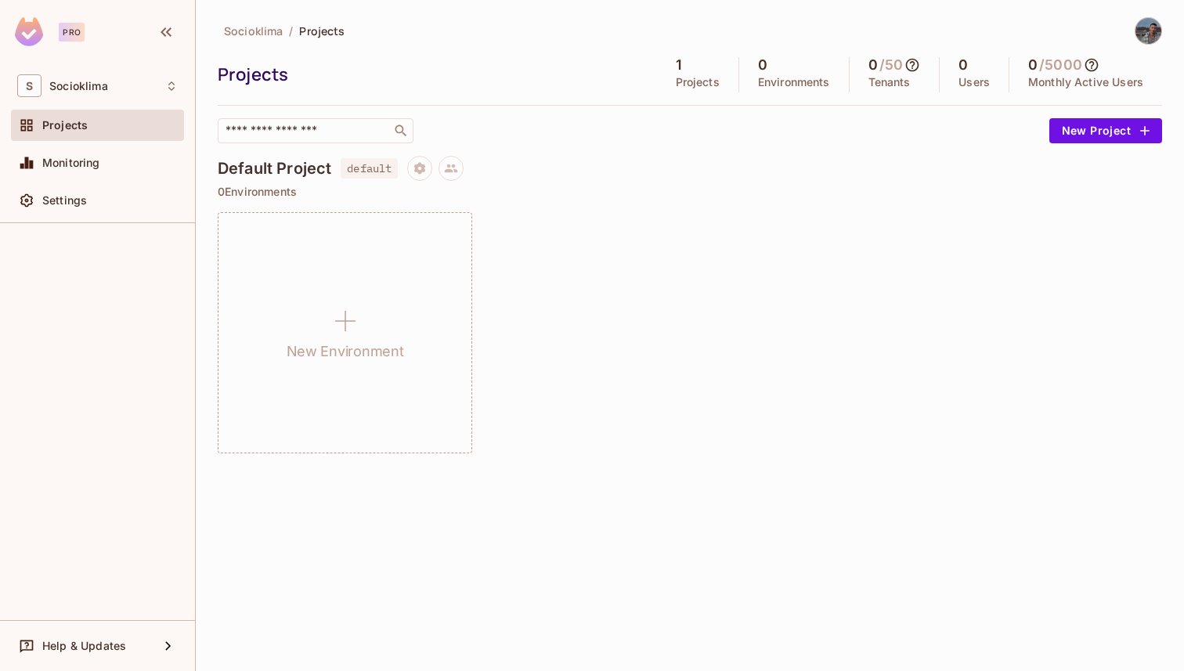
click at [1138, 26] on img at bounding box center [1149, 31] width 26 height 26
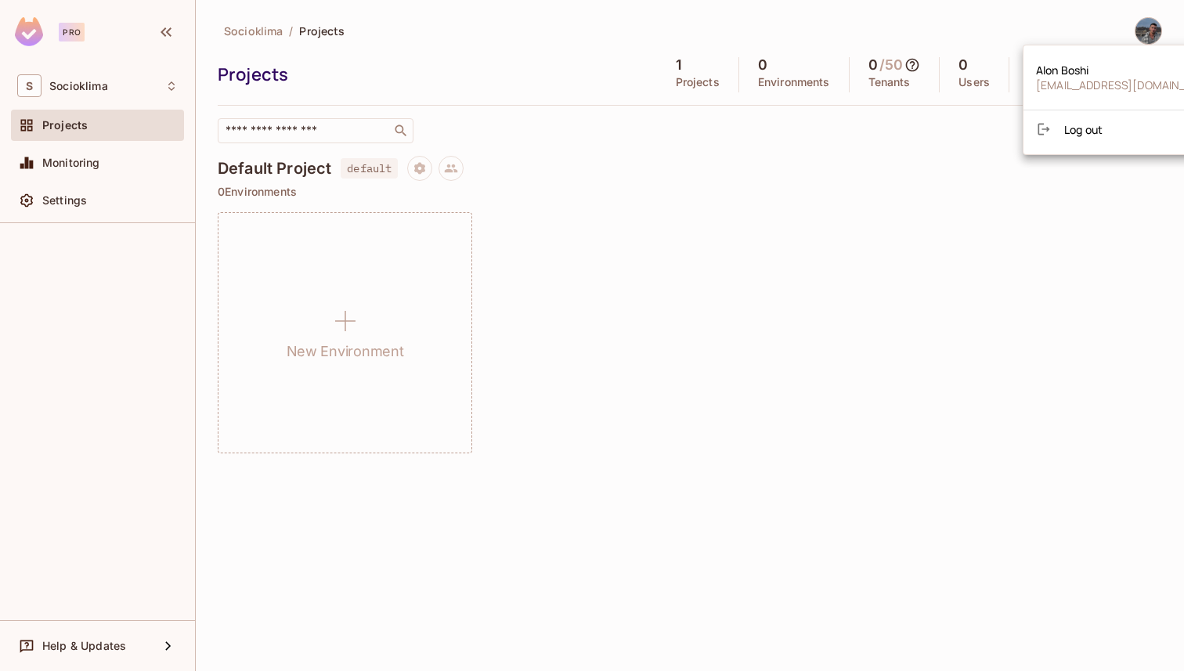
click at [1078, 117] on li "Log out" at bounding box center [1129, 129] width 211 height 25
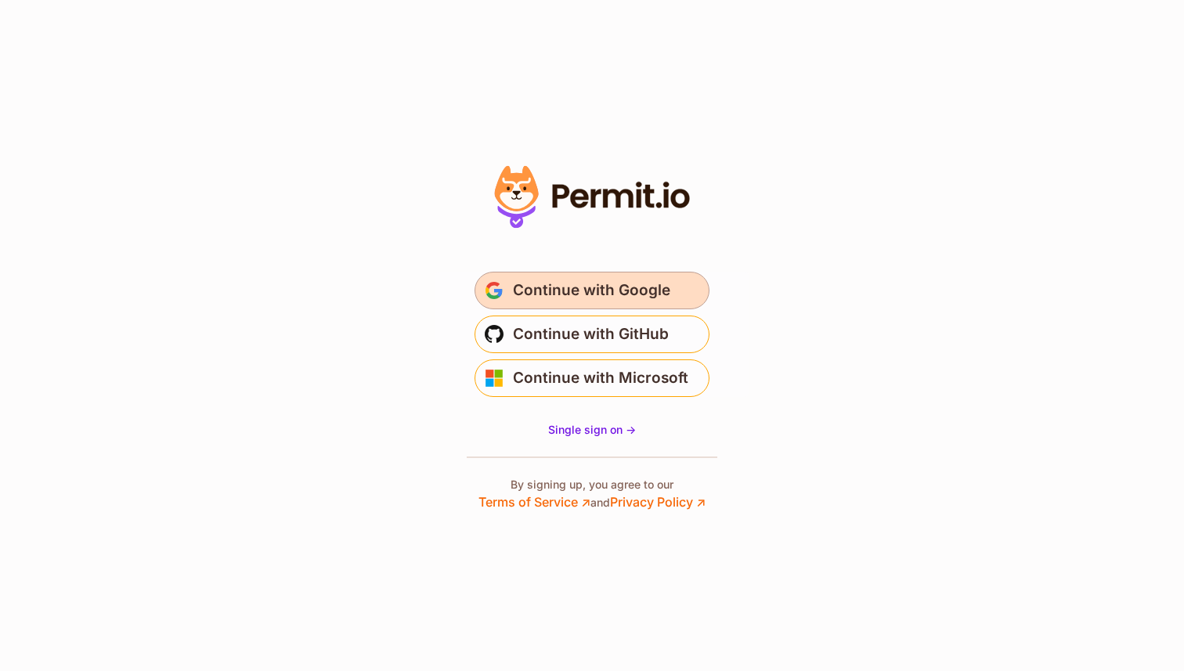
click at [555, 288] on span "Continue with Google" at bounding box center [591, 290] width 157 height 25
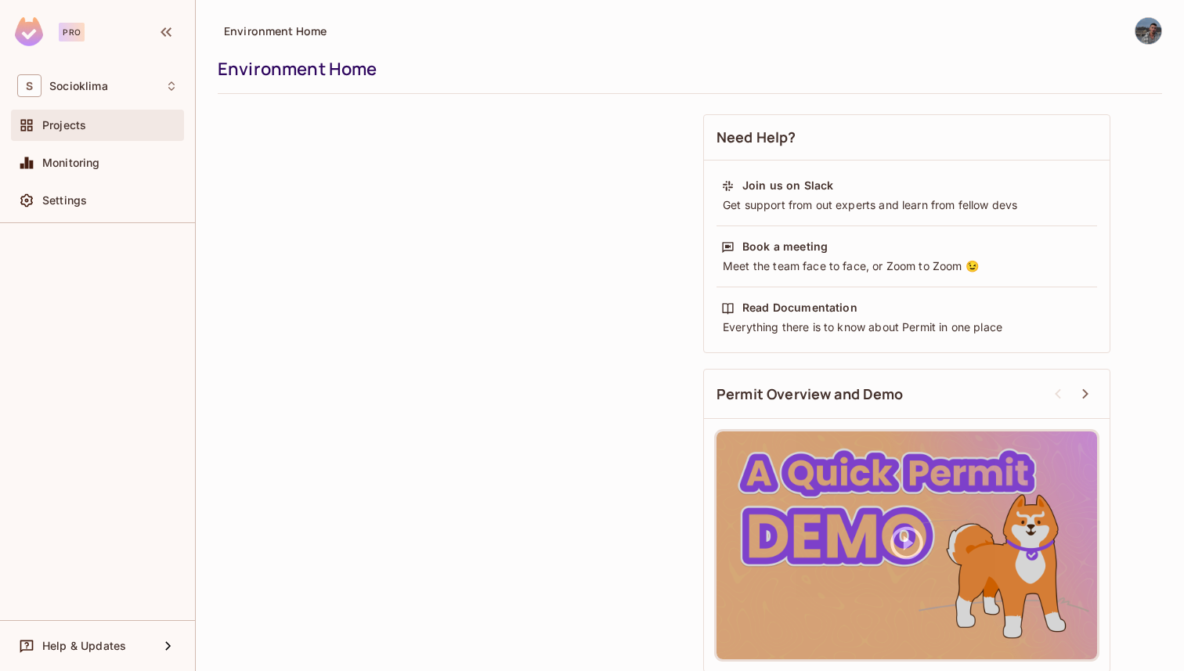
click at [57, 124] on span "Projects" at bounding box center [64, 125] width 44 height 13
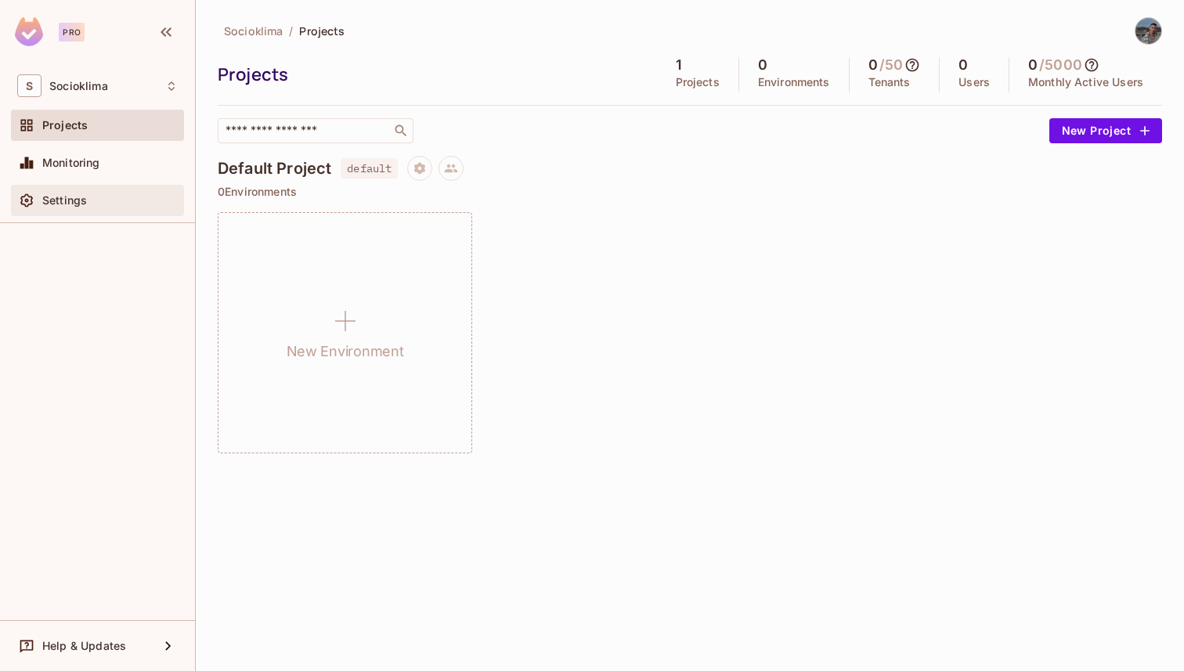
click at [88, 197] on div "Settings" at bounding box center [109, 200] width 135 height 13
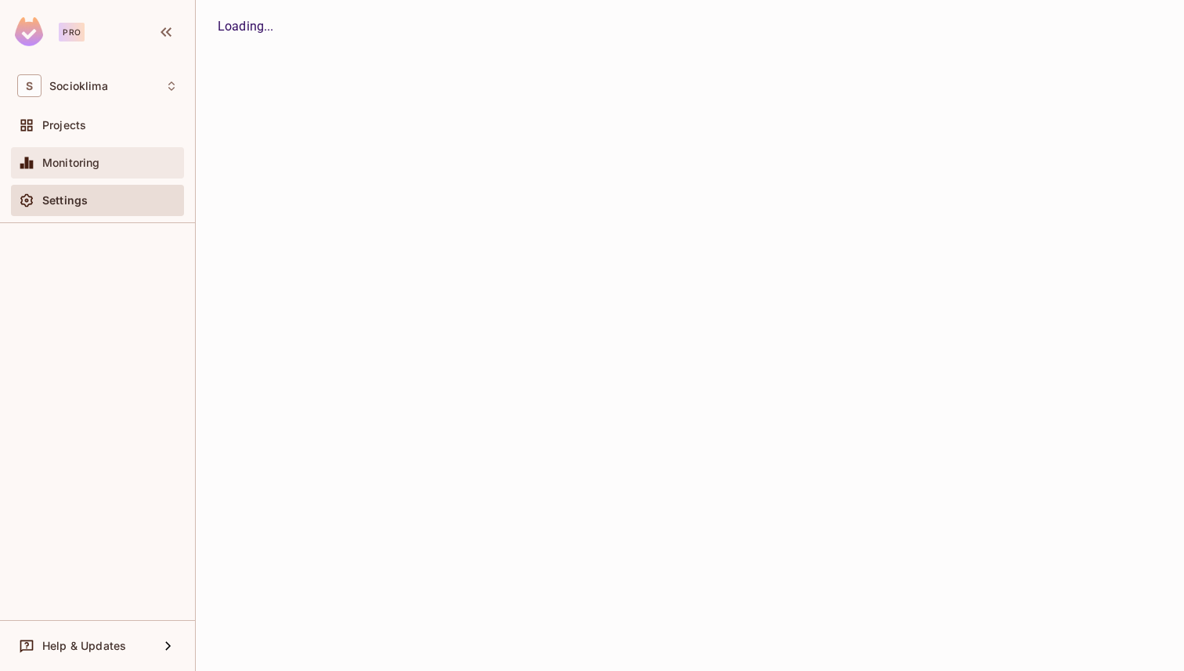
click at [108, 172] on div "Monitoring" at bounding box center [97, 163] width 161 height 19
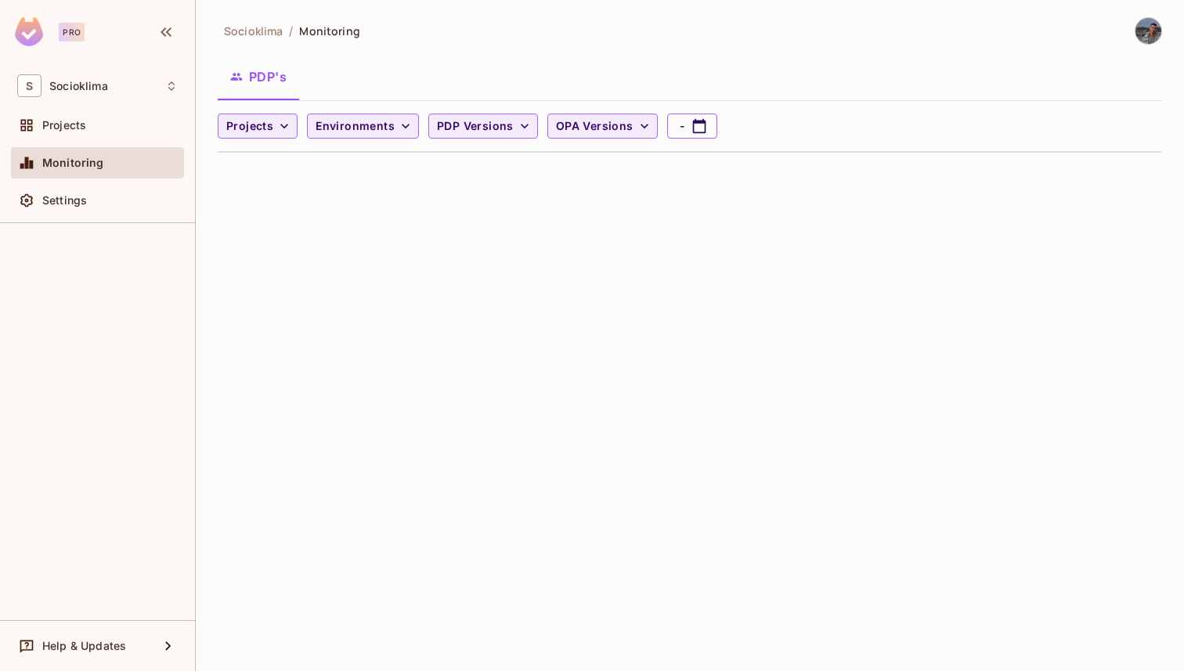
click at [100, 195] on div "Settings" at bounding box center [109, 200] width 135 height 13
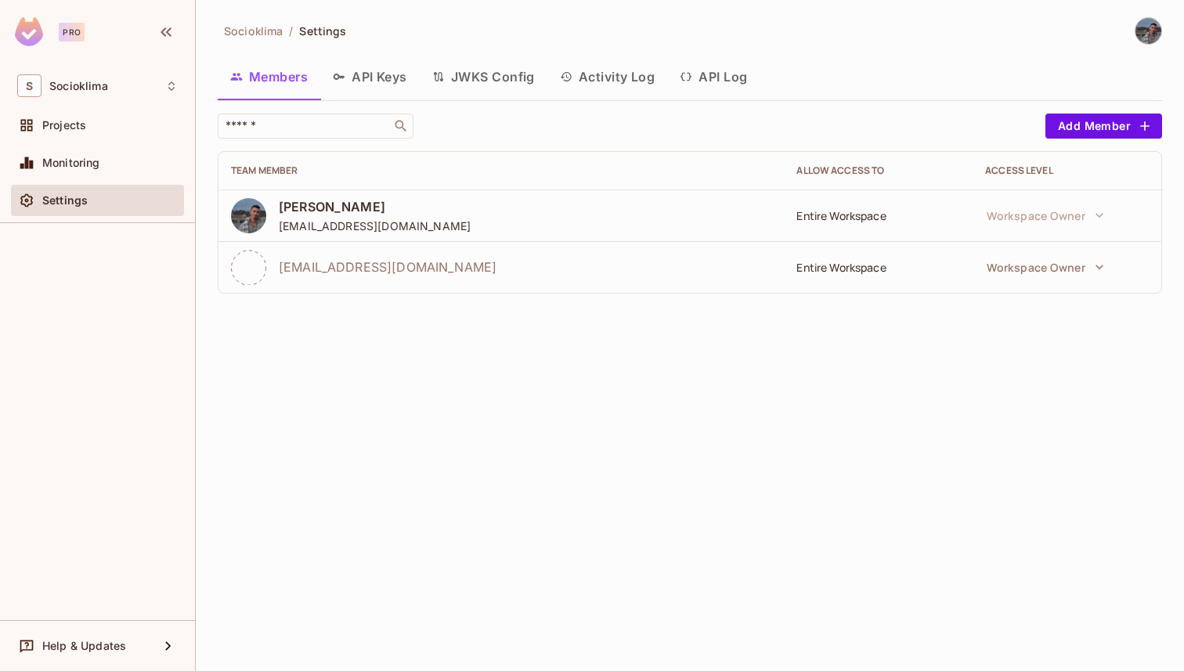
click at [383, 73] on button "API Keys" at bounding box center [369, 76] width 99 height 39
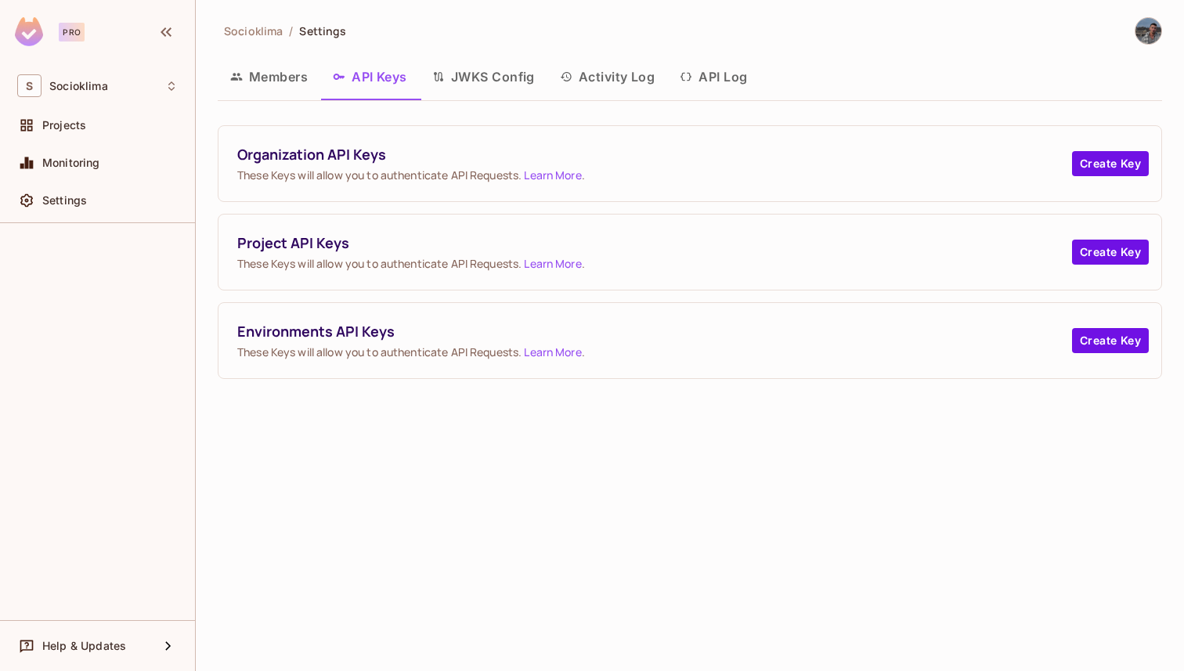
click at [1071, 157] on span "Organization API Keys" at bounding box center [654, 155] width 835 height 20
click at [1086, 162] on button "Create Key" at bounding box center [1110, 163] width 77 height 25
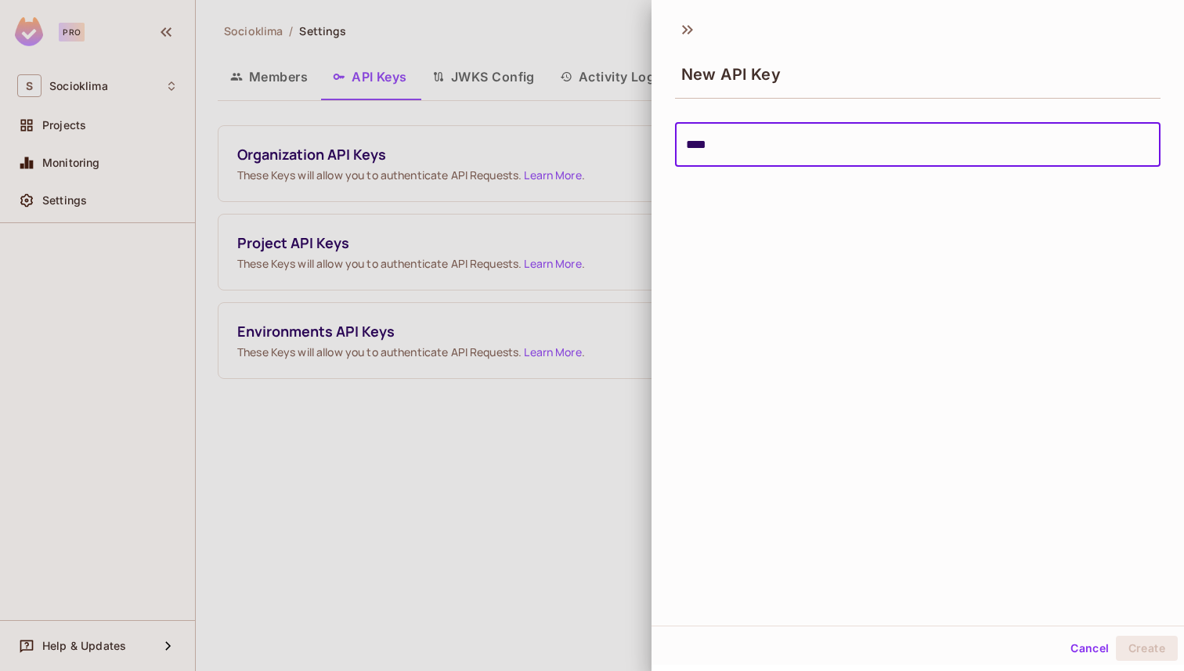
type input "****"
click at [1142, 670] on div "New API Key **** ​ Cancel Create" at bounding box center [918, 335] width 533 height 671
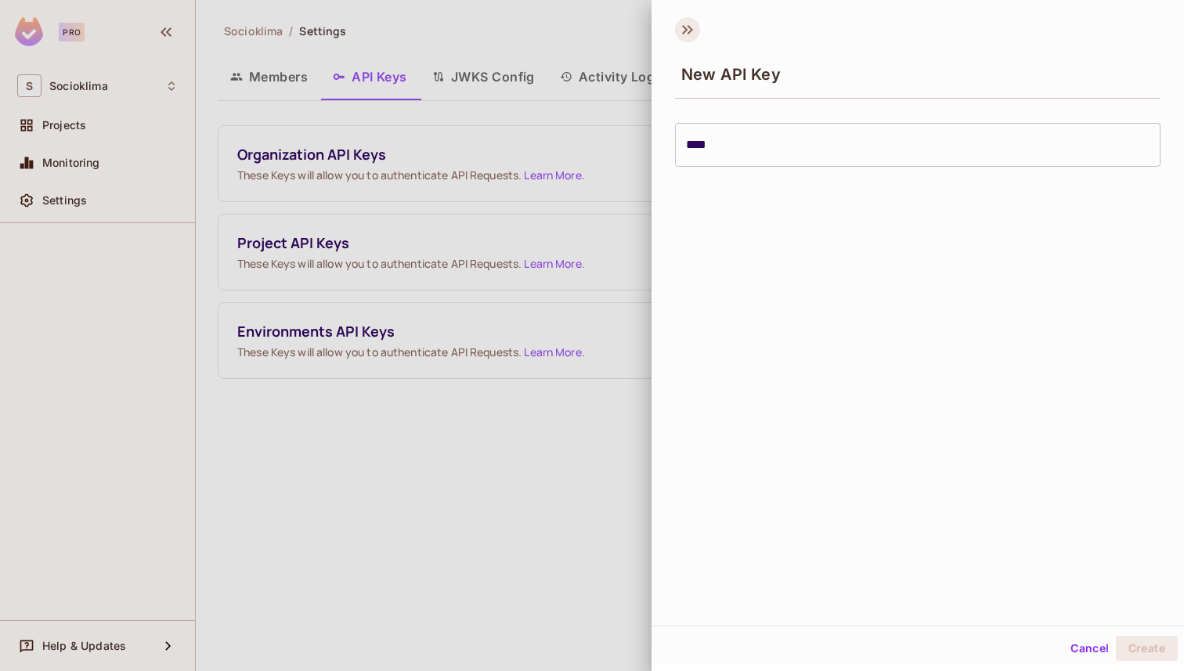
click at [675, 32] on icon at bounding box center [687, 29] width 25 height 25
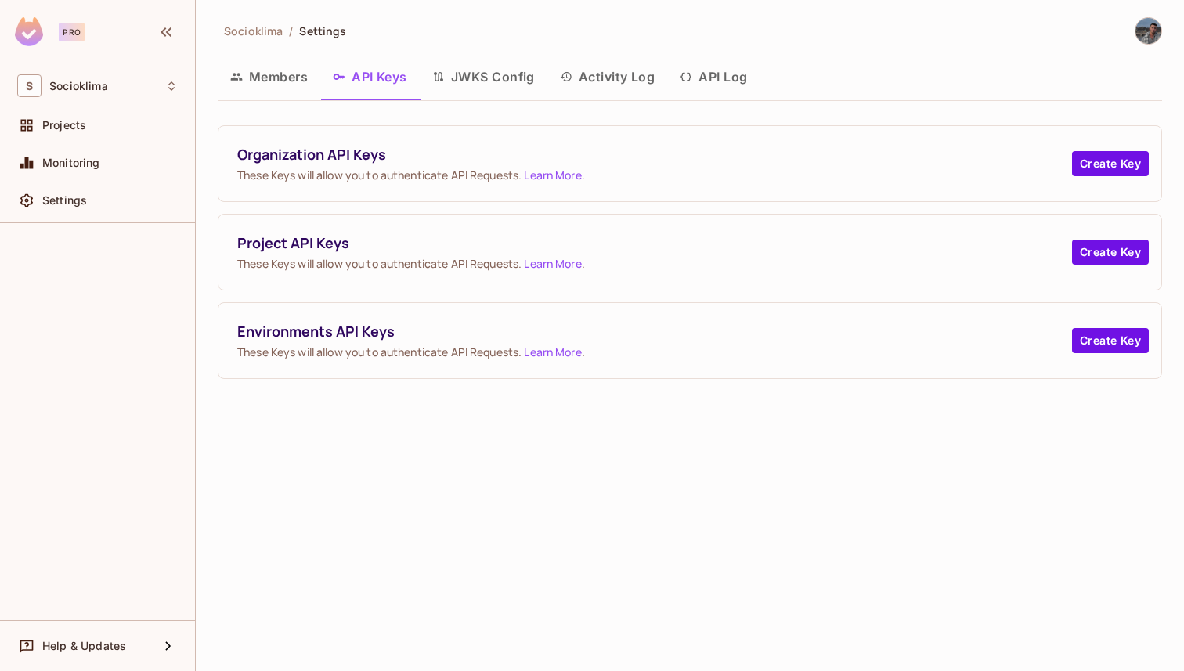
click at [281, 90] on button "Members" at bounding box center [269, 76] width 103 height 39
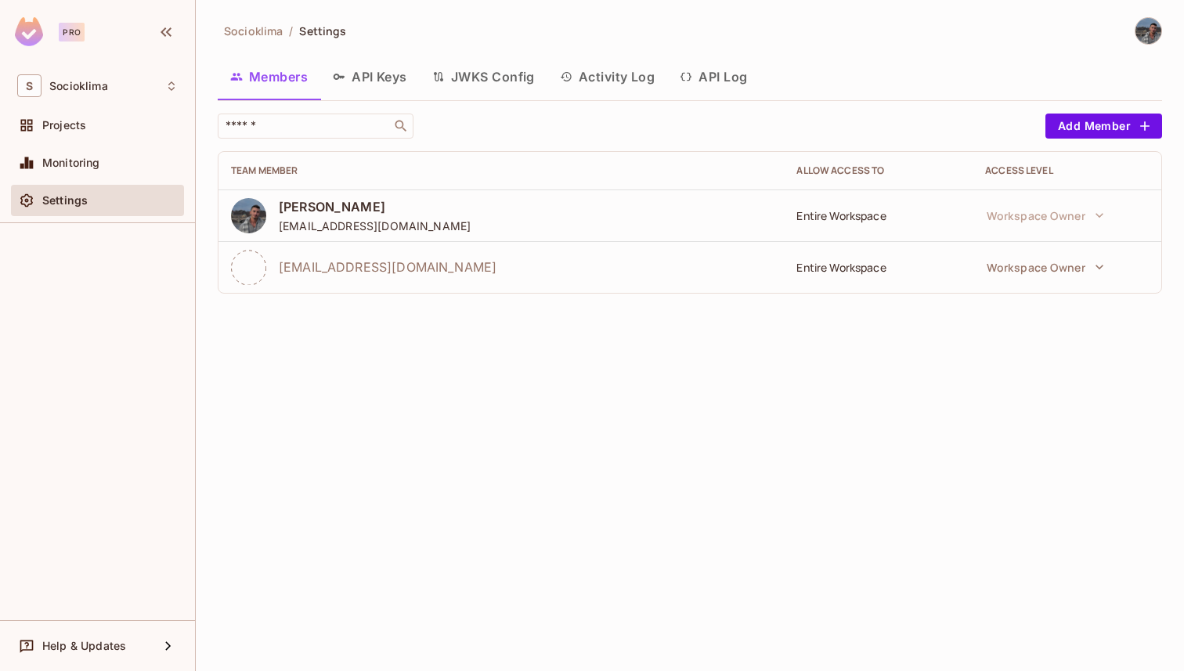
click at [1014, 233] on td "Workspace Owner" at bounding box center [1067, 216] width 189 height 52
click at [1006, 253] on button "Workspace Owner" at bounding box center [1045, 266] width 133 height 31
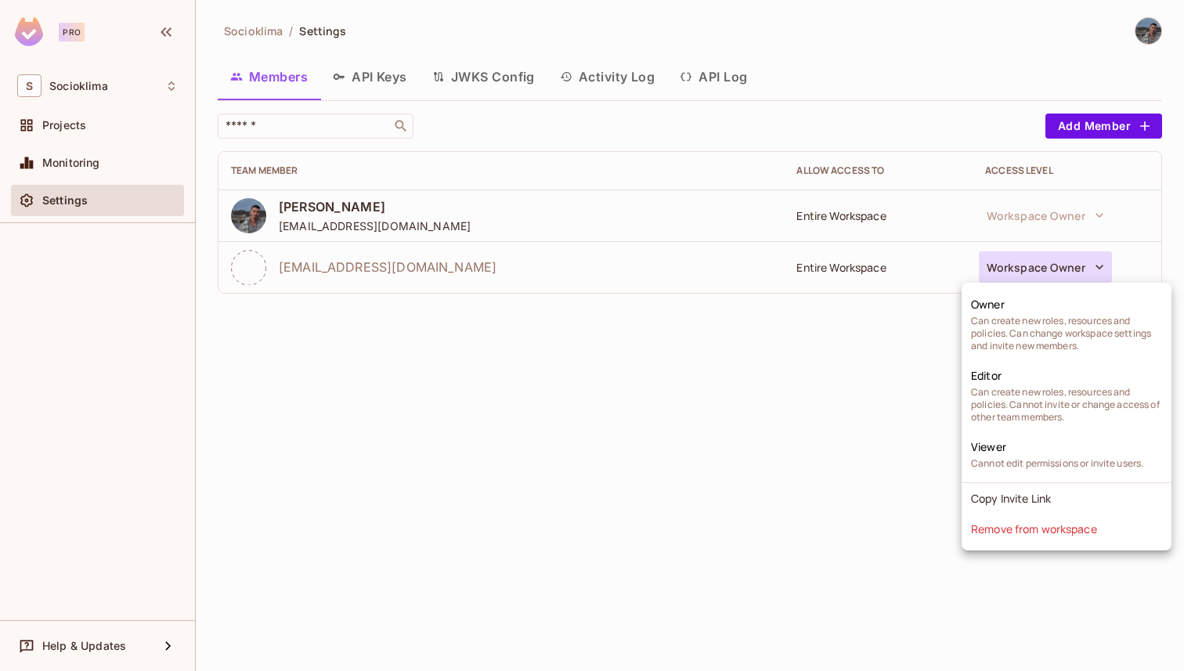
click at [250, 485] on div at bounding box center [592, 335] width 1184 height 671
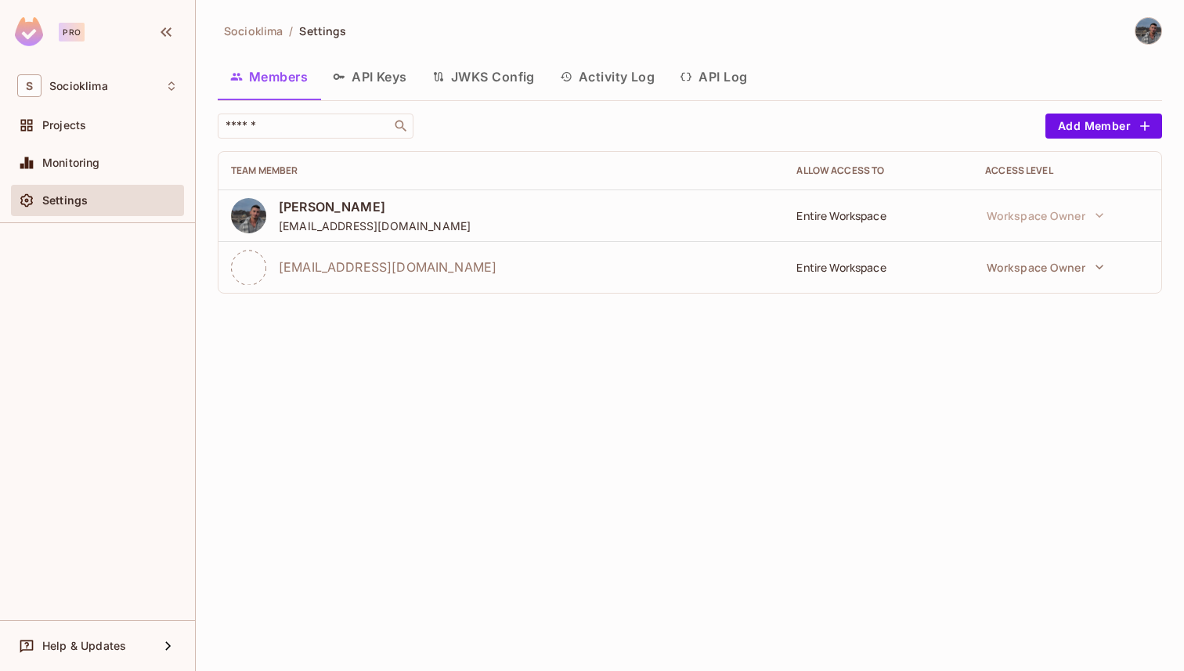
click at [1095, 234] on td "Workspace Owner" at bounding box center [1067, 216] width 189 height 52
click at [1042, 258] on button "Workspace Owner" at bounding box center [1045, 266] width 133 height 31
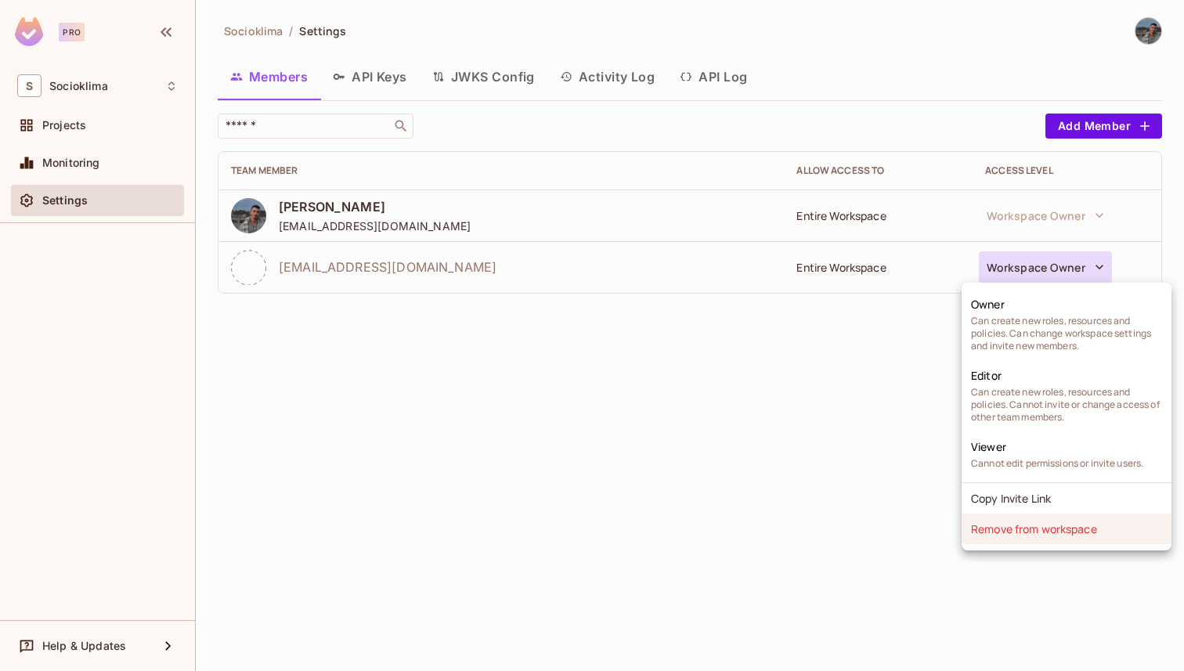
click at [1034, 534] on li "Remove from workspace" at bounding box center [1067, 529] width 210 height 31
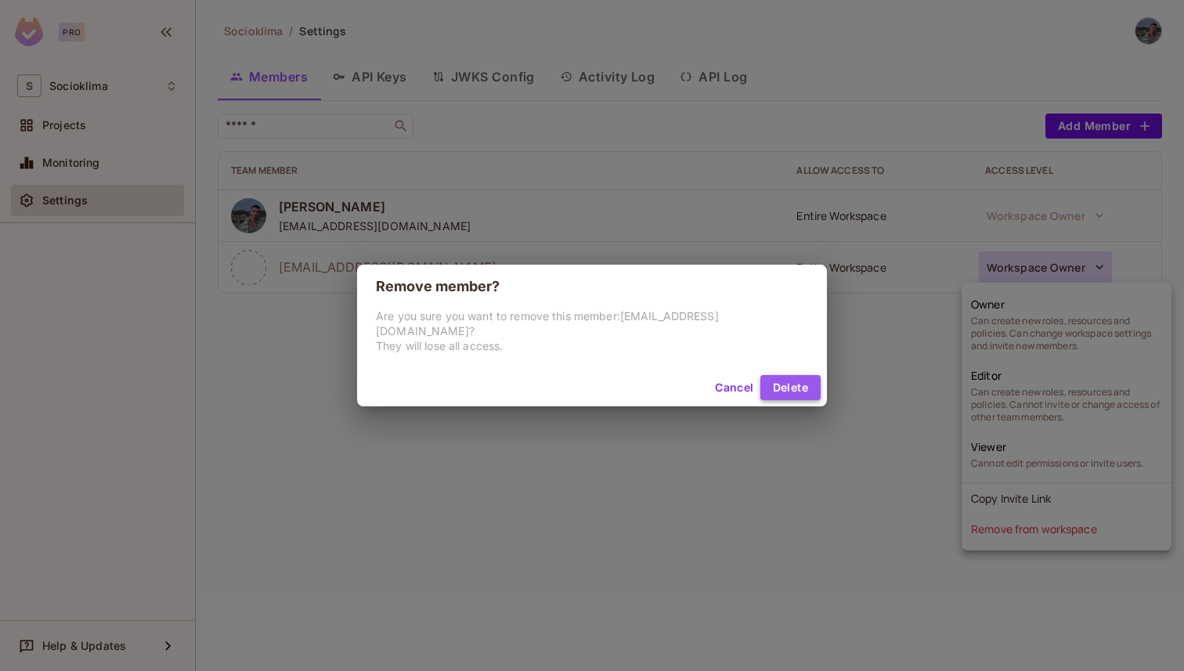
click at [760, 376] on button "Delete" at bounding box center [790, 387] width 60 height 25
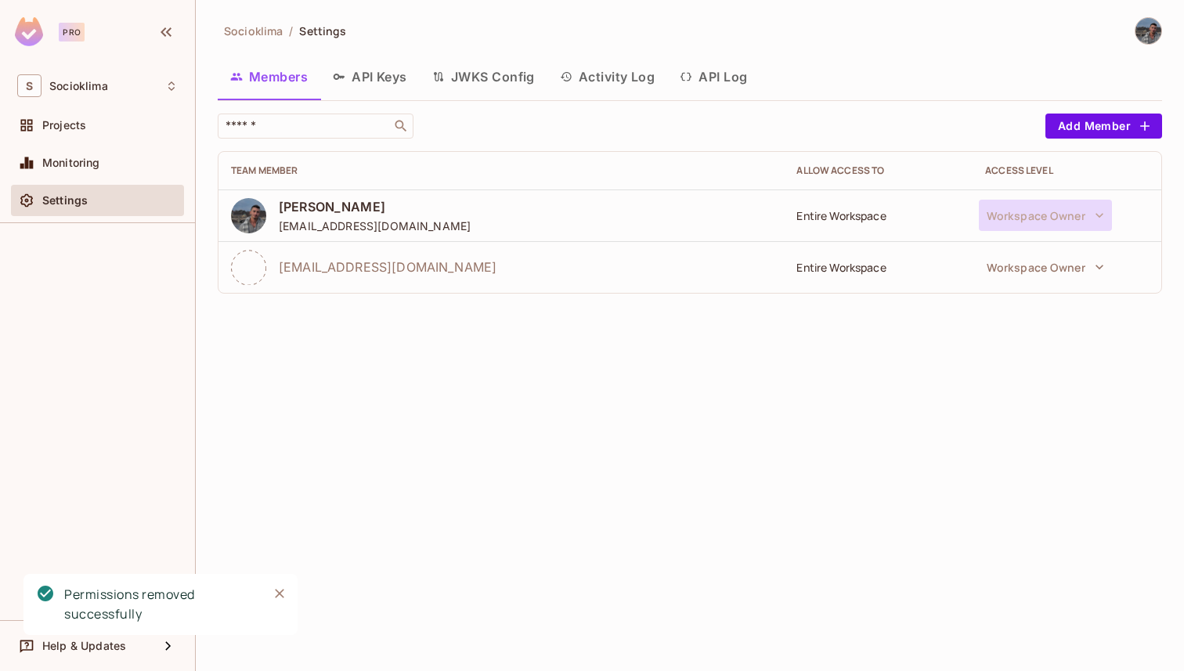
click at [1066, 200] on td "Workspace Owner" at bounding box center [1067, 216] width 189 height 52
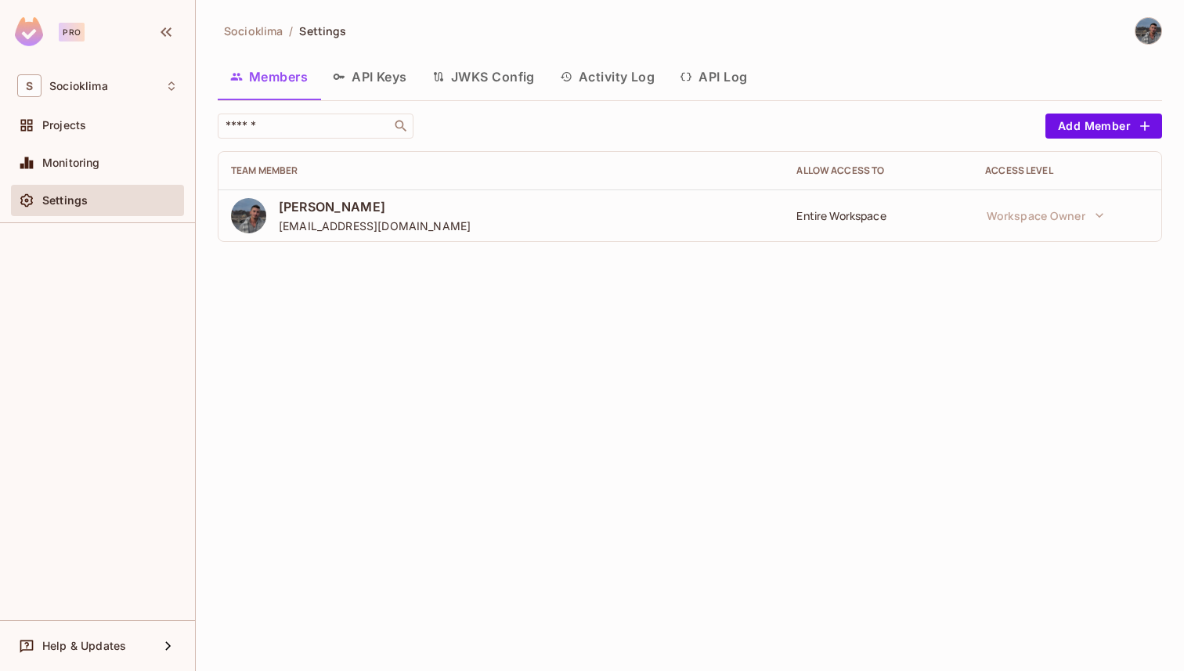
click at [384, 89] on button "API Keys" at bounding box center [369, 76] width 99 height 39
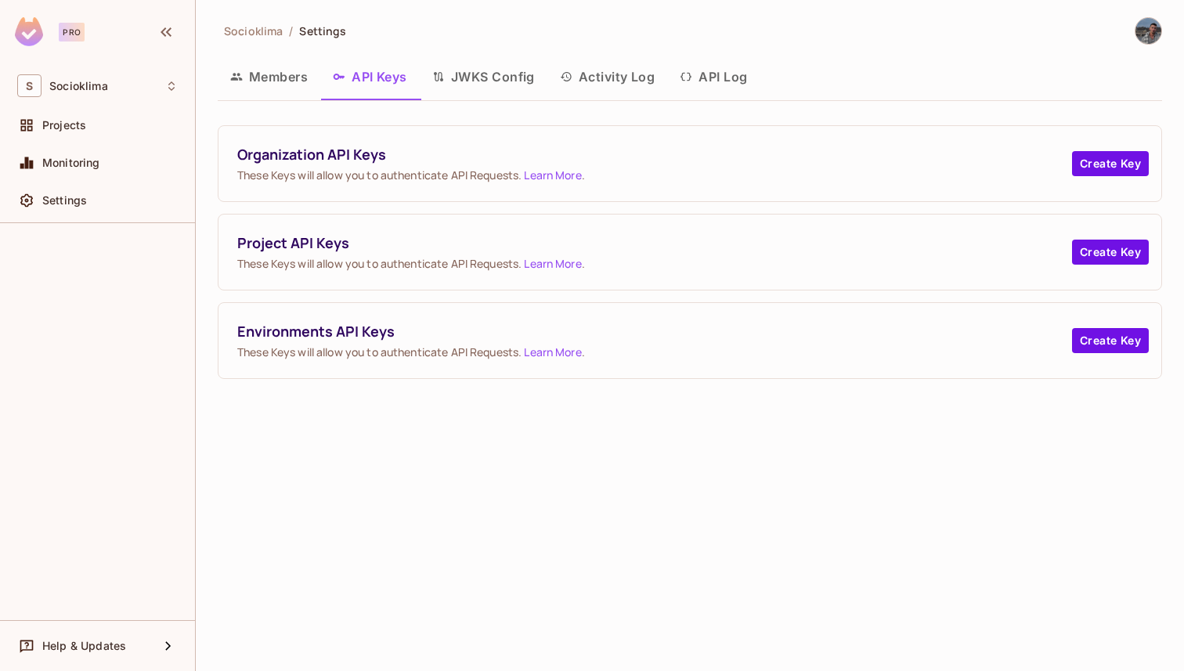
click at [273, 89] on button "Members" at bounding box center [269, 76] width 103 height 39
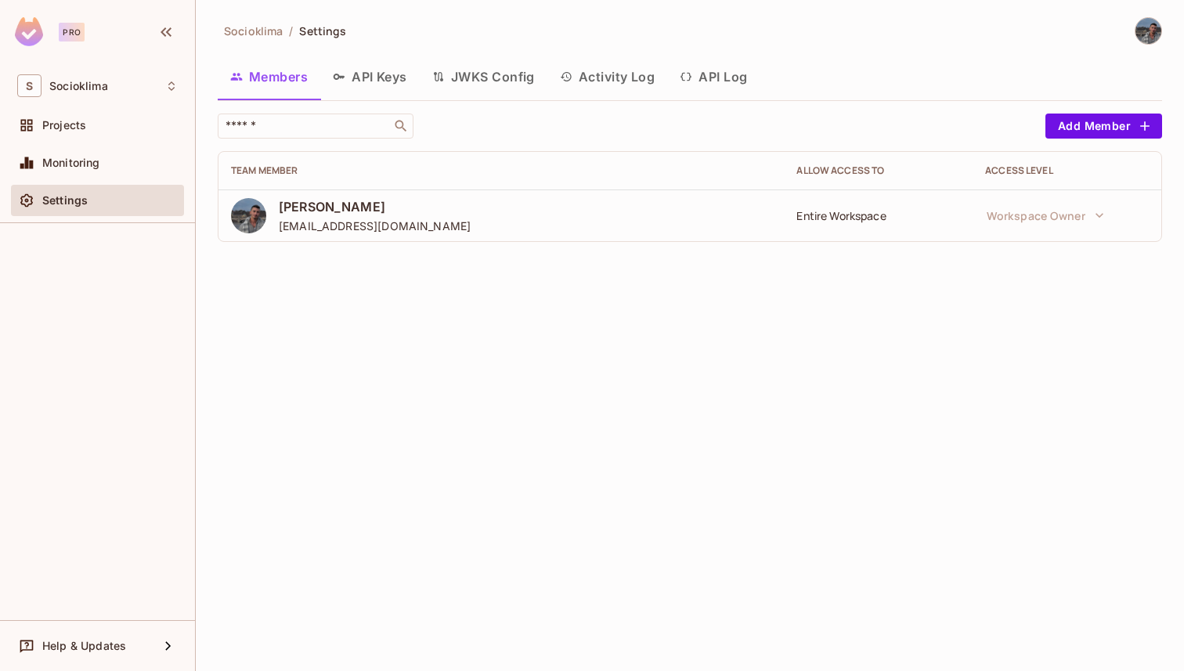
click at [1138, 16] on div "Socioklima / Settings Members API Keys JWKS Config Activity Log API Log ​ Add M…" at bounding box center [690, 335] width 988 height 671
click at [1142, 19] on div at bounding box center [1142, 30] width 42 height 27
click at [1141, 27] on img at bounding box center [1149, 31] width 26 height 26
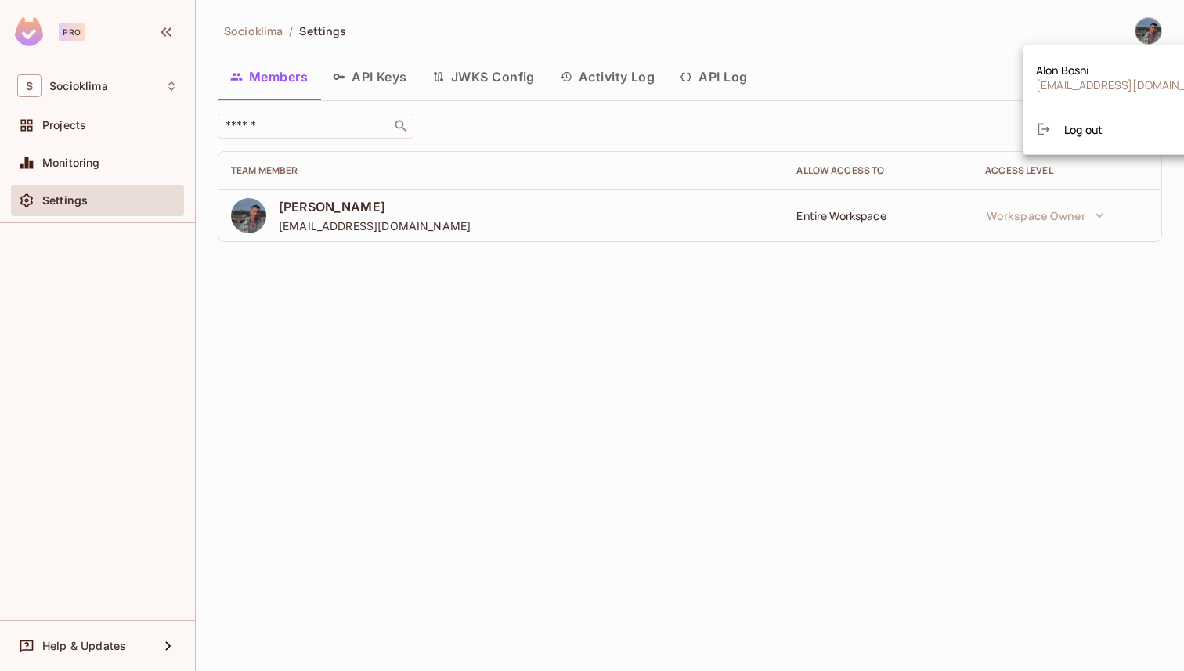
click at [1140, 27] on div at bounding box center [592, 335] width 1184 height 671
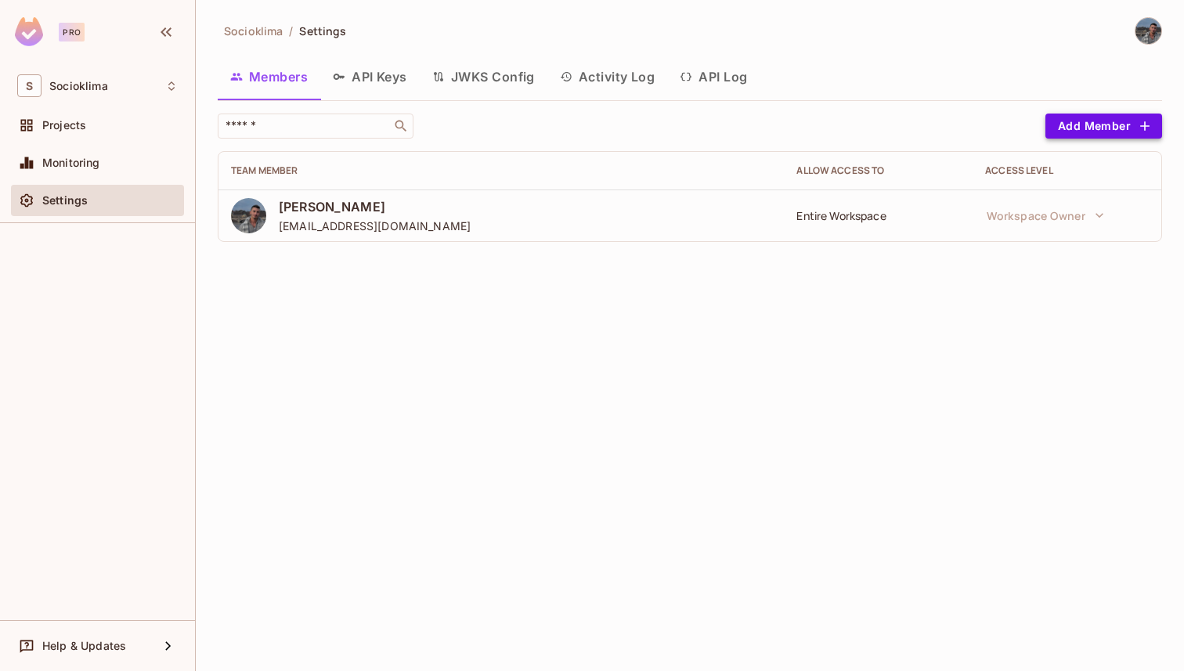
click at [1107, 129] on button "Add Member" at bounding box center [1104, 126] width 117 height 25
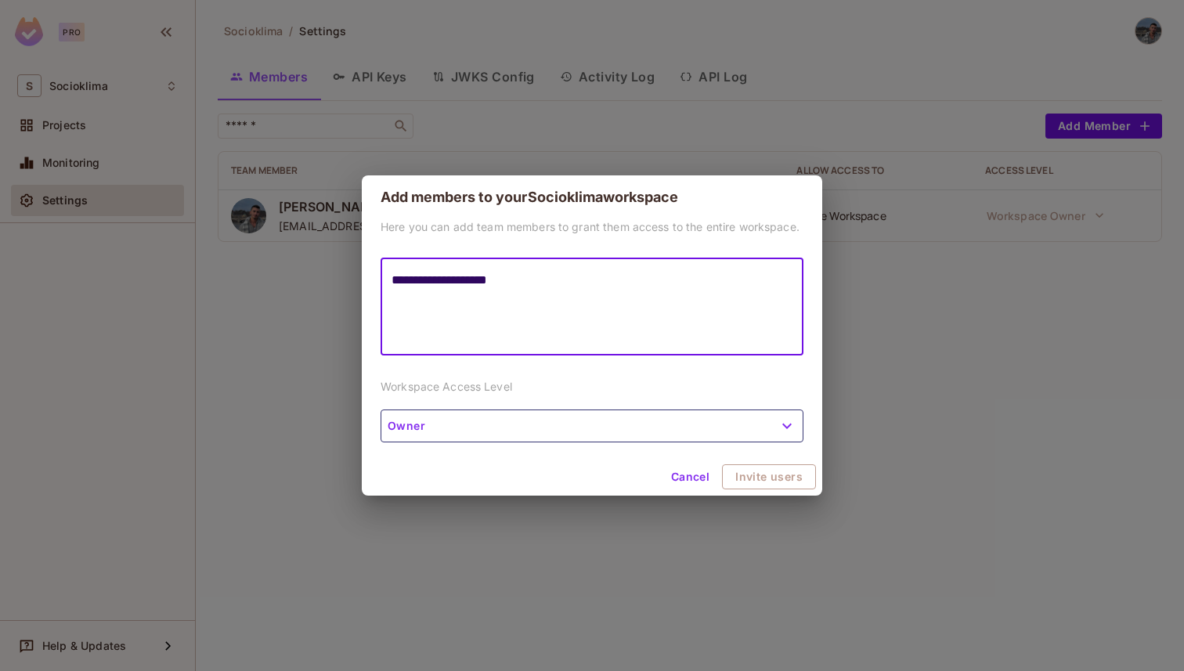
click at [518, 284] on textarea "**********" at bounding box center [592, 307] width 401 height 72
click at [454, 316] on textarea "**********" at bounding box center [592, 307] width 401 height 72
type textarea "**********"
click at [771, 476] on button "Invite users" at bounding box center [770, 476] width 92 height 25
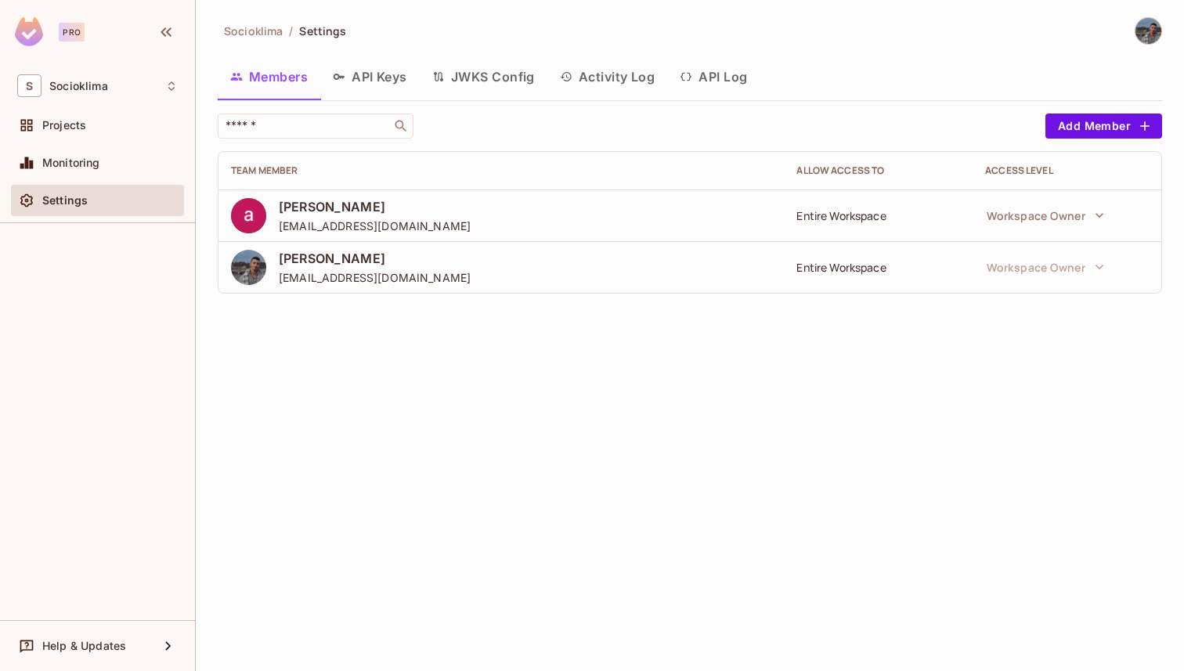
click at [1149, 43] on img at bounding box center [1149, 31] width 26 height 26
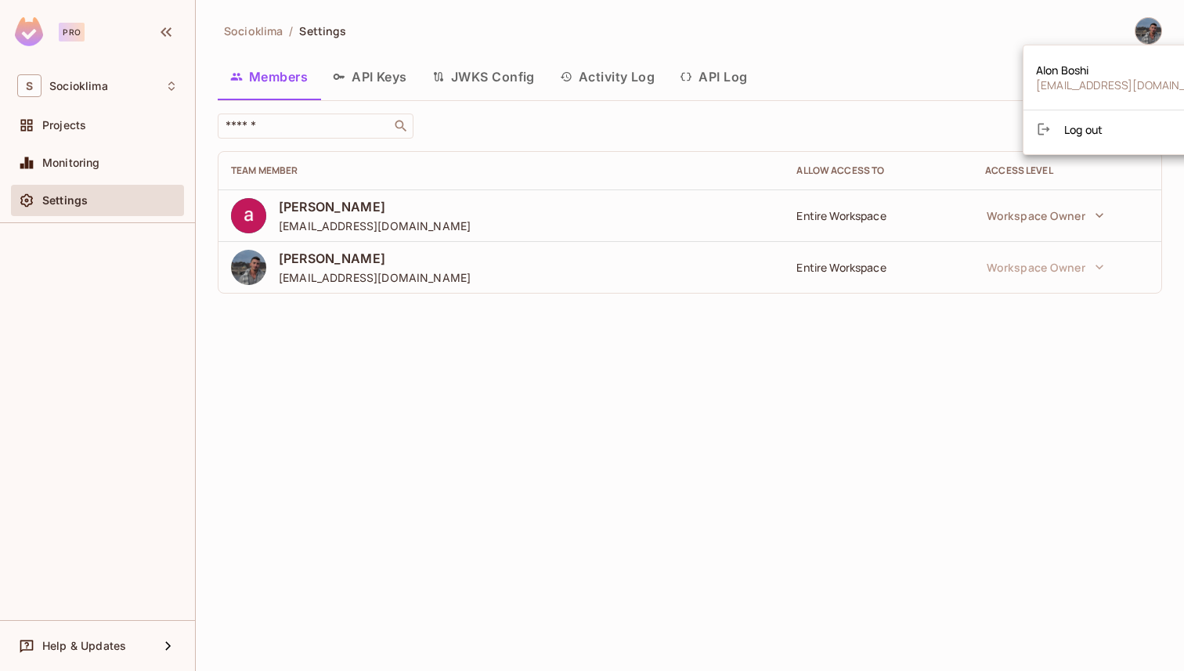
click at [1114, 123] on li "Log out" at bounding box center [1129, 129] width 211 height 25
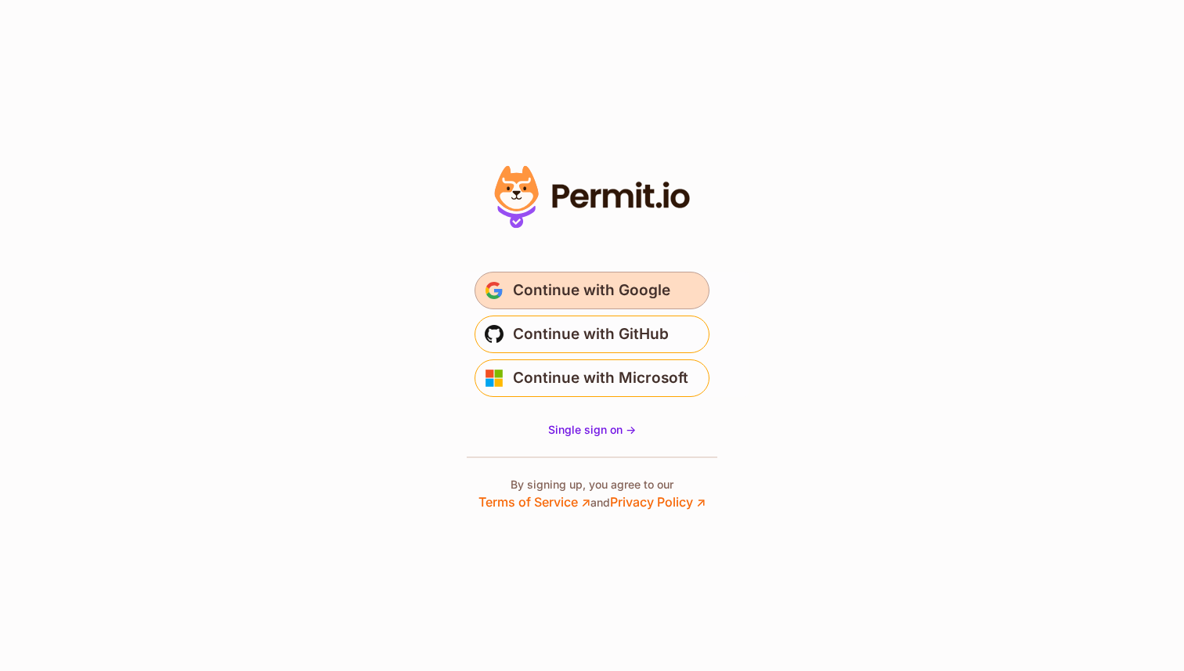
click at [539, 297] on span "Continue with Google" at bounding box center [591, 290] width 157 height 25
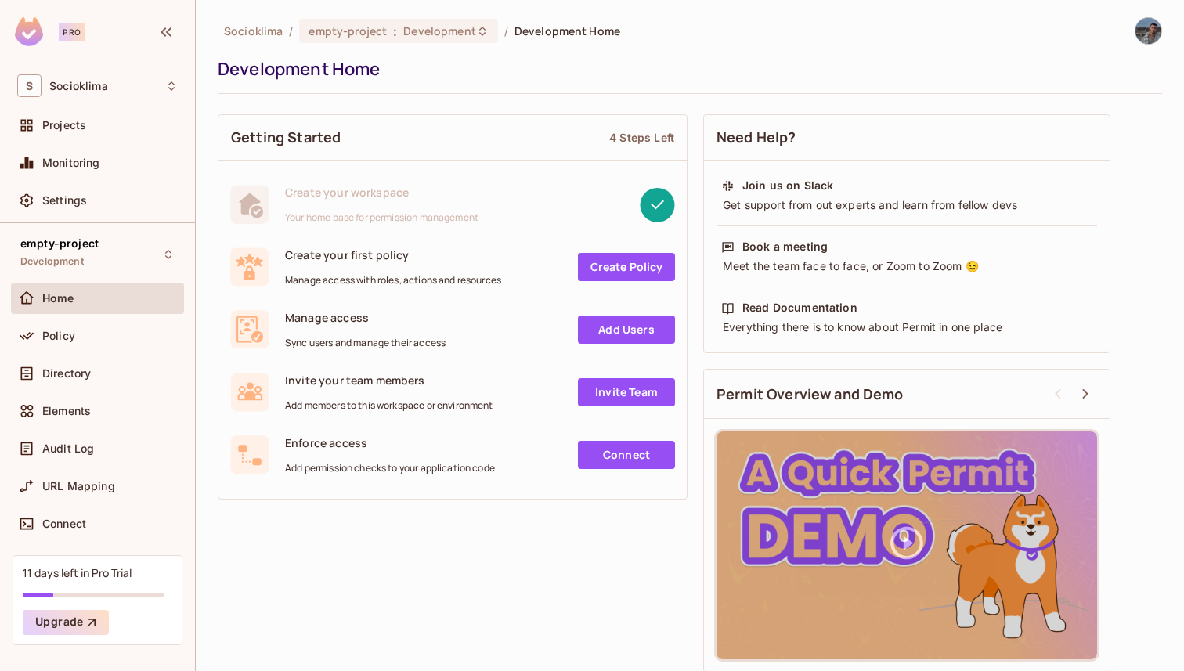
click at [1148, 29] on img at bounding box center [1149, 31] width 26 height 26
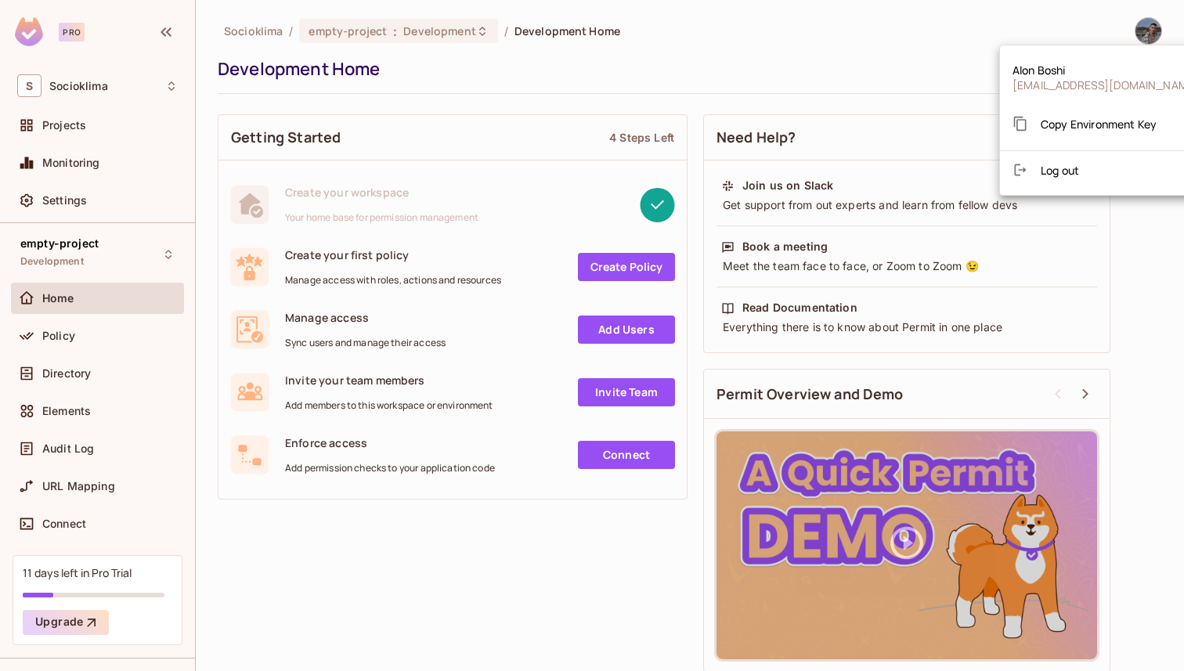
click at [718, 80] on div at bounding box center [592, 335] width 1184 height 671
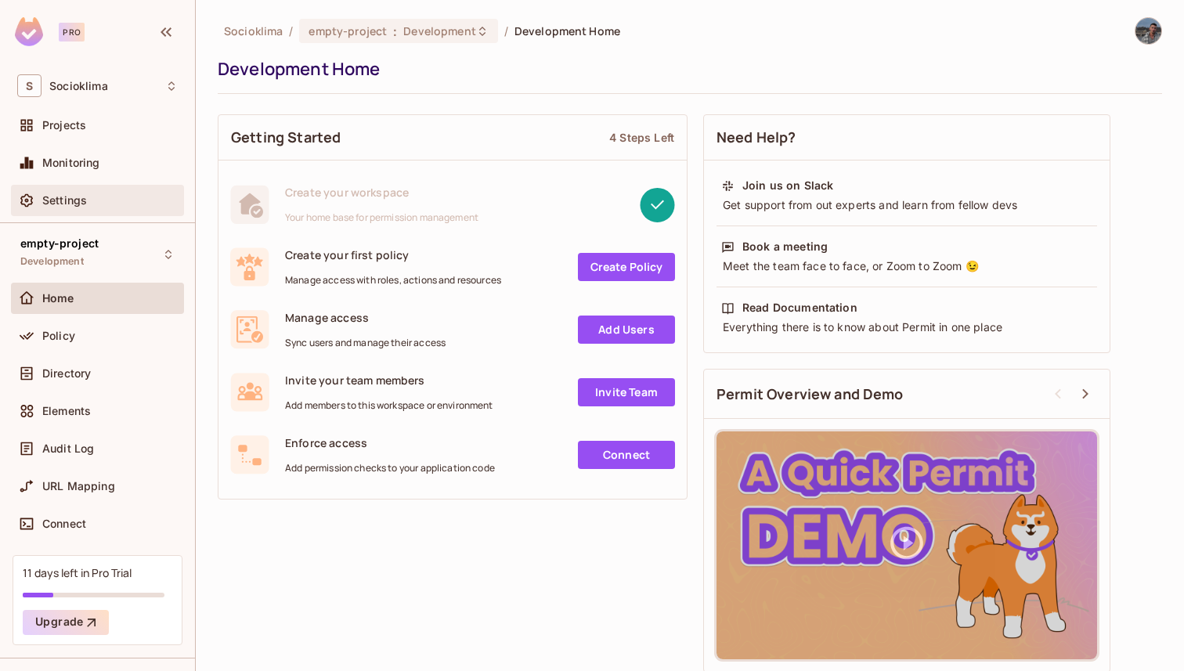
click at [104, 193] on div "Settings" at bounding box center [97, 200] width 161 height 19
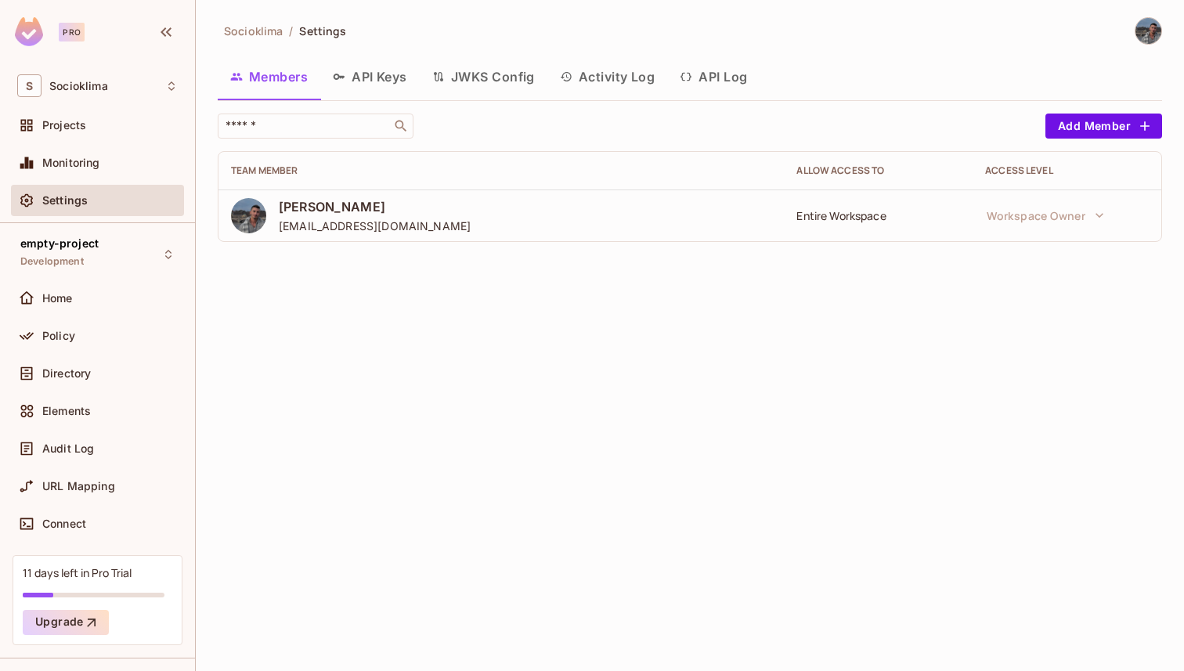
click at [359, 80] on button "API Keys" at bounding box center [369, 76] width 99 height 39
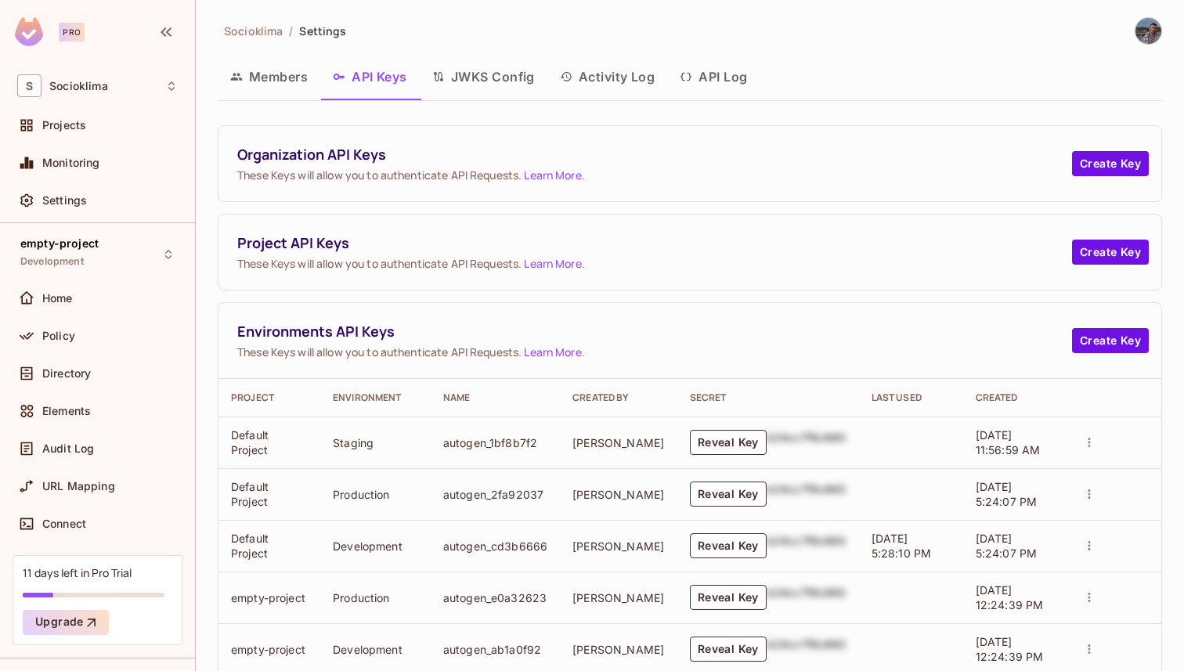
scroll to position [39, 0]
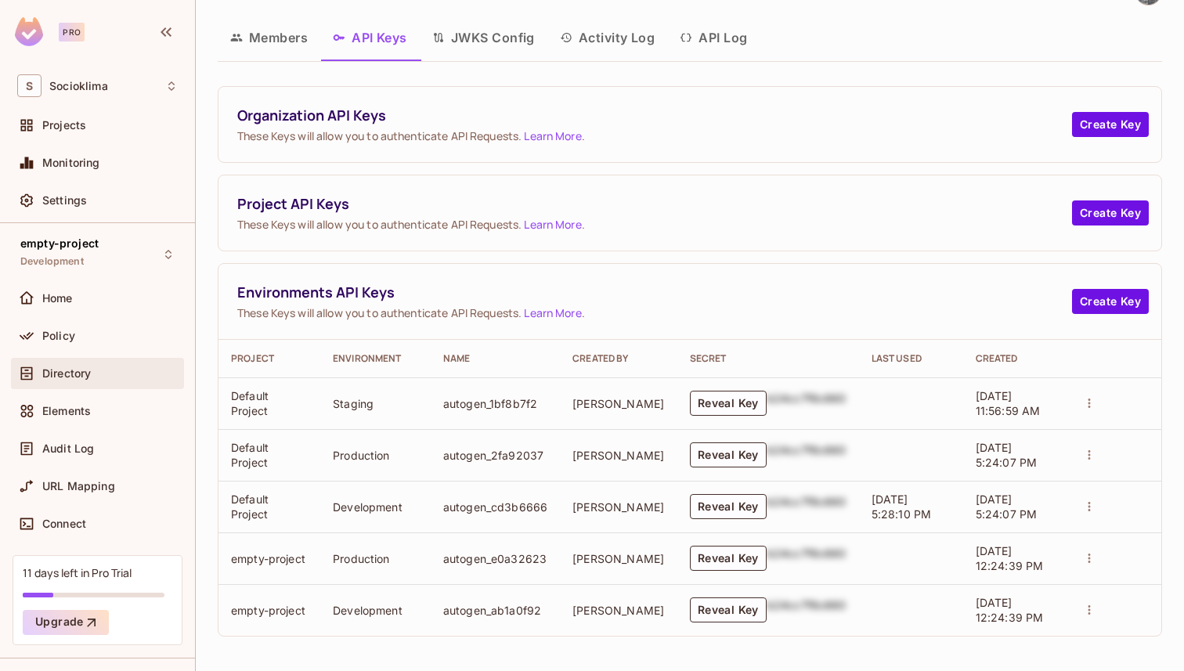
click at [90, 368] on span "Directory" at bounding box center [66, 373] width 49 height 13
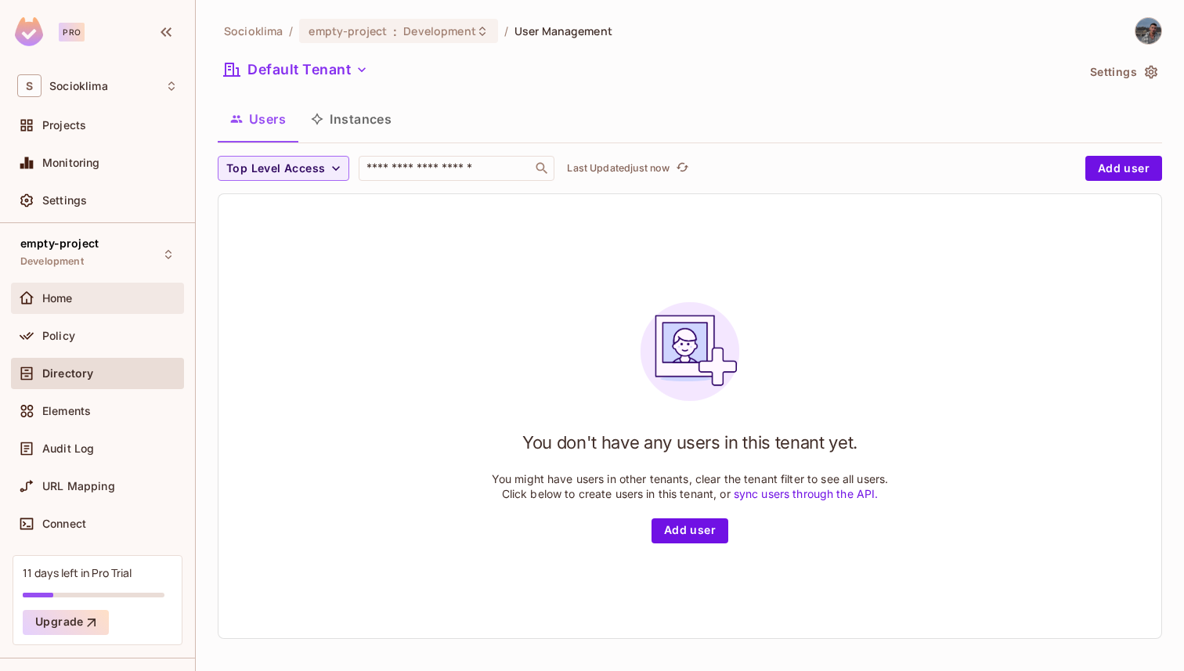
click at [52, 305] on div "Home" at bounding box center [97, 298] width 161 height 19
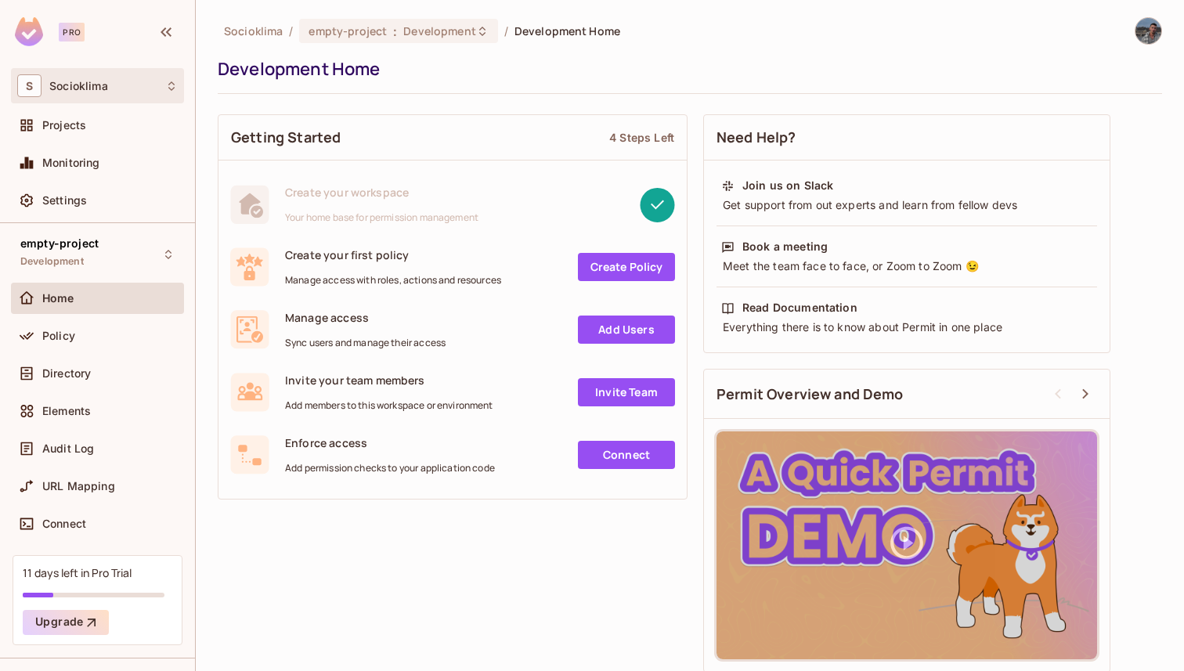
click at [120, 97] on div "S Socioklima" at bounding box center [97, 85] width 173 height 35
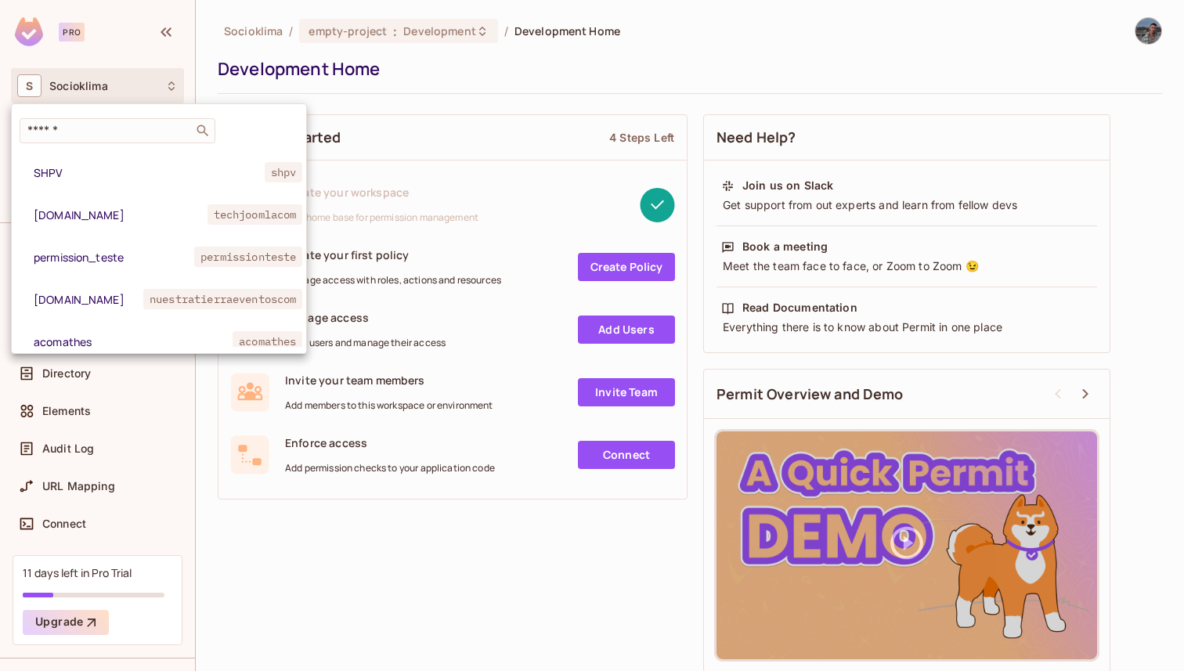
click at [251, 81] on div at bounding box center [592, 335] width 1184 height 671
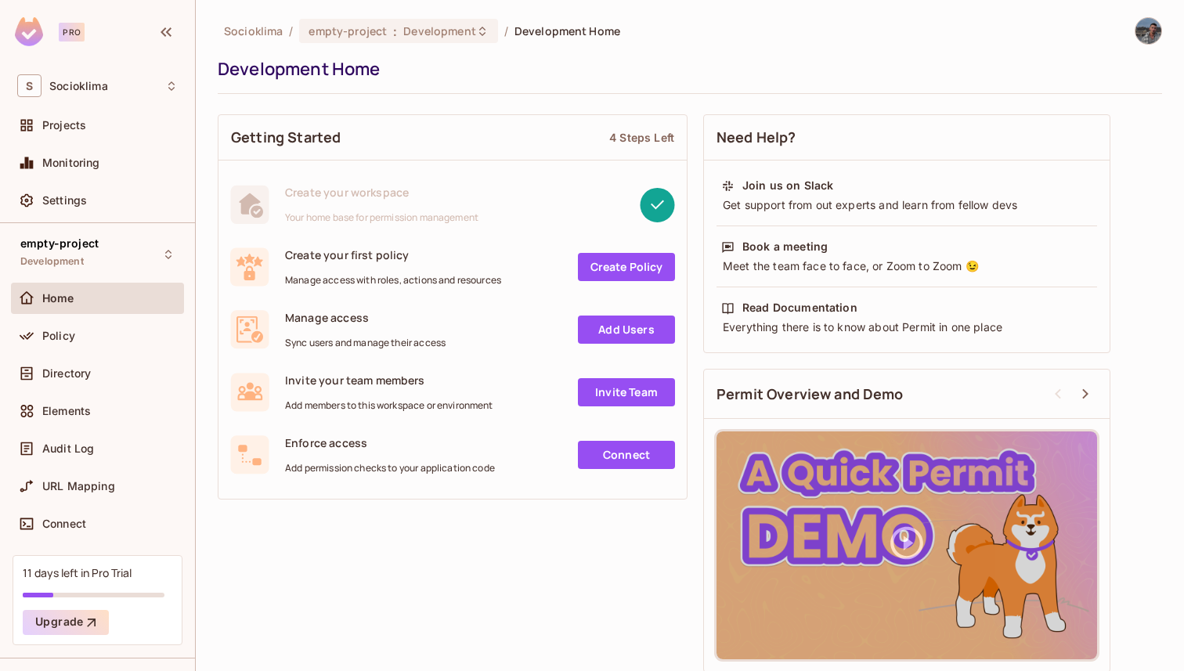
click at [78, 182] on div "Monitoring" at bounding box center [97, 166] width 173 height 38
click at [78, 202] on span "Settings" at bounding box center [64, 200] width 45 height 13
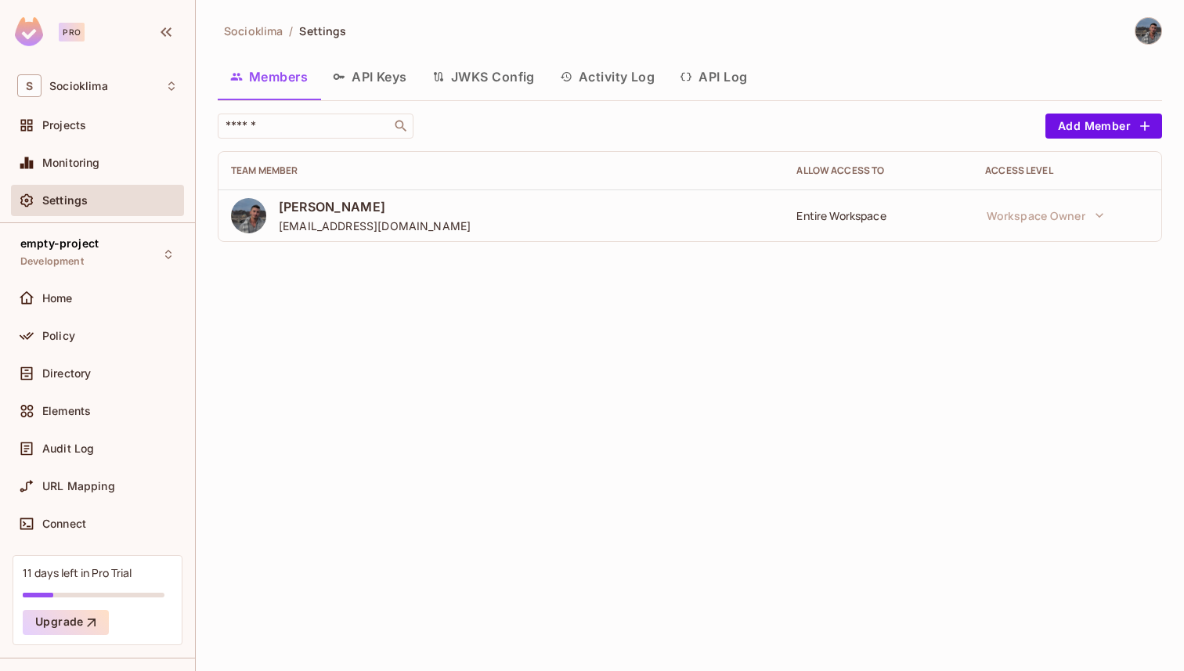
click at [1140, 24] on img at bounding box center [1149, 31] width 26 height 26
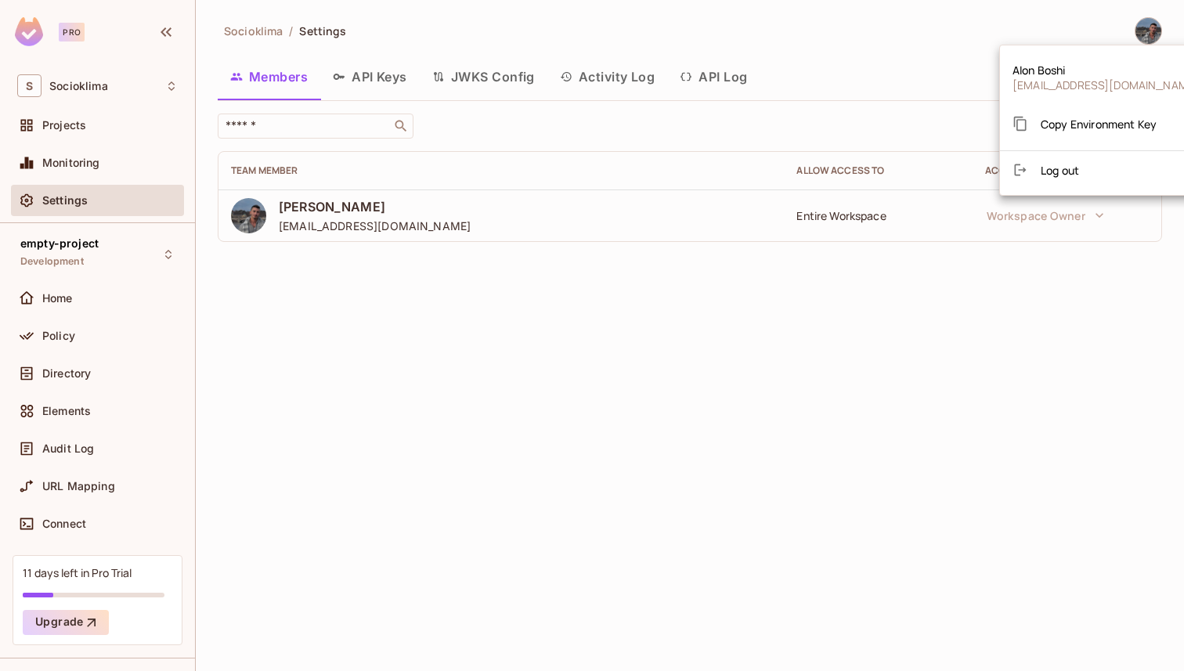
click at [868, 49] on div at bounding box center [592, 335] width 1184 height 671
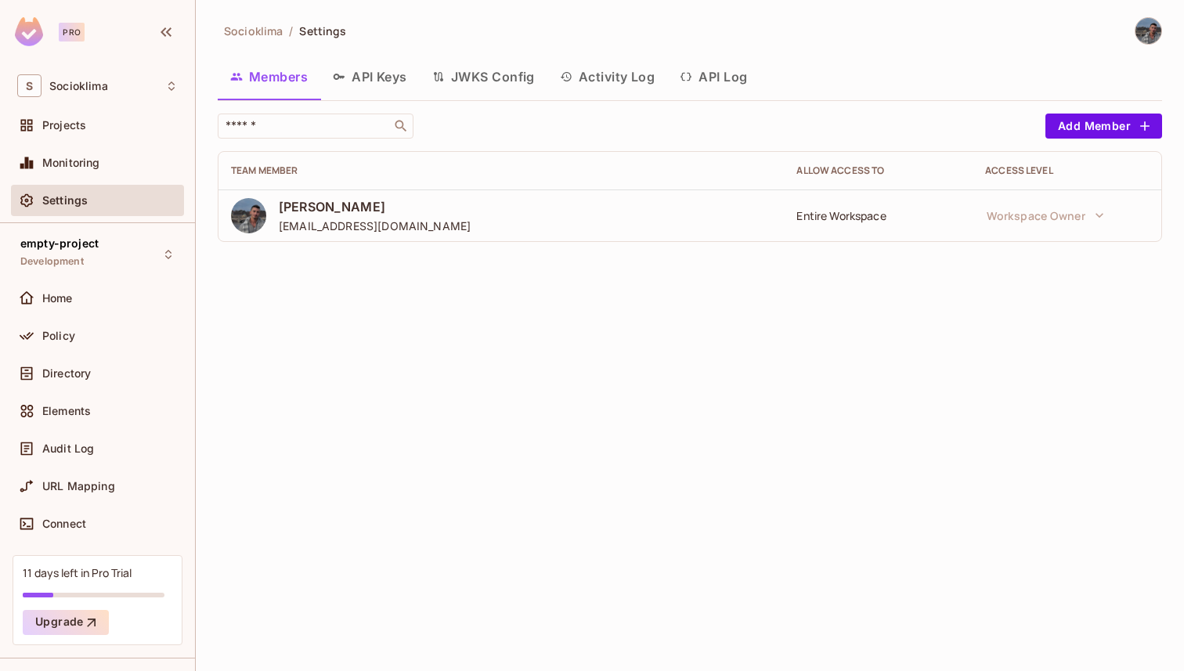
click at [367, 82] on button "API Keys" at bounding box center [369, 76] width 99 height 39
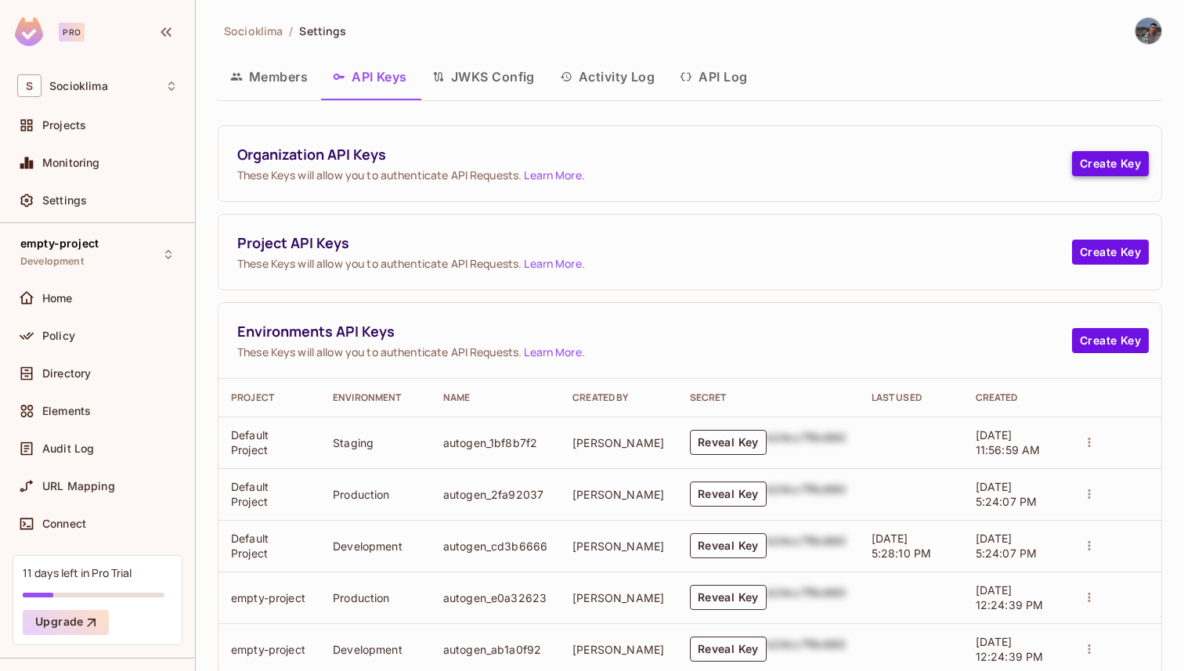
click at [1117, 159] on button "Create Key" at bounding box center [1110, 163] width 77 height 25
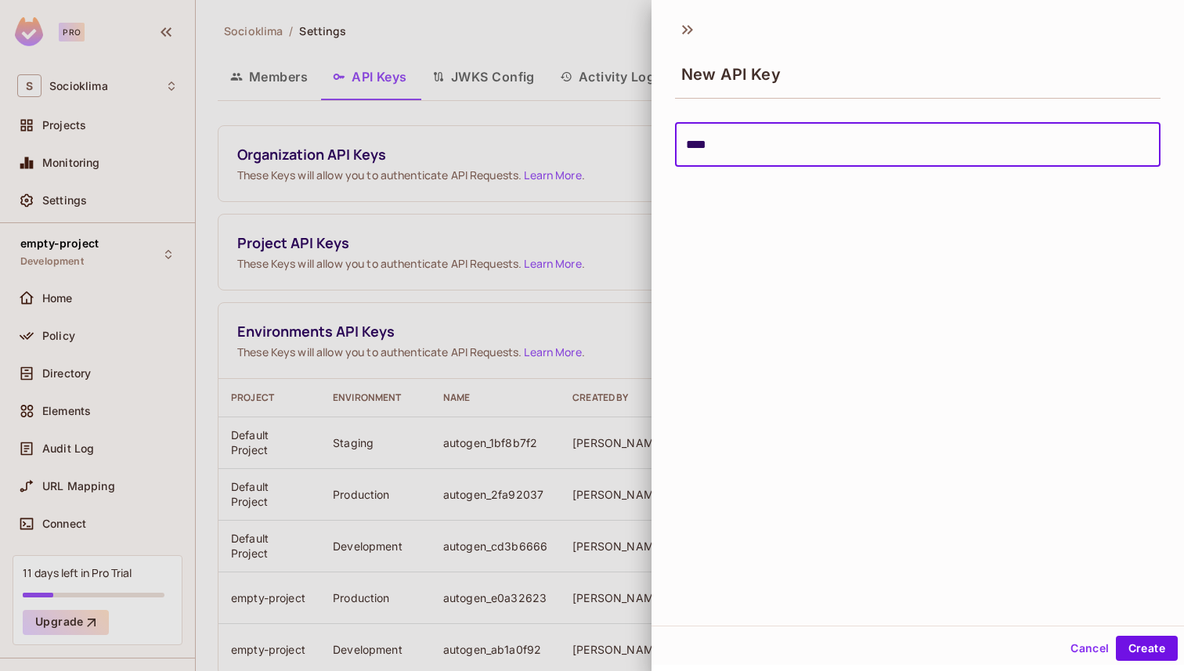
type input "****"
click at [1136, 619] on div "New API Key **** ​" at bounding box center [918, 318] width 533 height 615
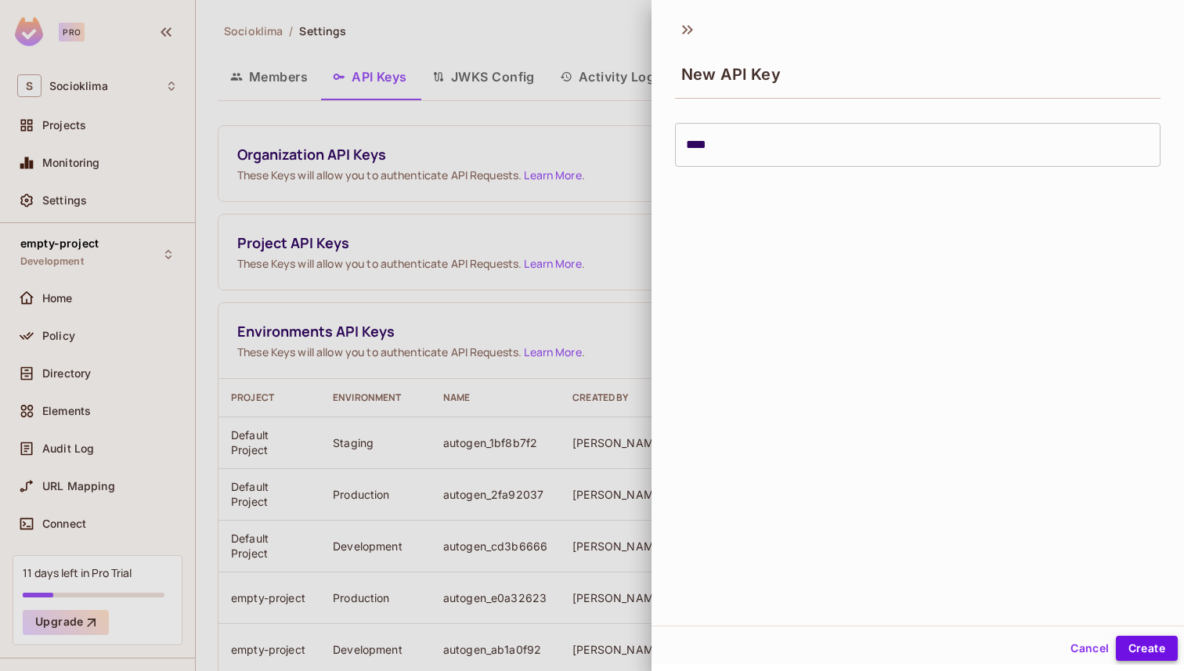
click at [1133, 645] on button "Create" at bounding box center [1147, 648] width 62 height 25
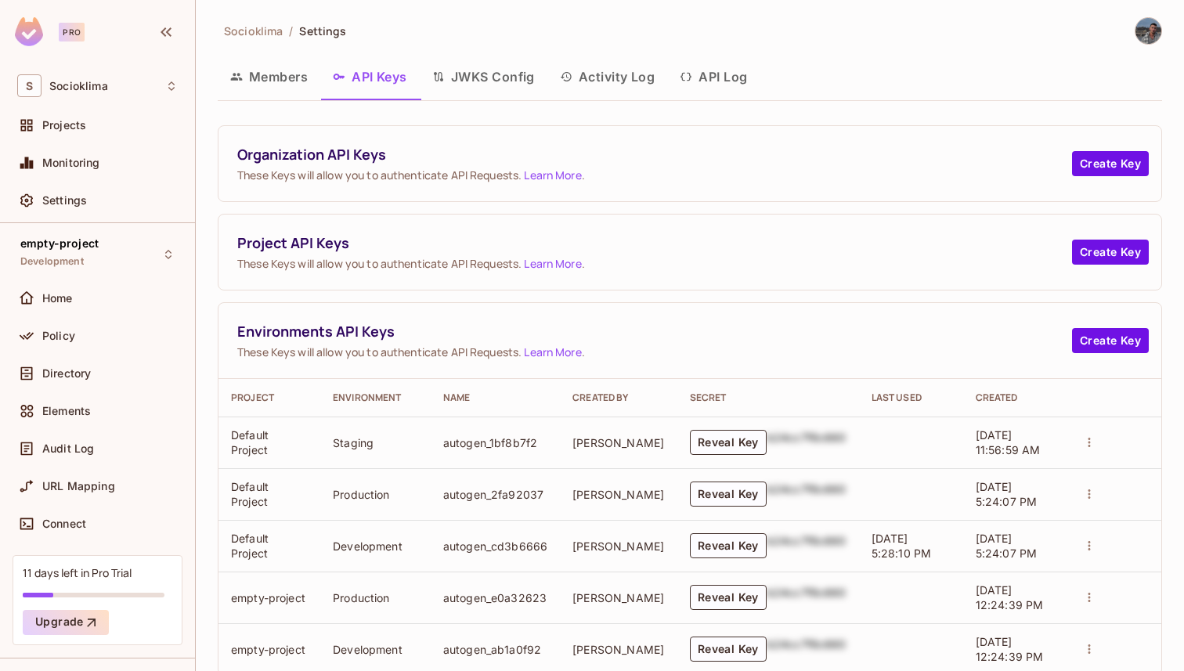
click at [641, 121] on div "Organization API Keys These Keys will allow you to authenticate API Requests. L…" at bounding box center [690, 395] width 945 height 562
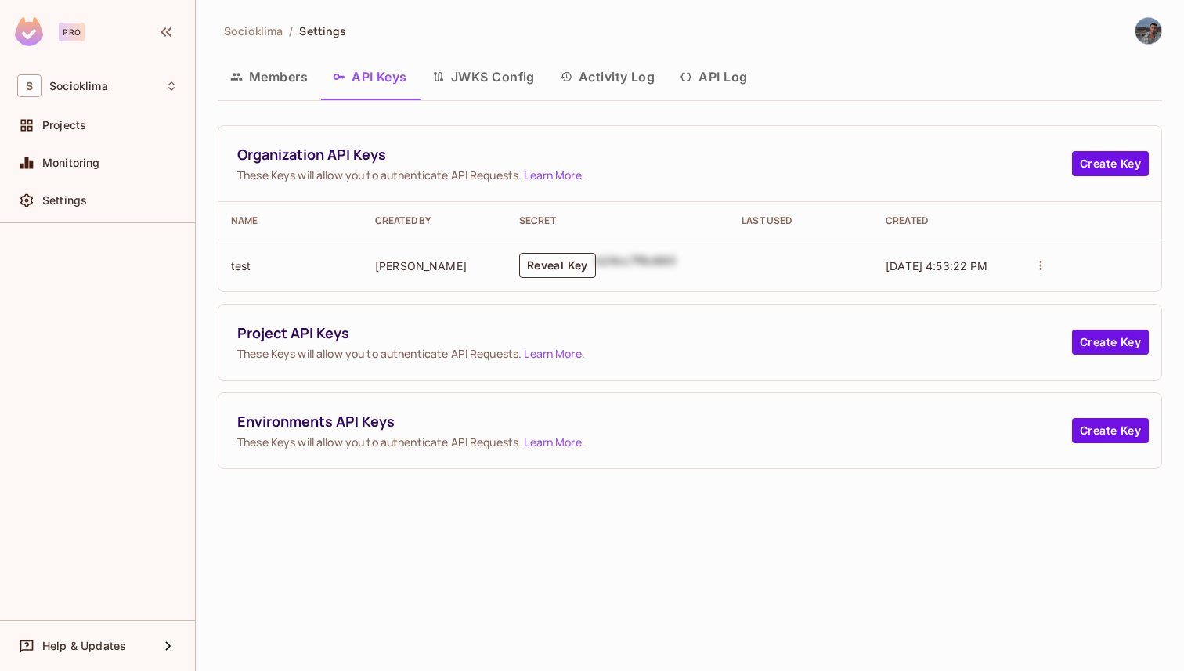
click at [550, 269] on button "Reveal Key" at bounding box center [557, 265] width 77 height 25
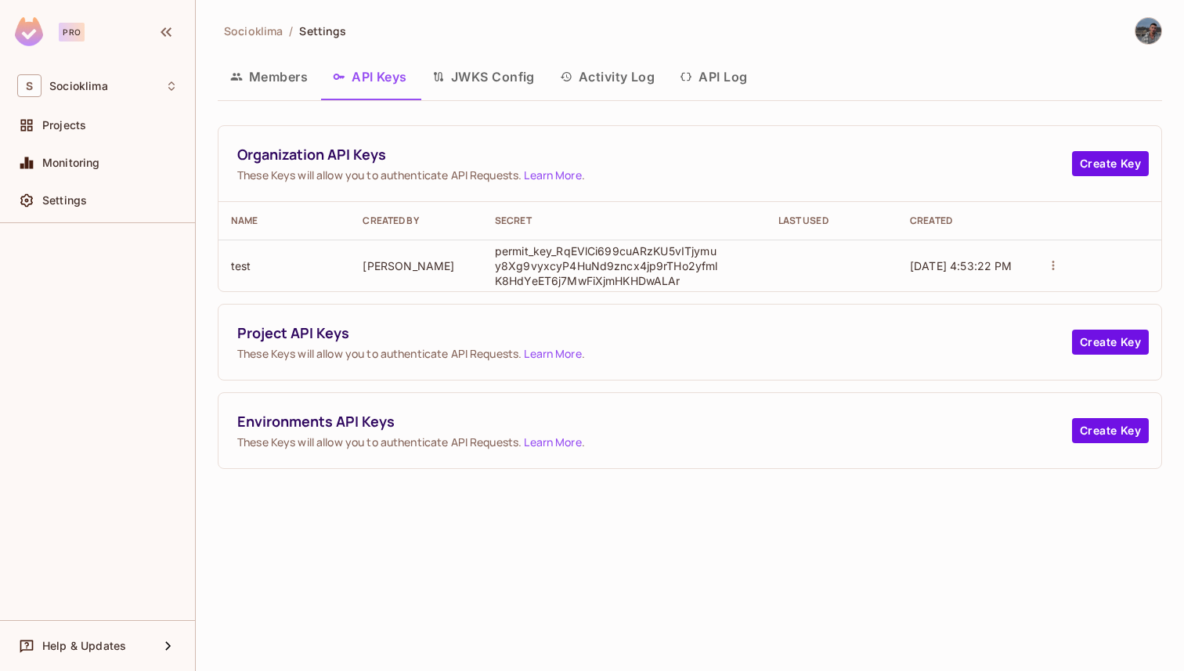
click at [540, 266] on p "permit_key_RqEVlCi699cuARzKU5vITjymuy8Xg9vyxcyP4HuNd9zncx4jp9rTHo2yfmlK8HdYeET6…" at bounding box center [608, 266] width 227 height 45
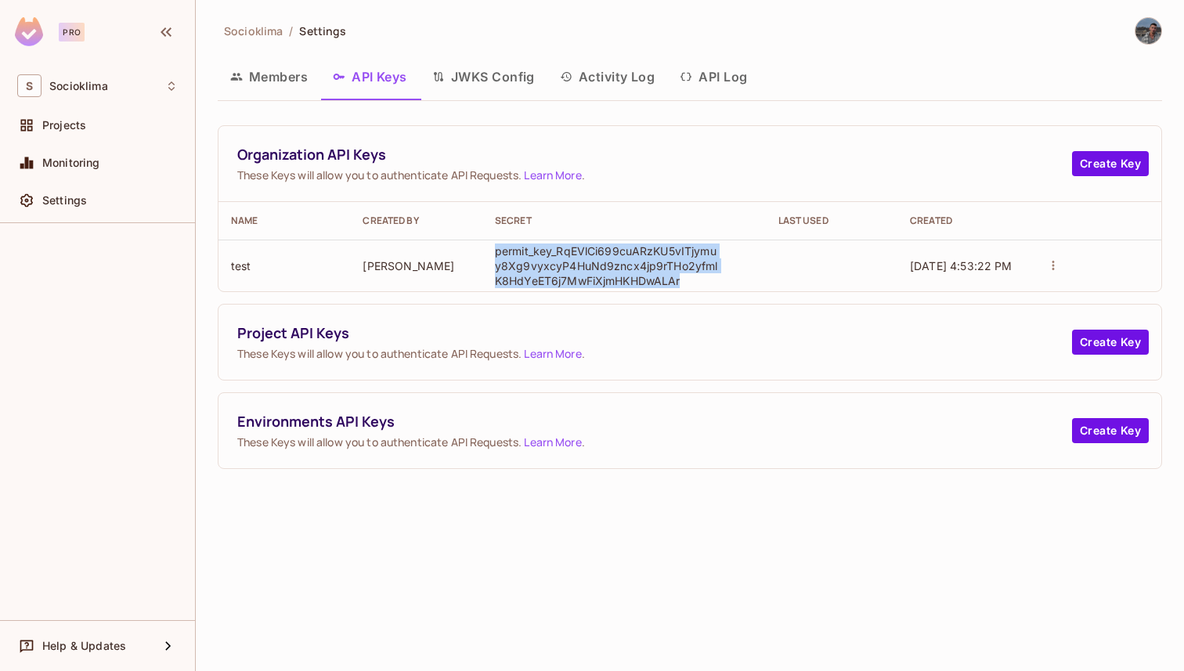
click at [540, 266] on p "permit_key_RqEVlCi699cuARzKU5vITjymuy8Xg9vyxcyP4HuNd9zncx4jp9rTHo2yfmlK8HdYeET6…" at bounding box center [608, 266] width 227 height 45
copy p "permit_key_RqEVlCi699cuARzKU5vITjymuy8Xg9vyxcyP4HuNd9zncx4jp9rTHo2yfmlK8HdYeET6…"
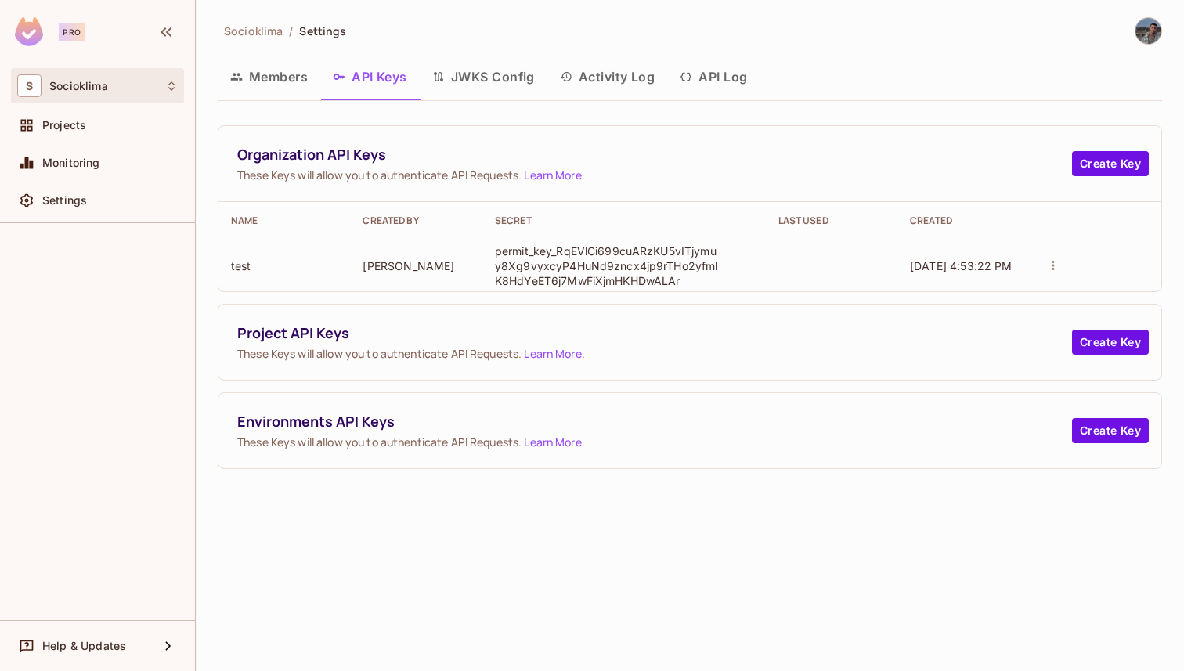
click at [105, 92] on div "S Socioklima" at bounding box center [97, 85] width 161 height 23
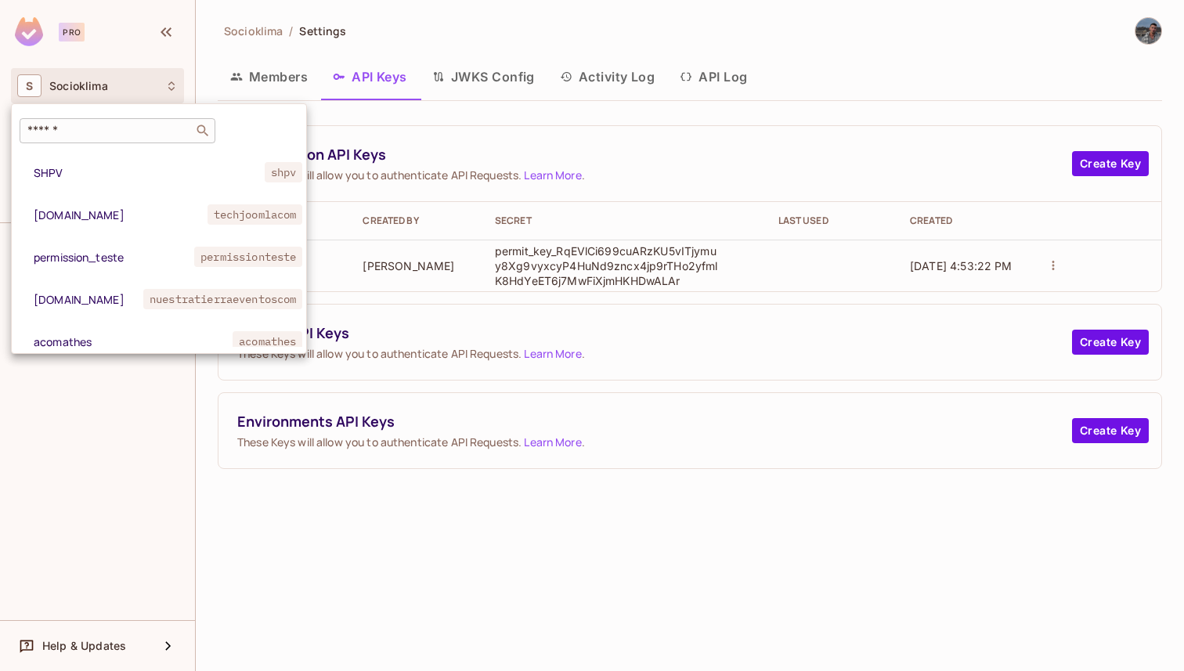
click at [103, 127] on input "text" at bounding box center [106, 131] width 164 height 16
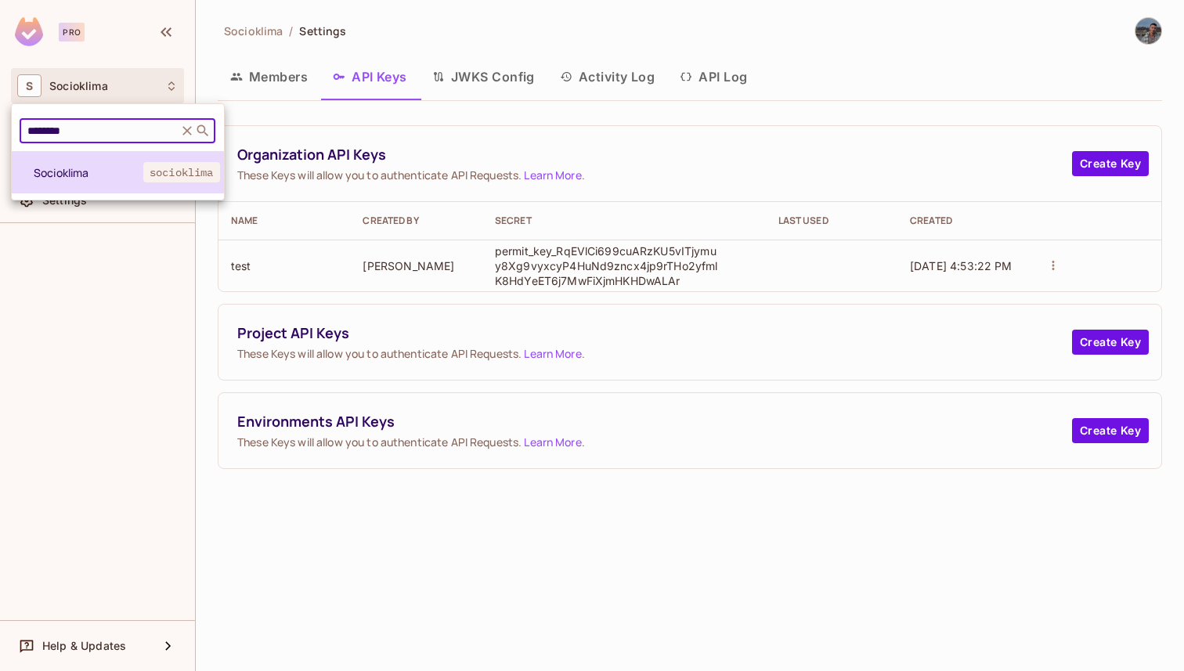
type input "********"
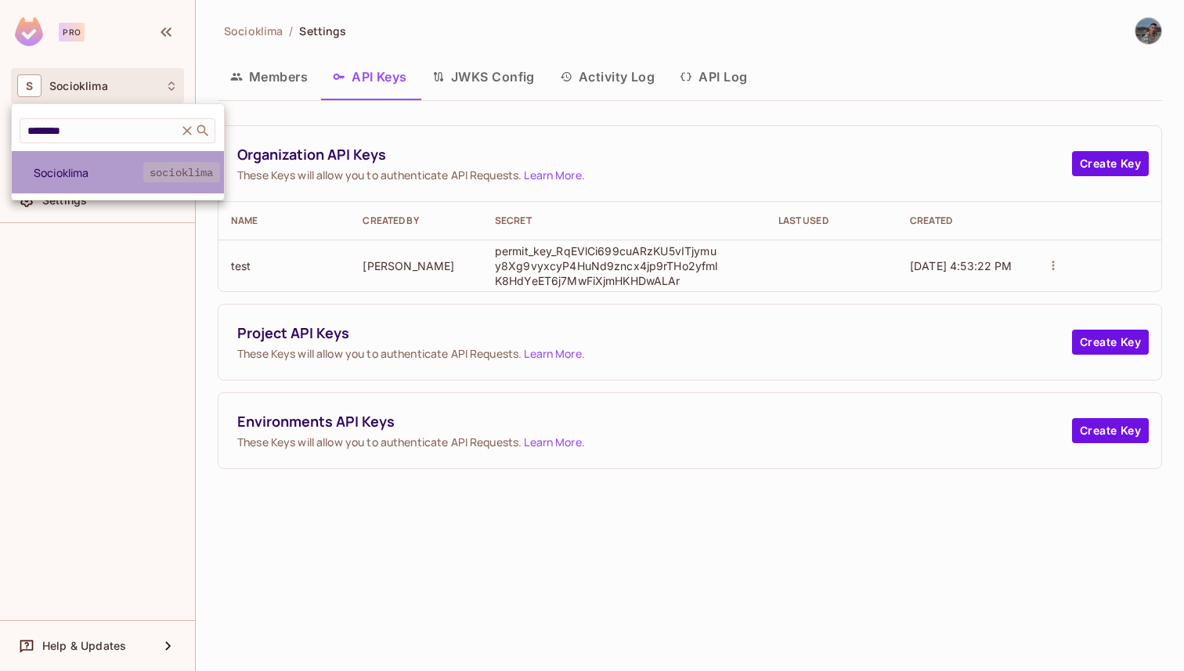
click at [135, 161] on li "Socioklima socioklima" at bounding box center [118, 172] width 212 height 42
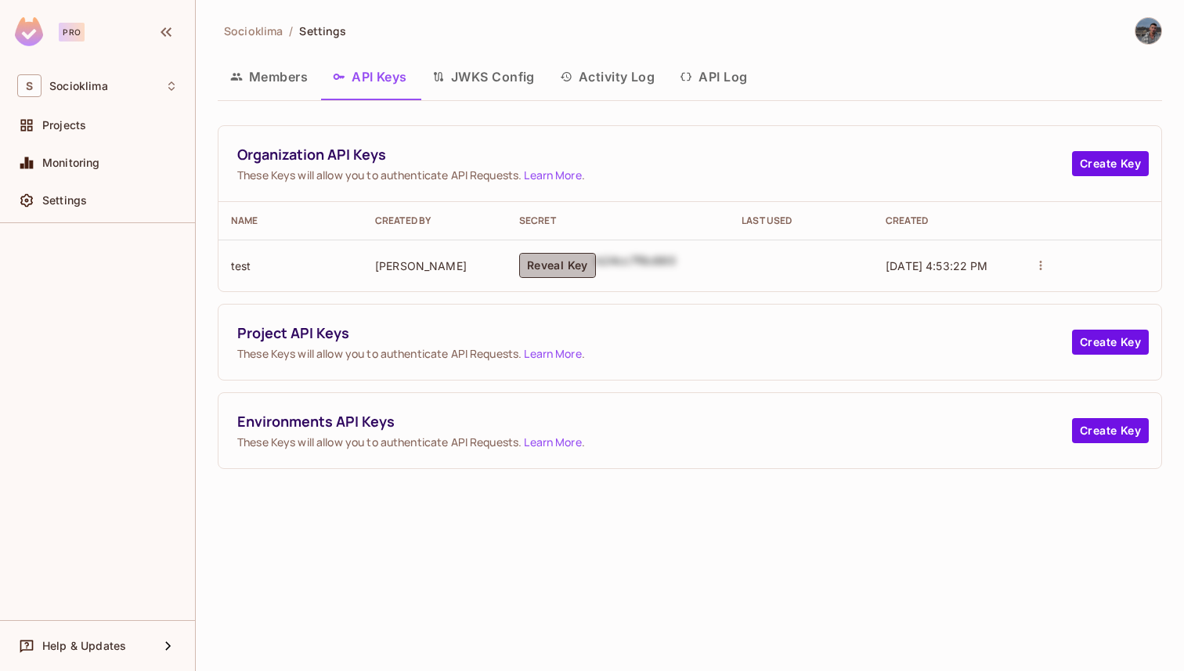
click at [551, 268] on button "Reveal Key" at bounding box center [557, 265] width 77 height 25
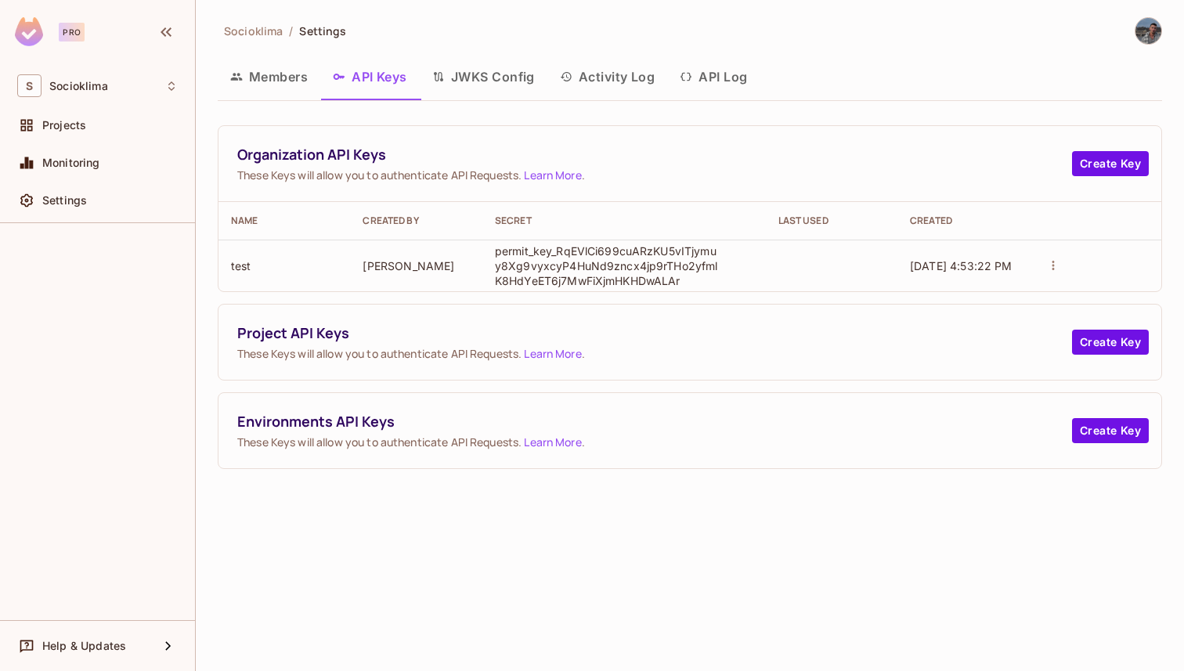
click at [580, 273] on p "permit_key_RqEVlCi699cuARzKU5vITjymuy8Xg9vyxcyP4HuNd9zncx4jp9rTHo2yfmlK8HdYeET6…" at bounding box center [608, 266] width 227 height 45
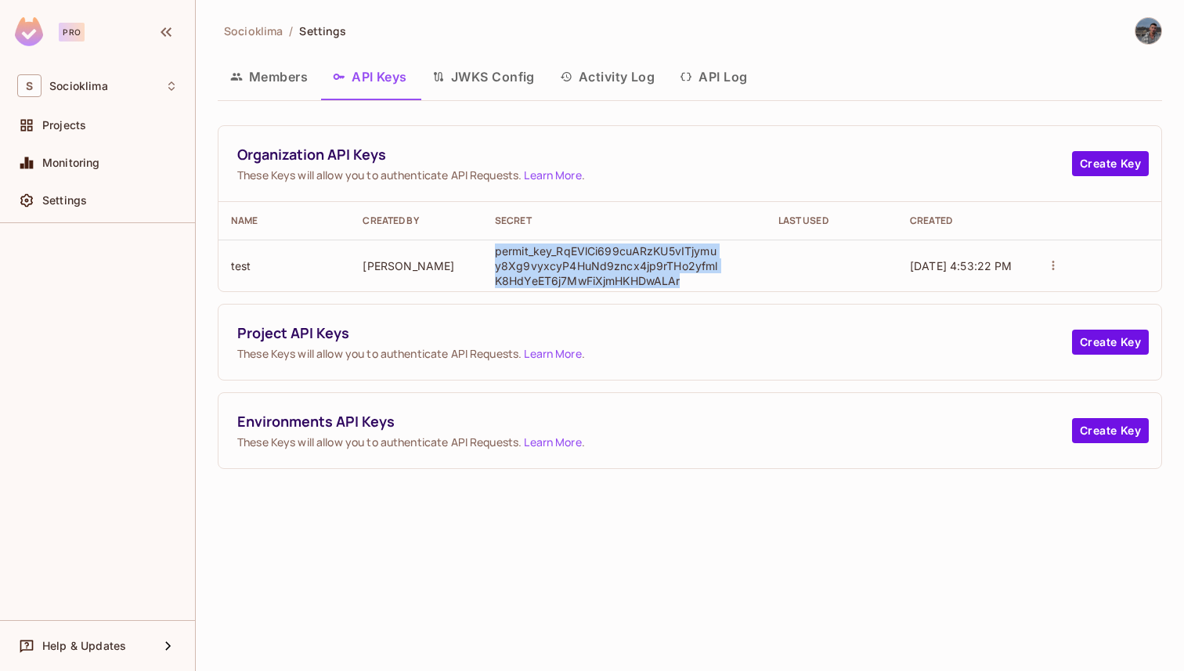
click at [580, 273] on p "permit_key_RqEVlCi699cuARzKU5vITjymuy8Xg9vyxcyP4HuNd9zncx4jp9rTHo2yfmlK8HdYeET6…" at bounding box center [608, 266] width 227 height 45
copy p "permit_key_RqEVlCi699cuARzKU5vITjymuy8Xg9vyxcyP4HuNd9zncx4jp9rTHo2yfmlK8HdYeET6…"
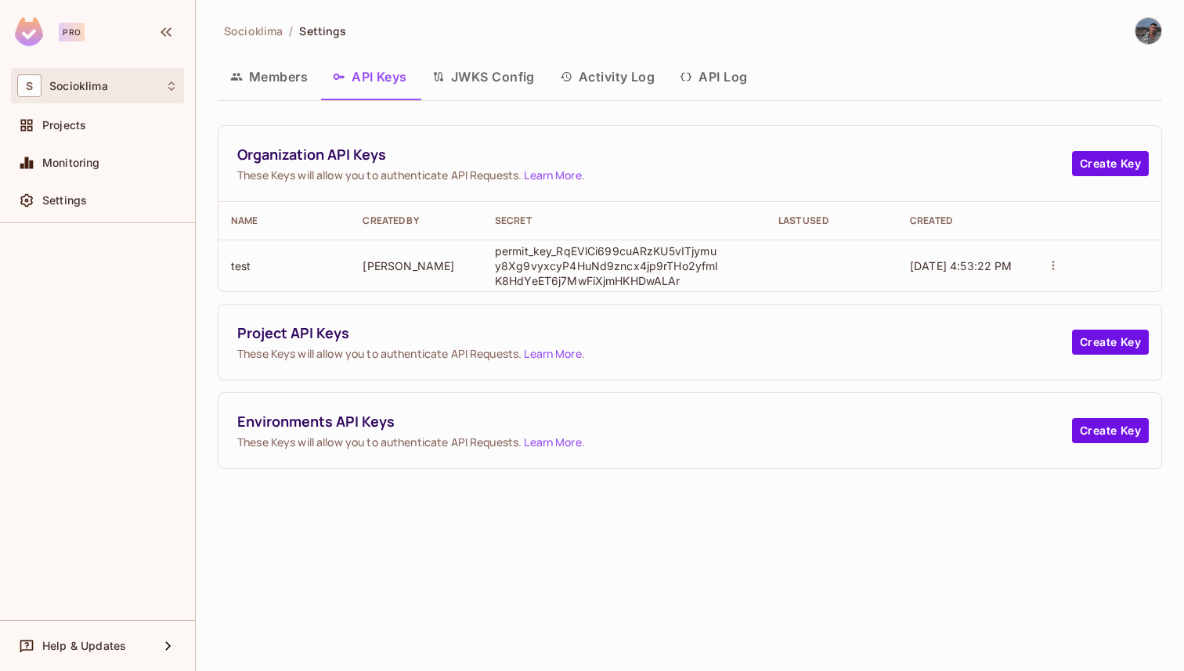
click at [73, 91] on span "Socioklima" at bounding box center [78, 86] width 59 height 13
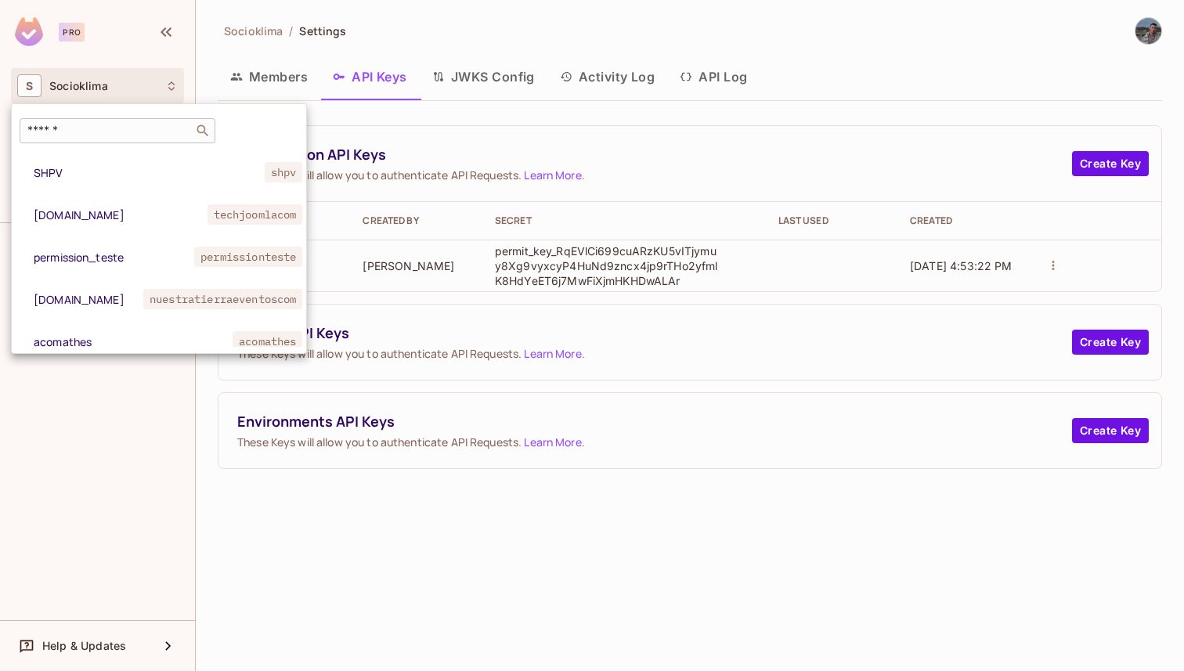
click at [68, 125] on input "text" at bounding box center [106, 131] width 164 height 16
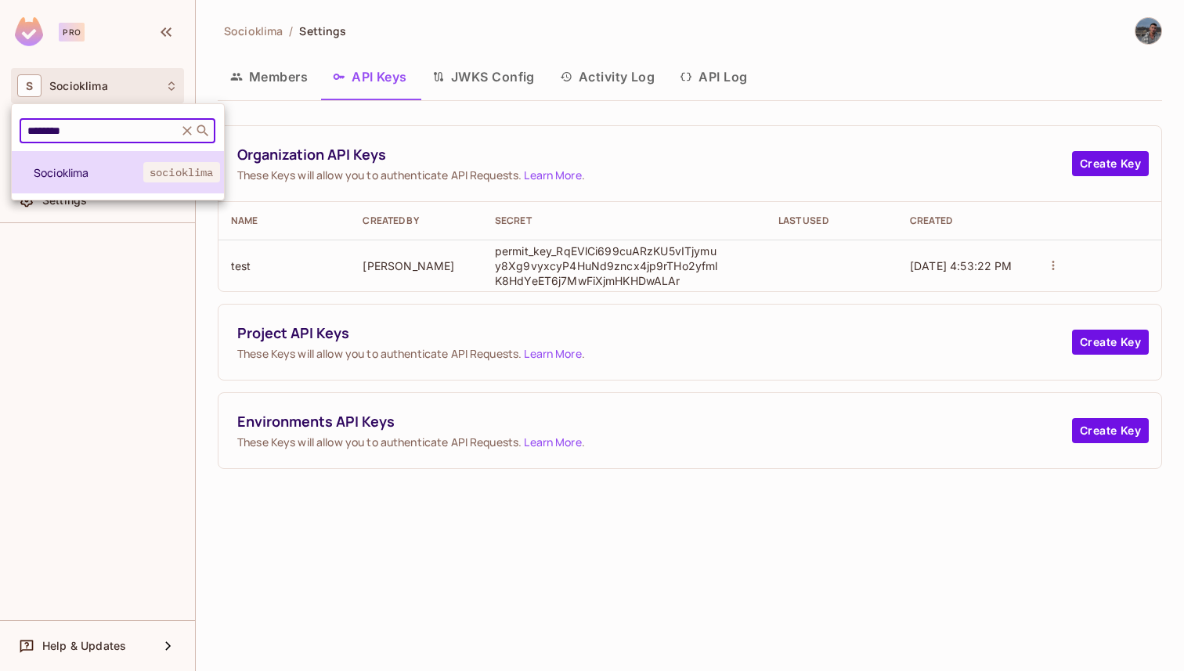
type input "********"
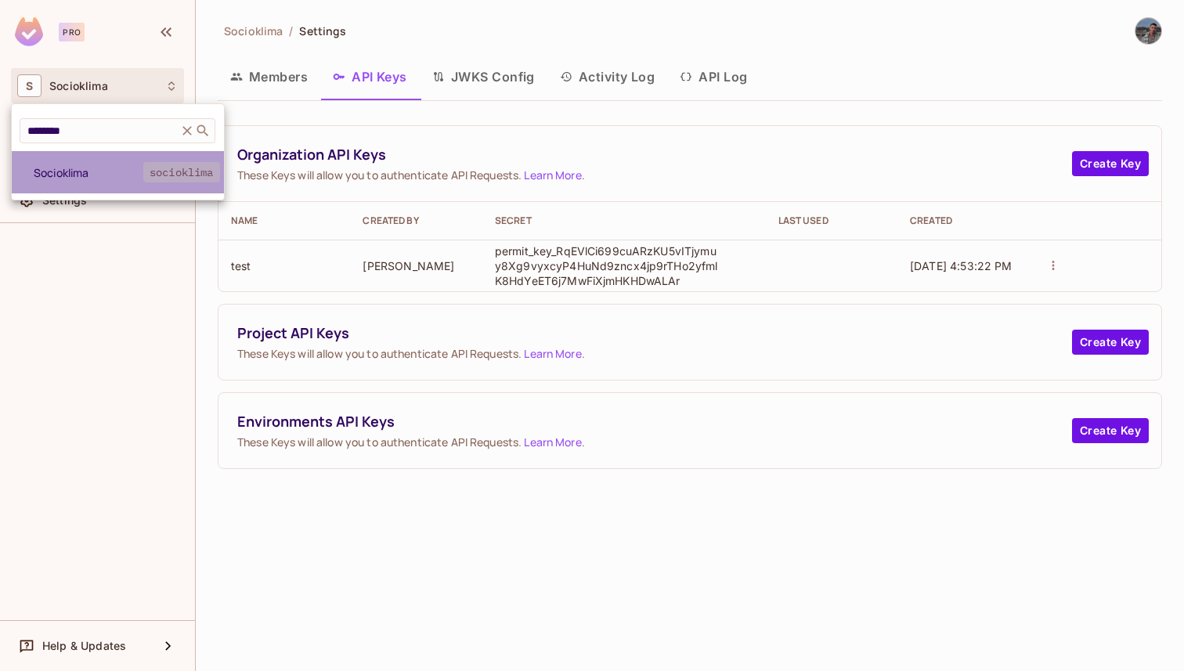
click at [180, 173] on span "socioklima" at bounding box center [181, 172] width 77 height 20
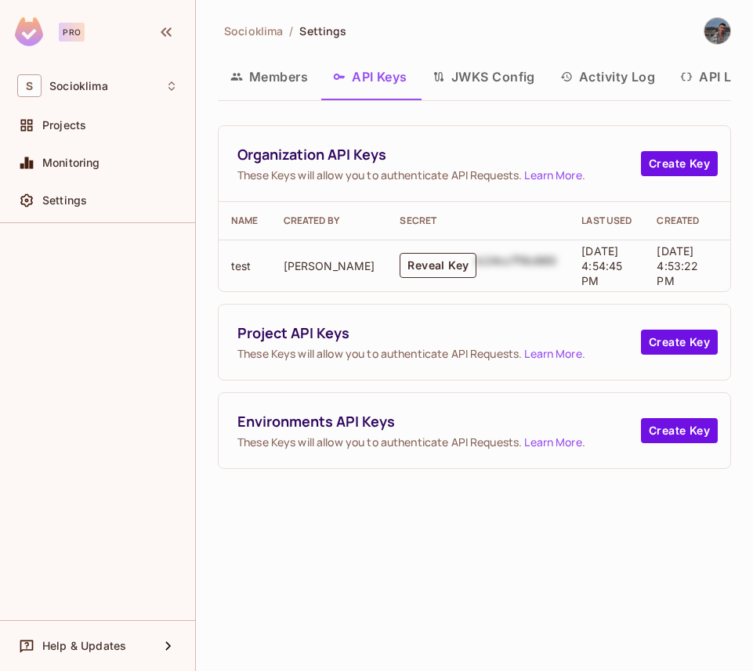
click at [401, 262] on button "Reveal Key" at bounding box center [437, 265] width 77 height 25
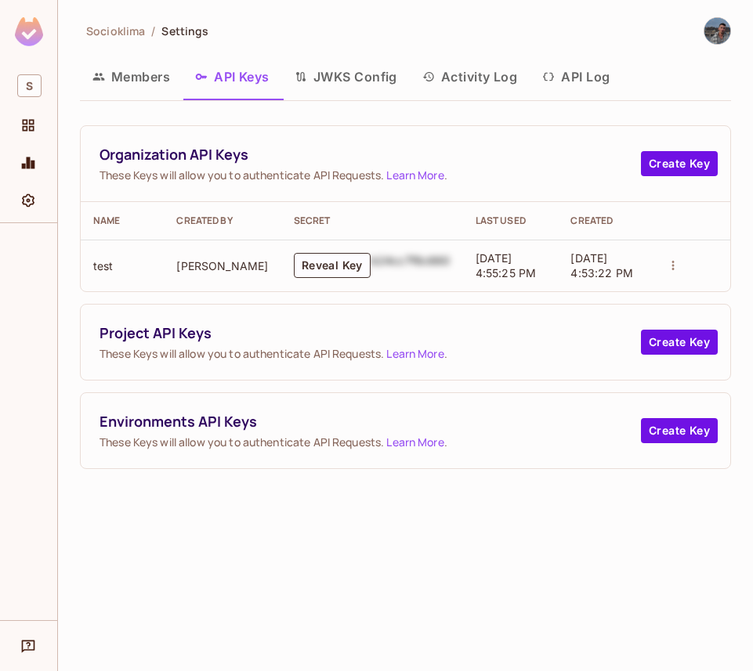
click at [15, 52] on div at bounding box center [28, 34] width 57 height 68
click at [27, 34] on img at bounding box center [29, 31] width 28 height 29
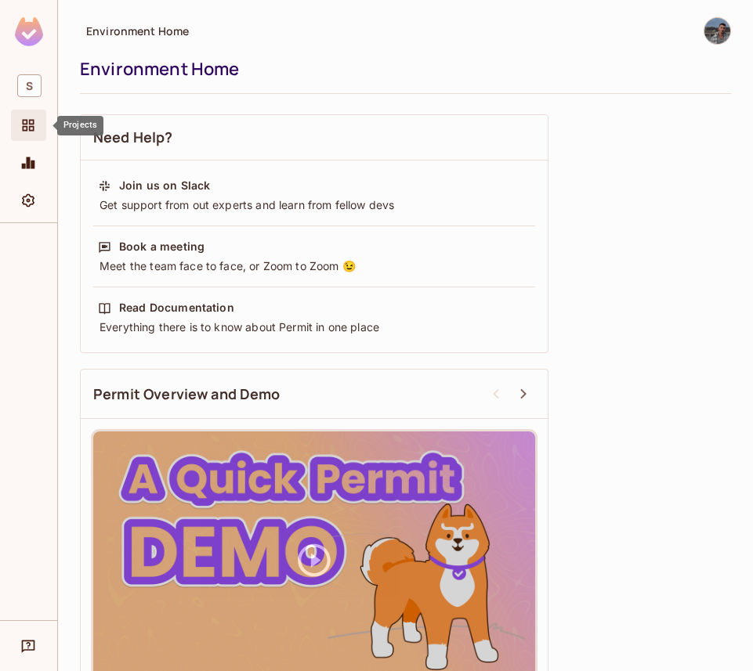
click at [32, 134] on span "Projects" at bounding box center [28, 125] width 19 height 19
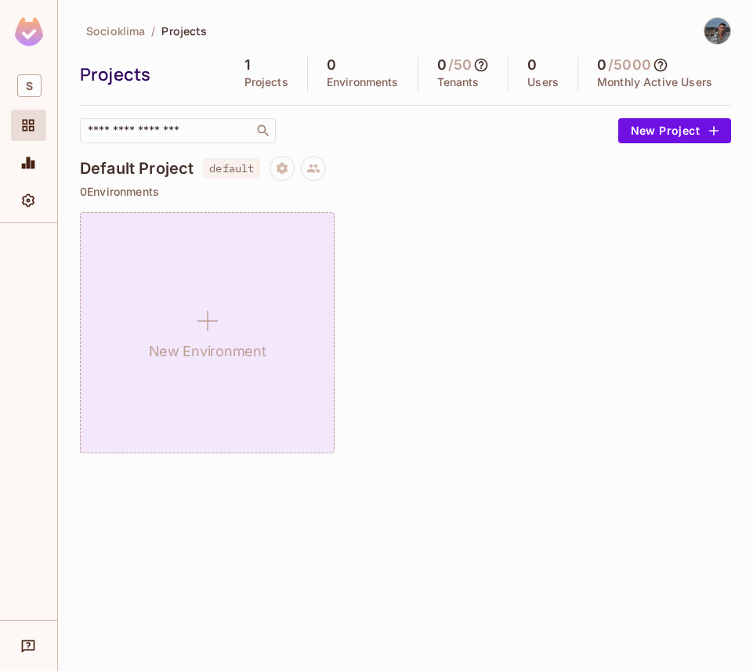
click at [189, 366] on div "New Environment" at bounding box center [207, 332] width 255 height 241
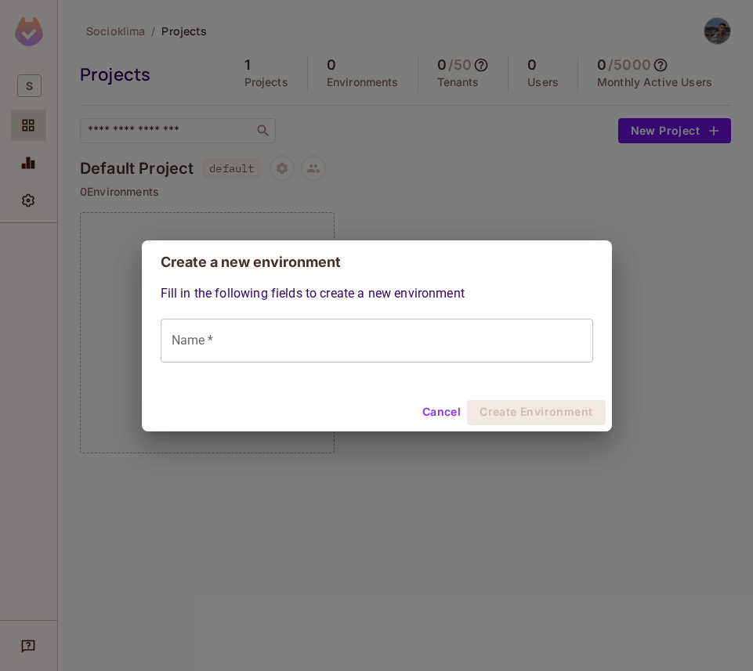
click at [443, 403] on button "Cancel" at bounding box center [441, 412] width 51 height 25
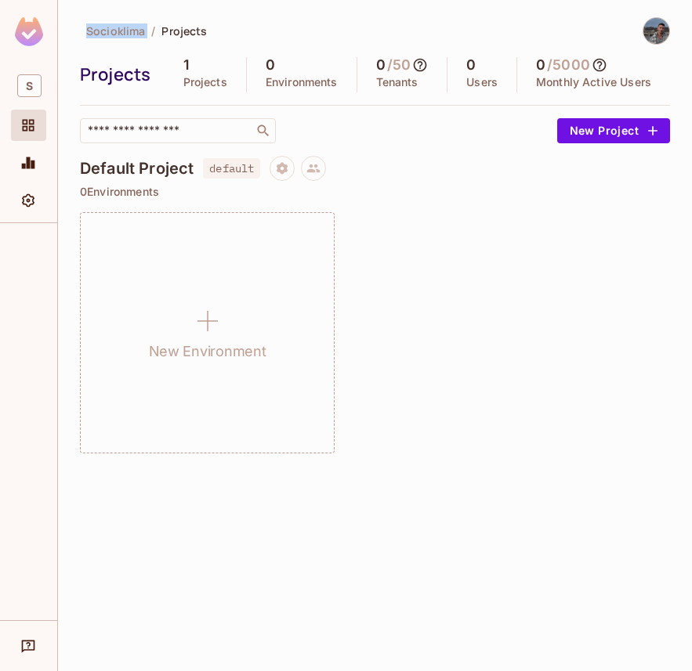
drag, startPoint x: 85, startPoint y: 31, endPoint x: 155, endPoint y: 33, distance: 70.5
click at [156, 33] on div "Socioklima / Projects" at bounding box center [144, 30] width 128 height 27
copy ol "Socioklima /"
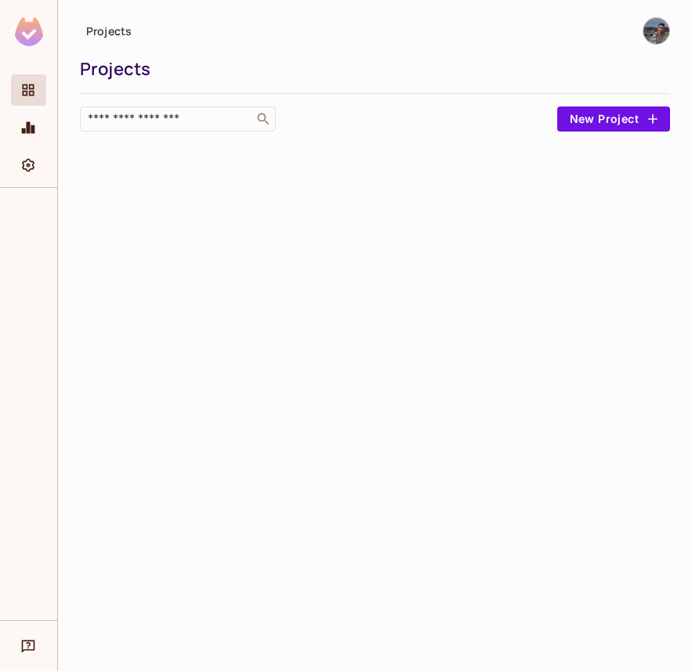
click at [656, 23] on img at bounding box center [656, 31] width 26 height 26
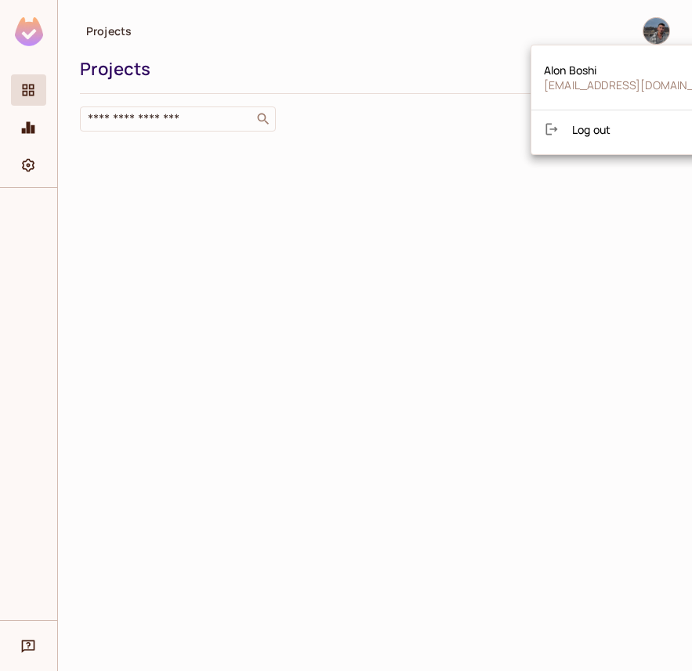
click at [273, 63] on div at bounding box center [346, 335] width 692 height 671
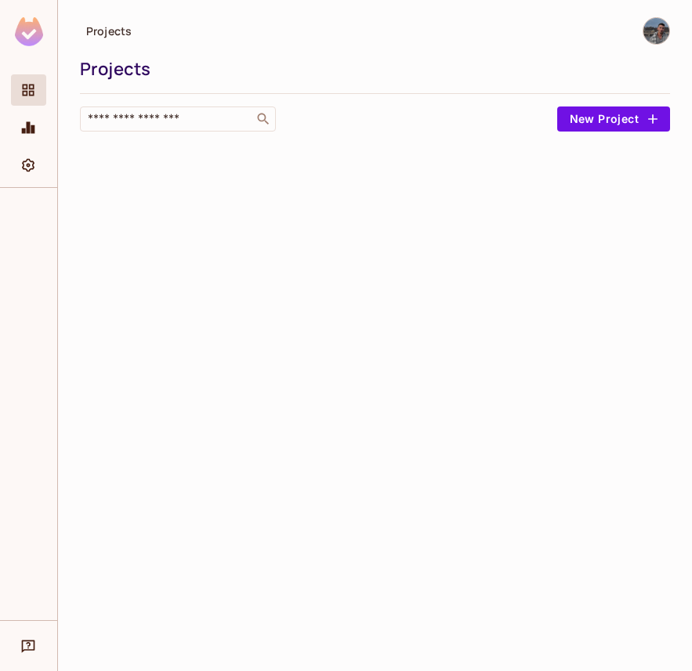
click at [25, 38] on img at bounding box center [29, 31] width 28 height 29
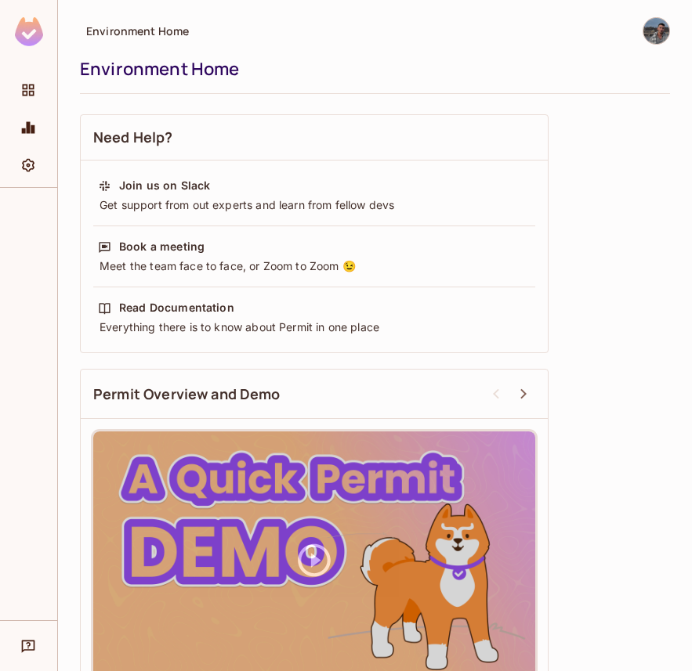
click at [650, 26] on img at bounding box center [656, 31] width 26 height 26
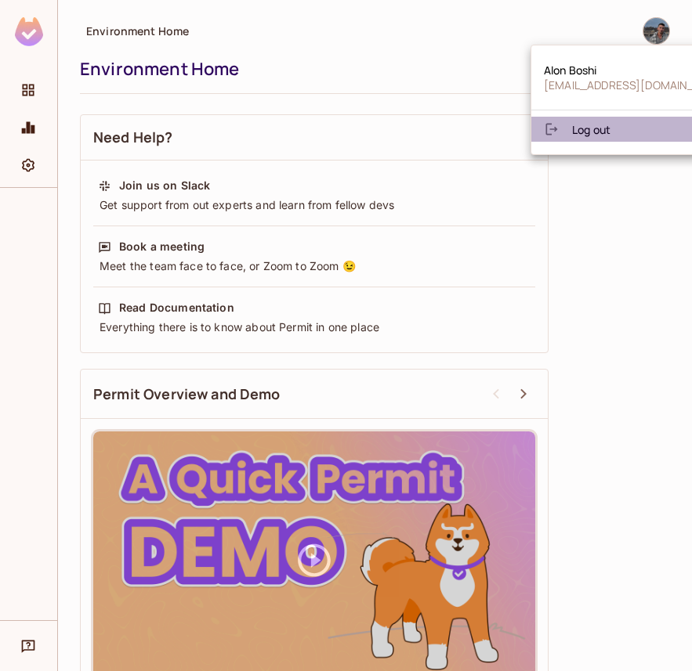
click at [618, 117] on li "Log out" at bounding box center [636, 129] width 211 height 25
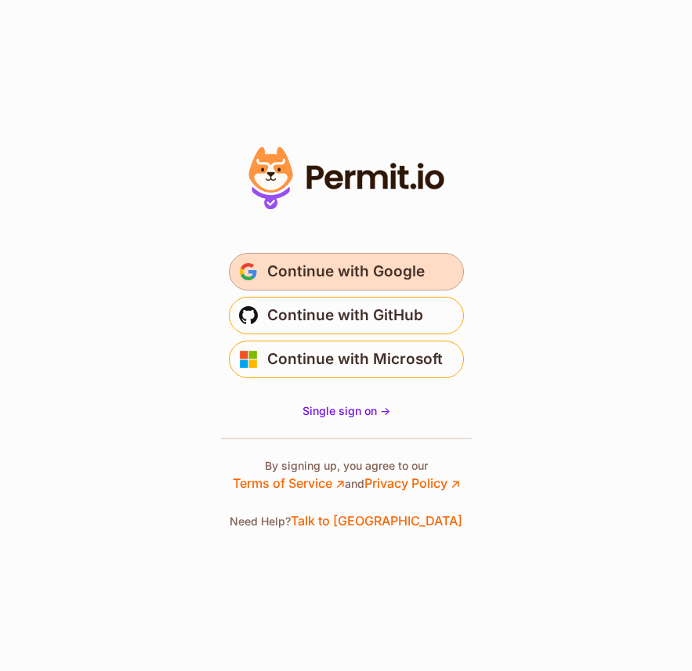
click at [319, 276] on span "Continue with Google" at bounding box center [345, 271] width 157 height 25
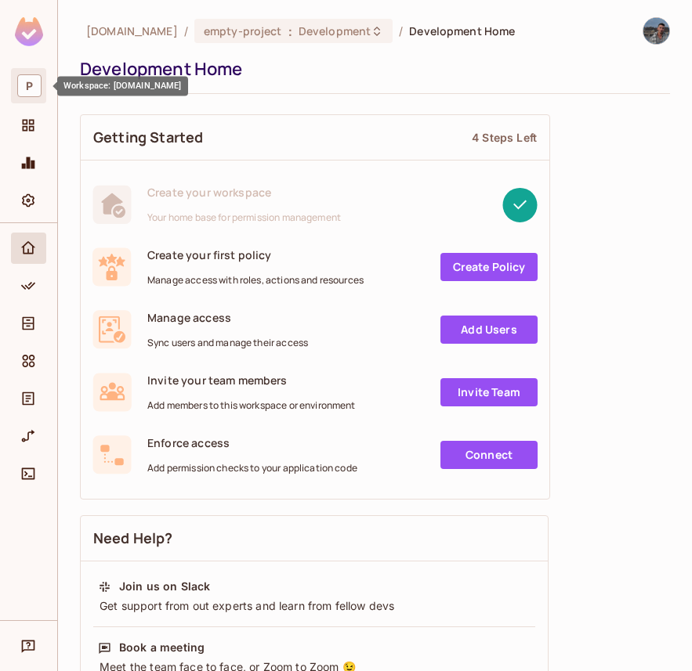
click at [36, 87] on span "P" at bounding box center [29, 85] width 24 height 23
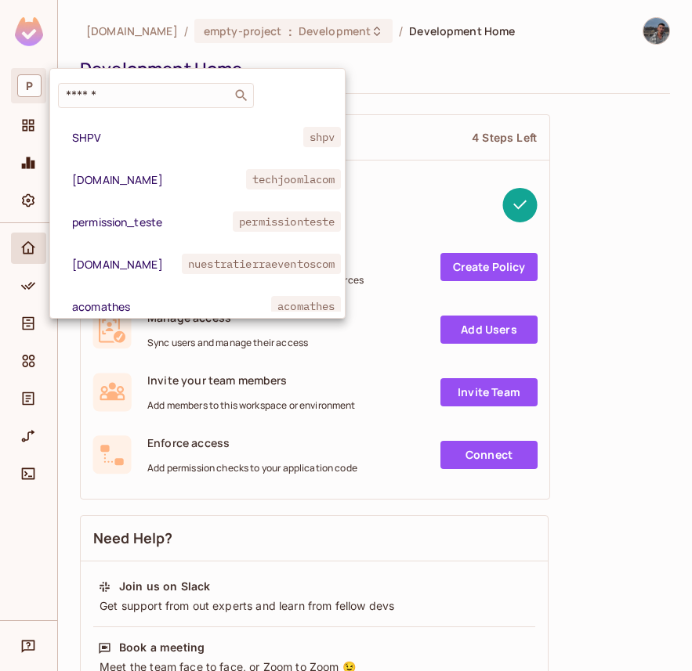
click at [352, 48] on div at bounding box center [346, 335] width 692 height 671
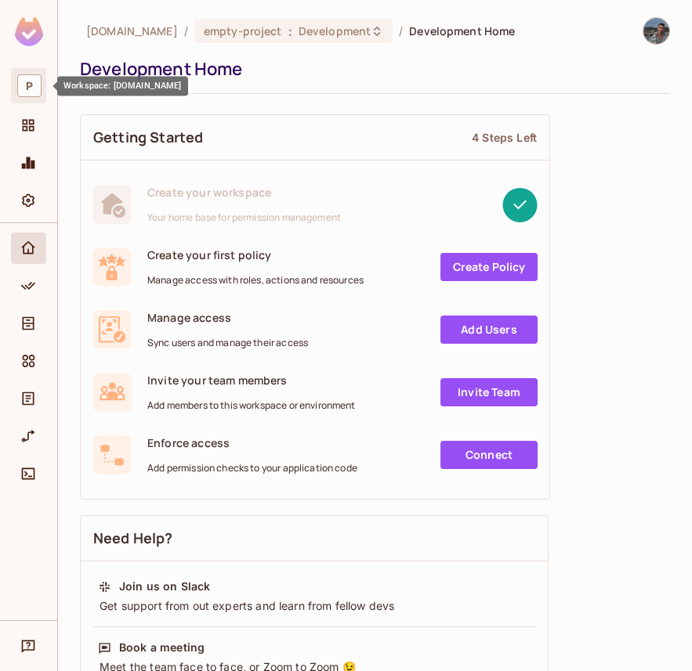
click at [22, 91] on span "P" at bounding box center [29, 85] width 24 height 23
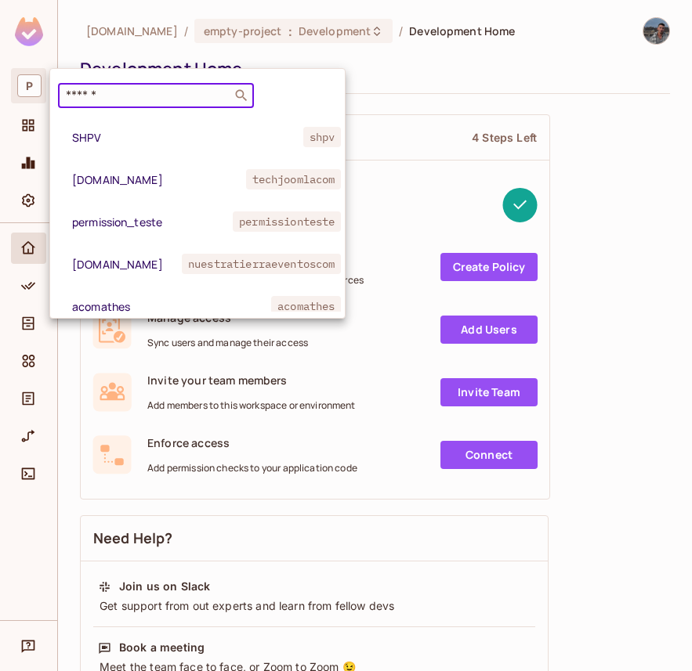
click at [110, 95] on input "text" at bounding box center [145, 96] width 164 height 16
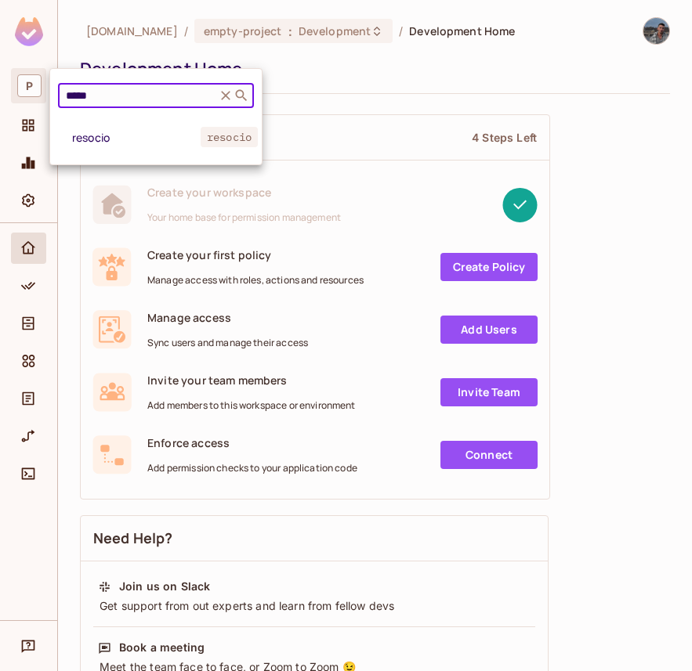
type input "*****"
click at [275, 66] on div at bounding box center [346, 335] width 692 height 671
